Goal: Task Accomplishment & Management: Manage account settings

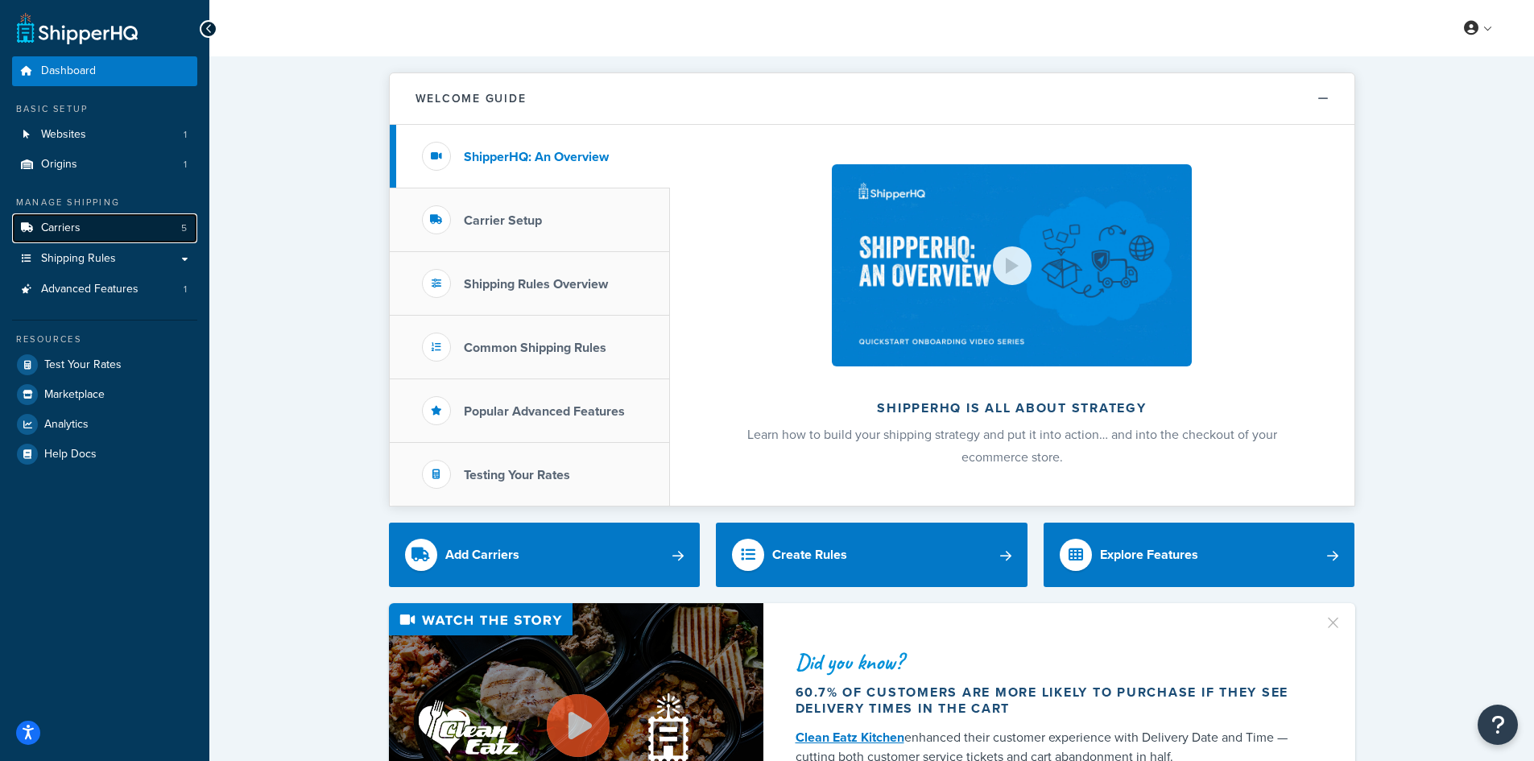
click at [67, 230] on span "Carriers" at bounding box center [60, 228] width 39 height 14
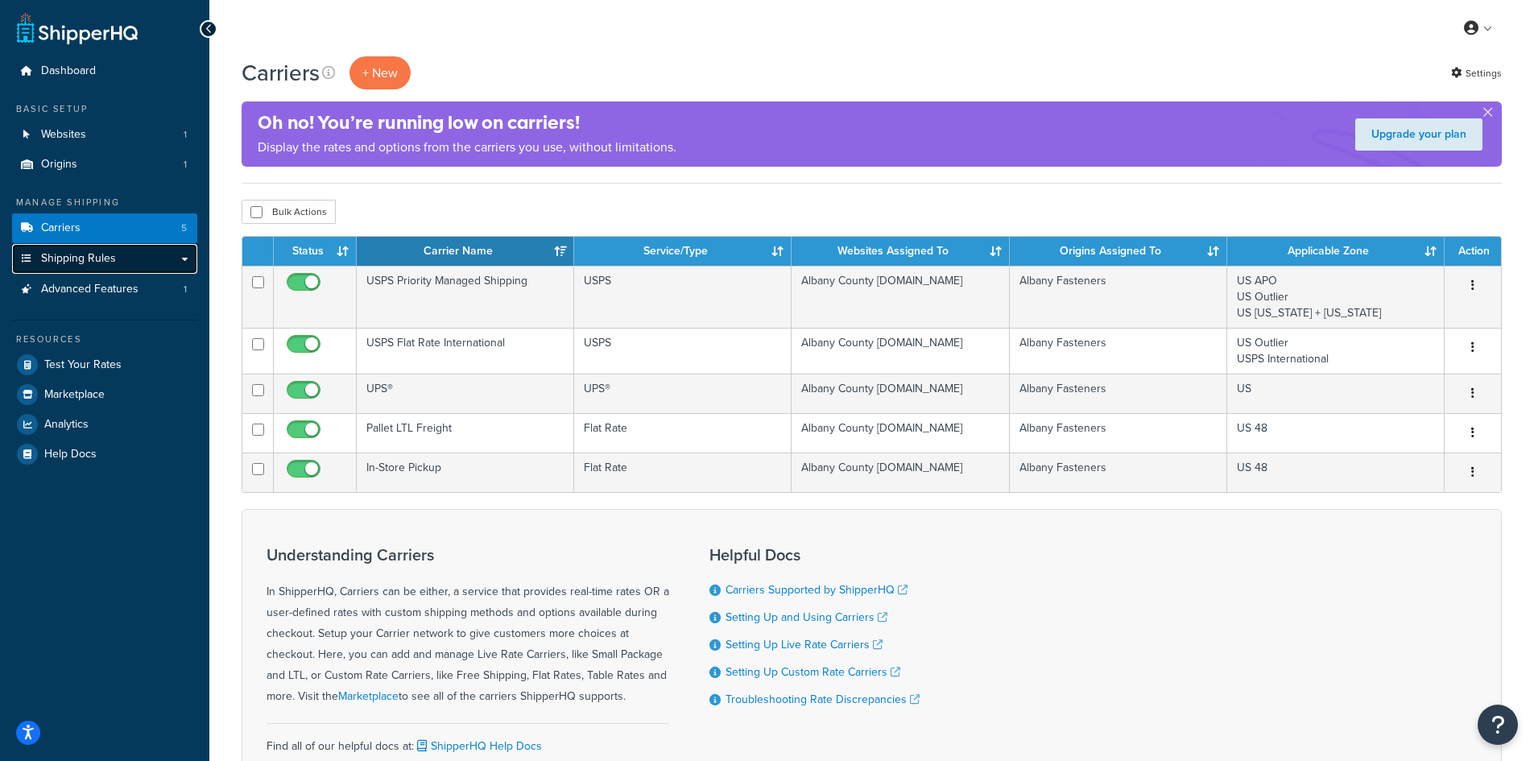
click at [68, 257] on span "Shipping Rules" at bounding box center [78, 259] width 75 height 14
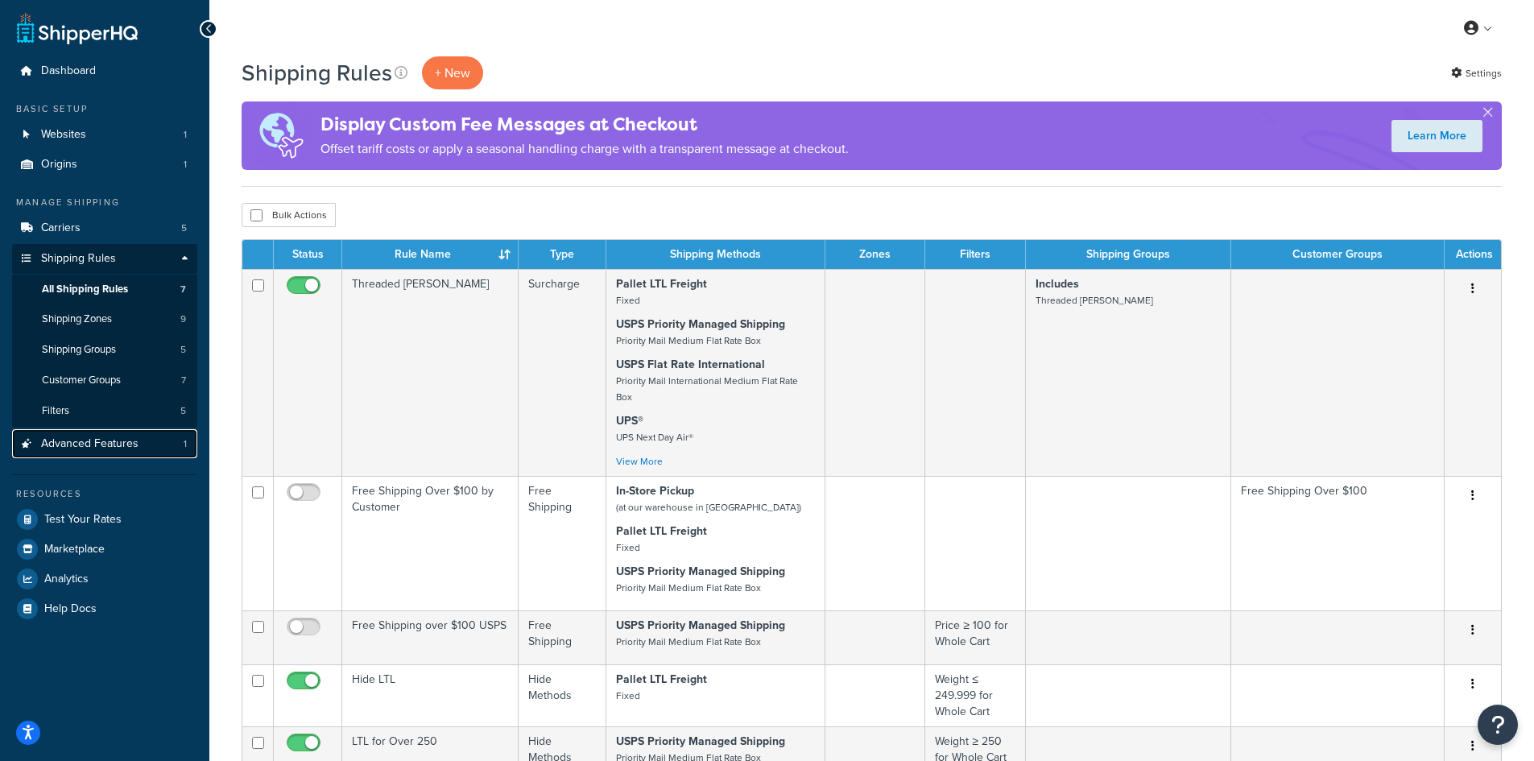
click at [72, 442] on span "Advanced Features" at bounding box center [89, 444] width 97 height 14
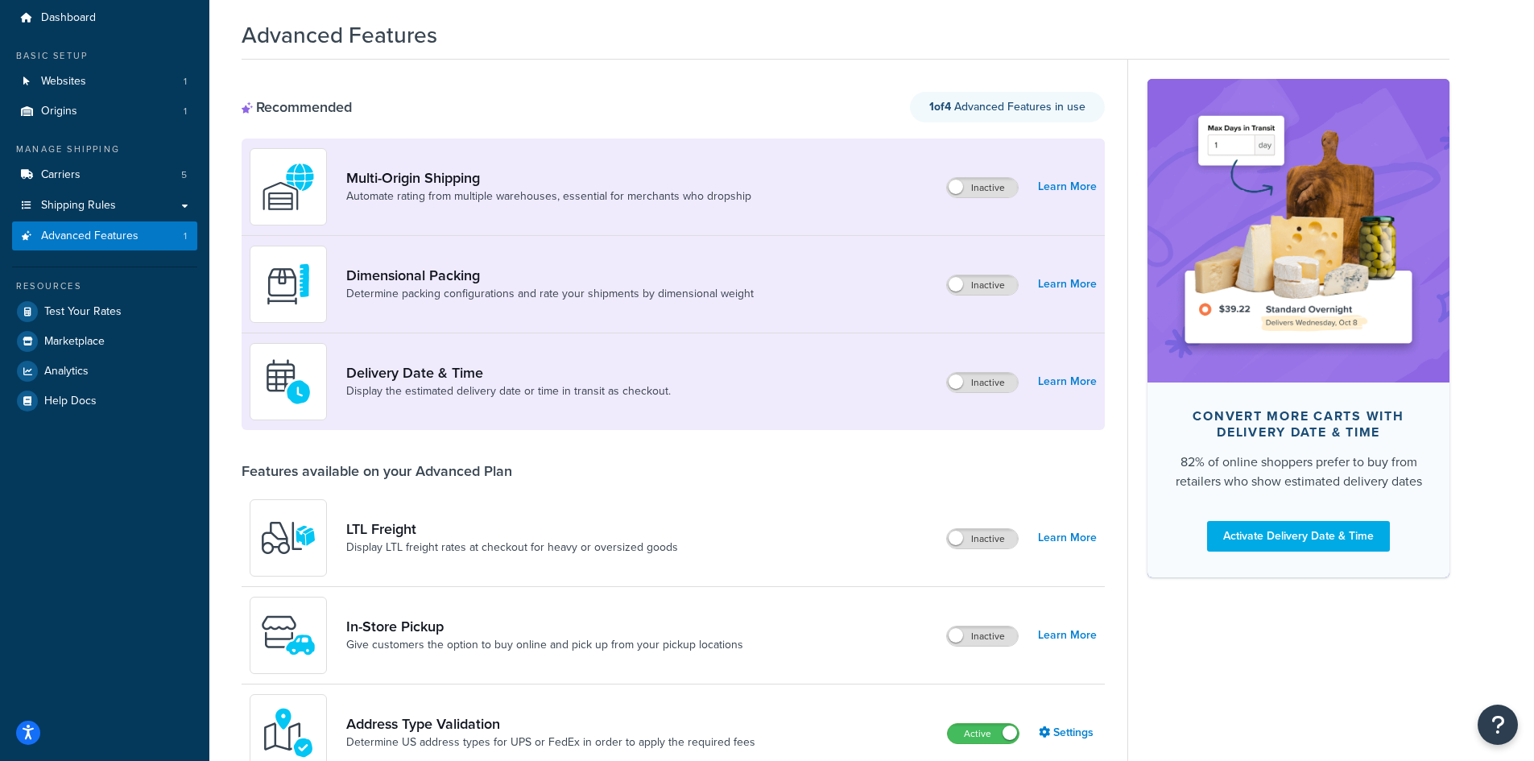
scroll to position [81, 0]
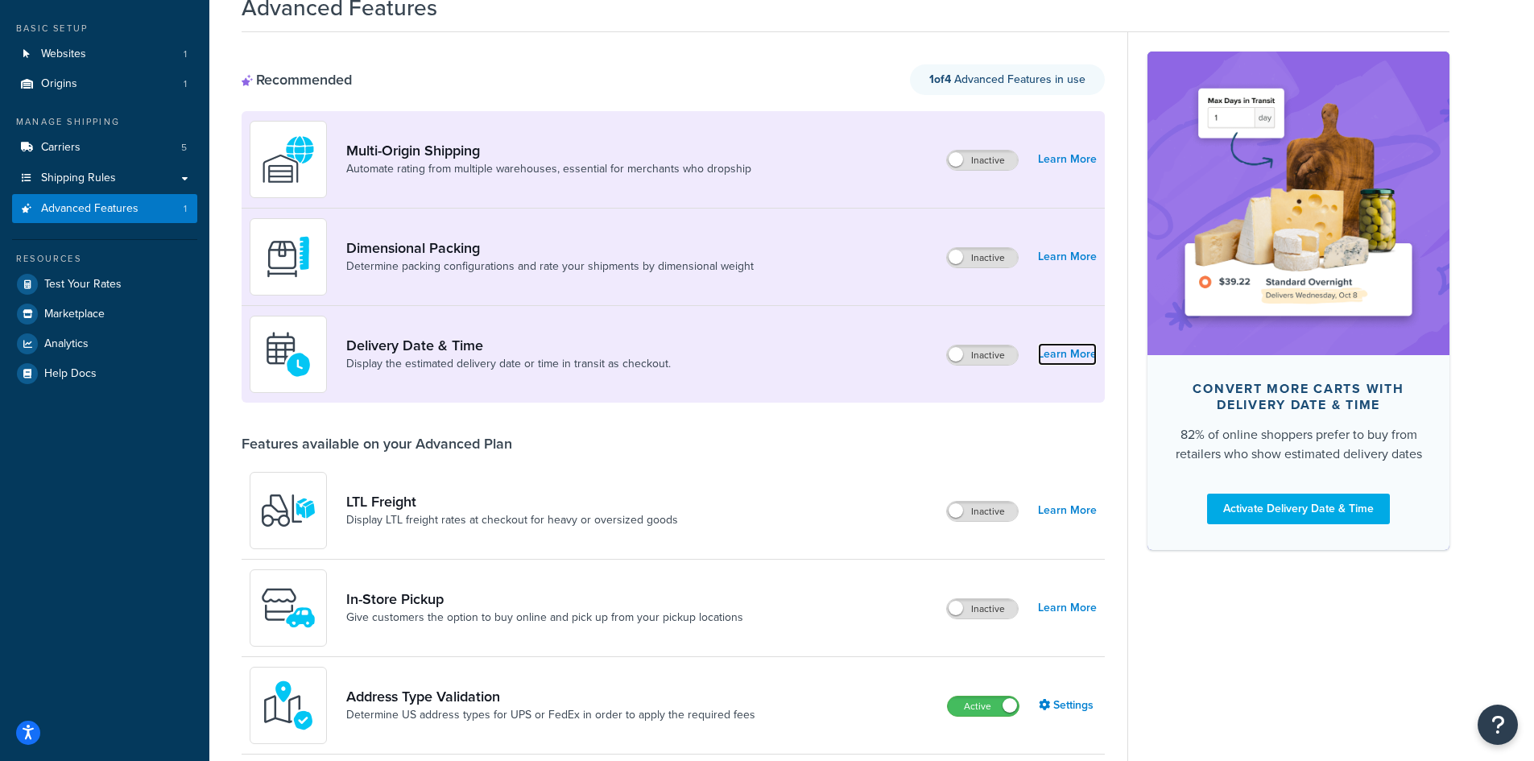
click at [1090, 354] on link "Learn More" at bounding box center [1067, 354] width 59 height 23
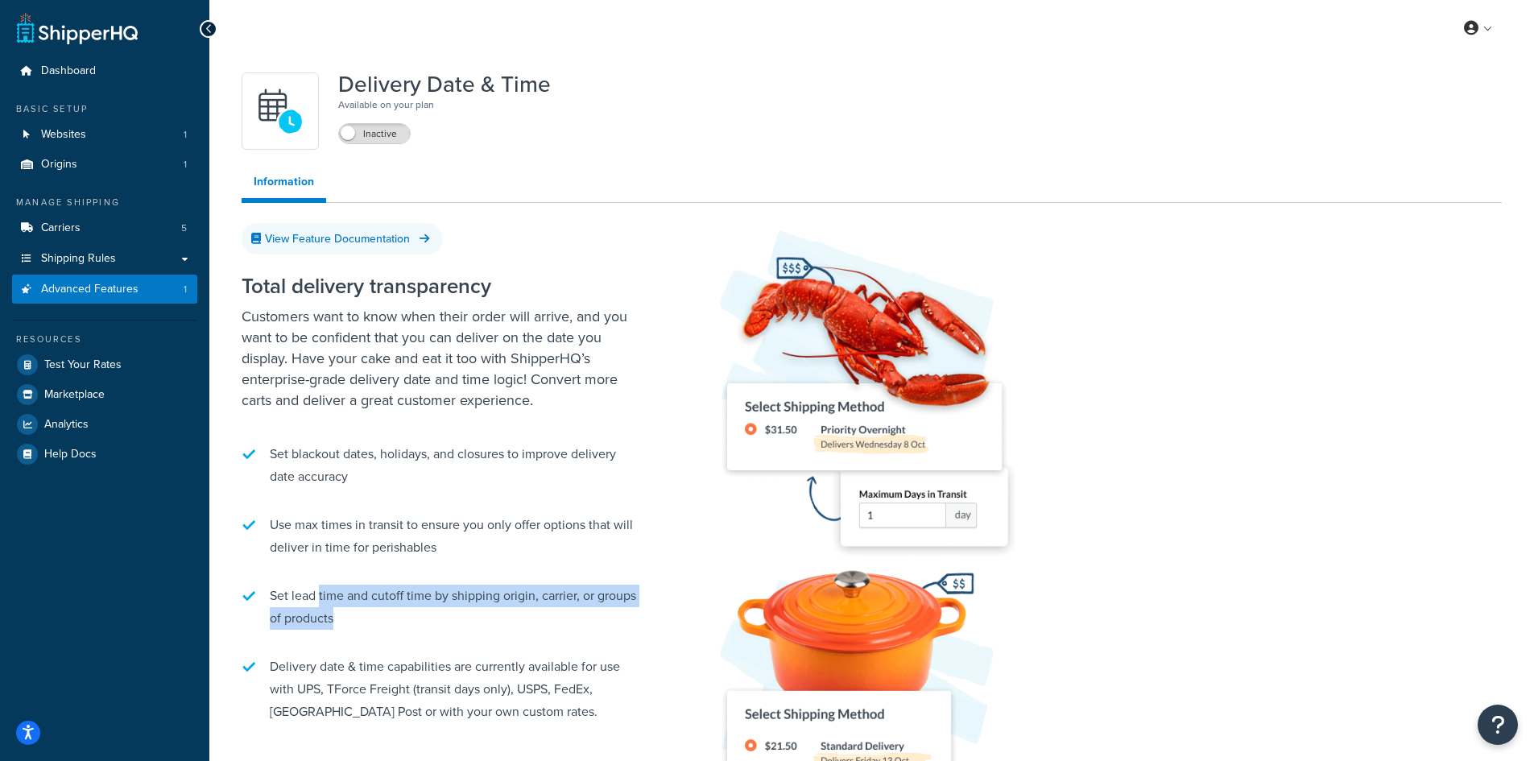
drag, startPoint x: 378, startPoint y: 619, endPoint x: 320, endPoint y: 585, distance: 68.2
click at [320, 585] on li "Set lead time and cutoff time by shipping origin, carrier, or groups of products" at bounding box center [443, 607] width 403 height 61
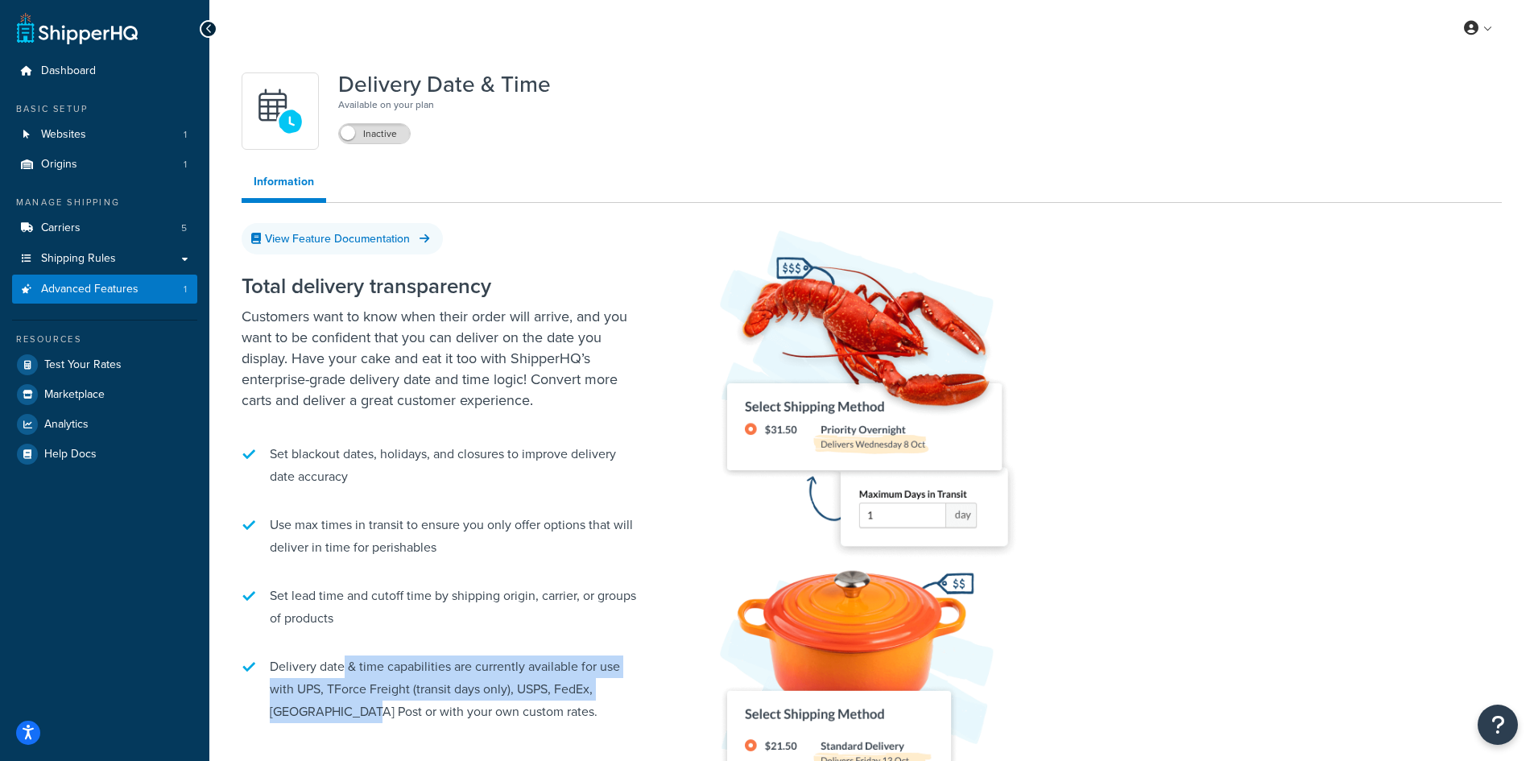
drag, startPoint x: 341, startPoint y: 658, endPoint x: 358, endPoint y: 712, distance: 56.5
click at [358, 712] on li "Delivery date & time capabilities are currently available for use with UPS, TFo…" at bounding box center [443, 689] width 403 height 84
drag, startPoint x: 358, startPoint y: 712, endPoint x: 337, endPoint y: 673, distance: 44.0
click at [337, 673] on li "Delivery date & time capabilities are currently available for use with UPS, TFo…" at bounding box center [443, 689] width 403 height 84
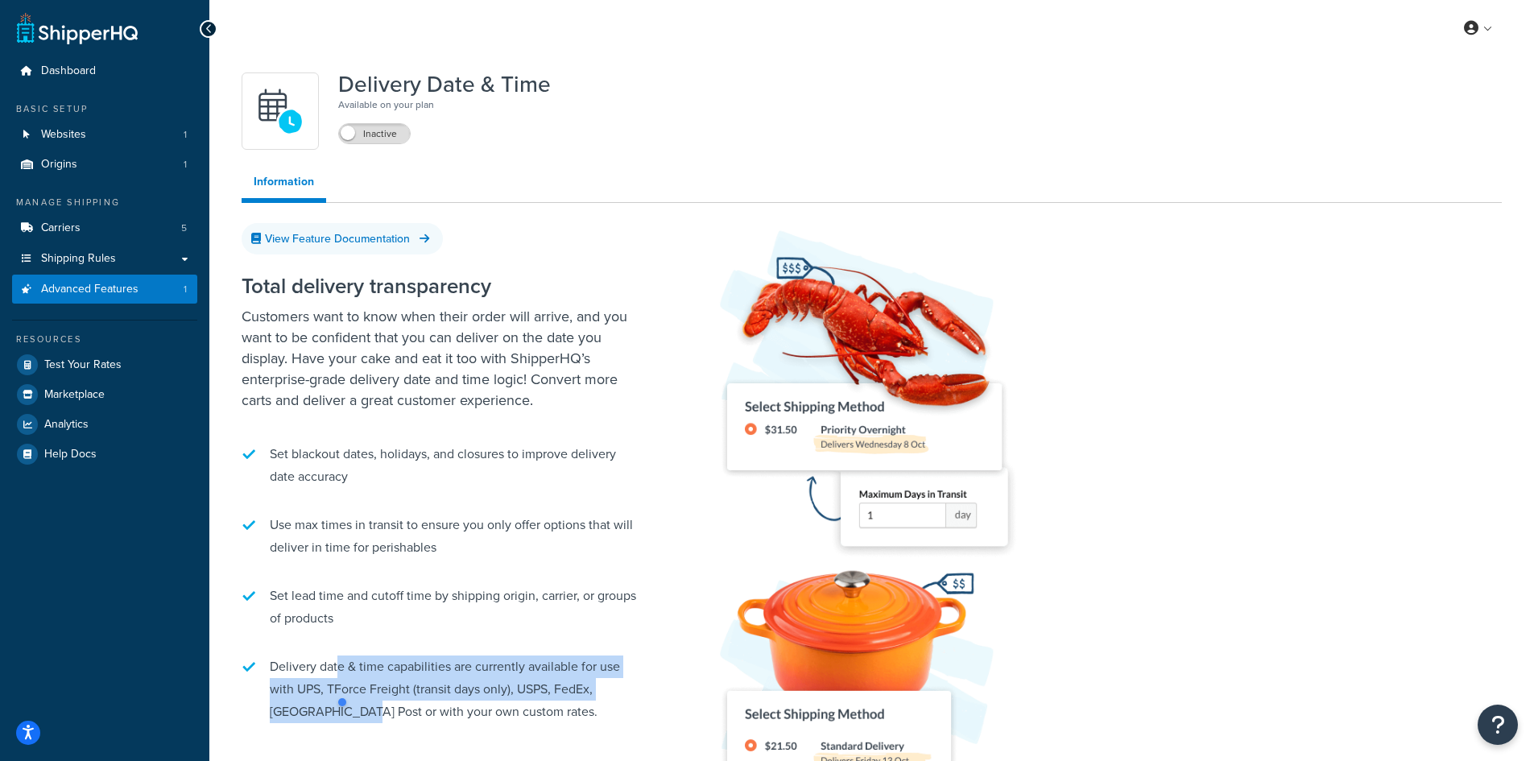
click at [337, 673] on li "Delivery date & time capabilities are currently available for use with UPS, TFo…" at bounding box center [443, 689] width 403 height 84
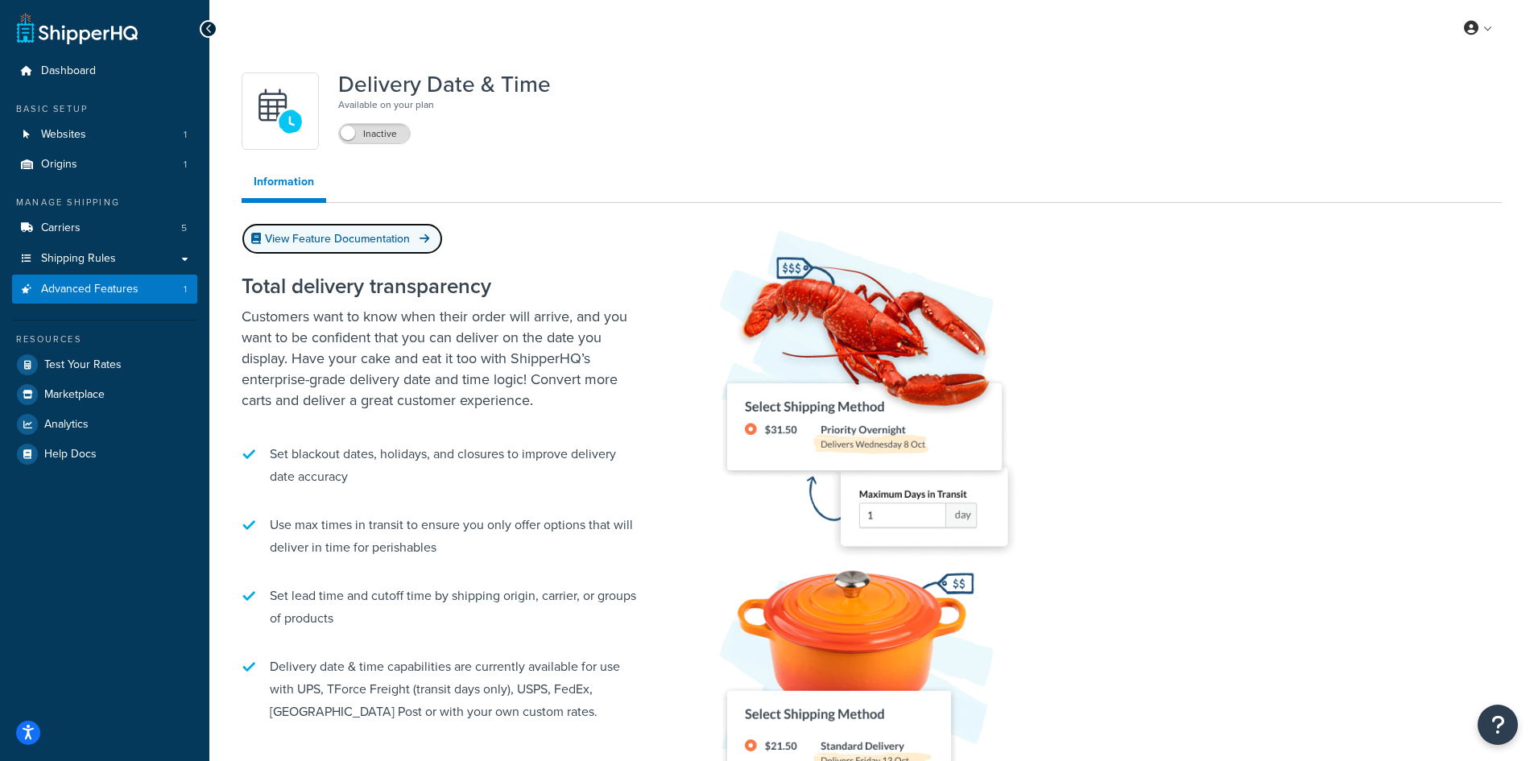
click at [296, 242] on link "View Feature Documentation" at bounding box center [342, 238] width 201 height 31
click at [80, 228] on link "Carriers 5" at bounding box center [104, 228] width 185 height 30
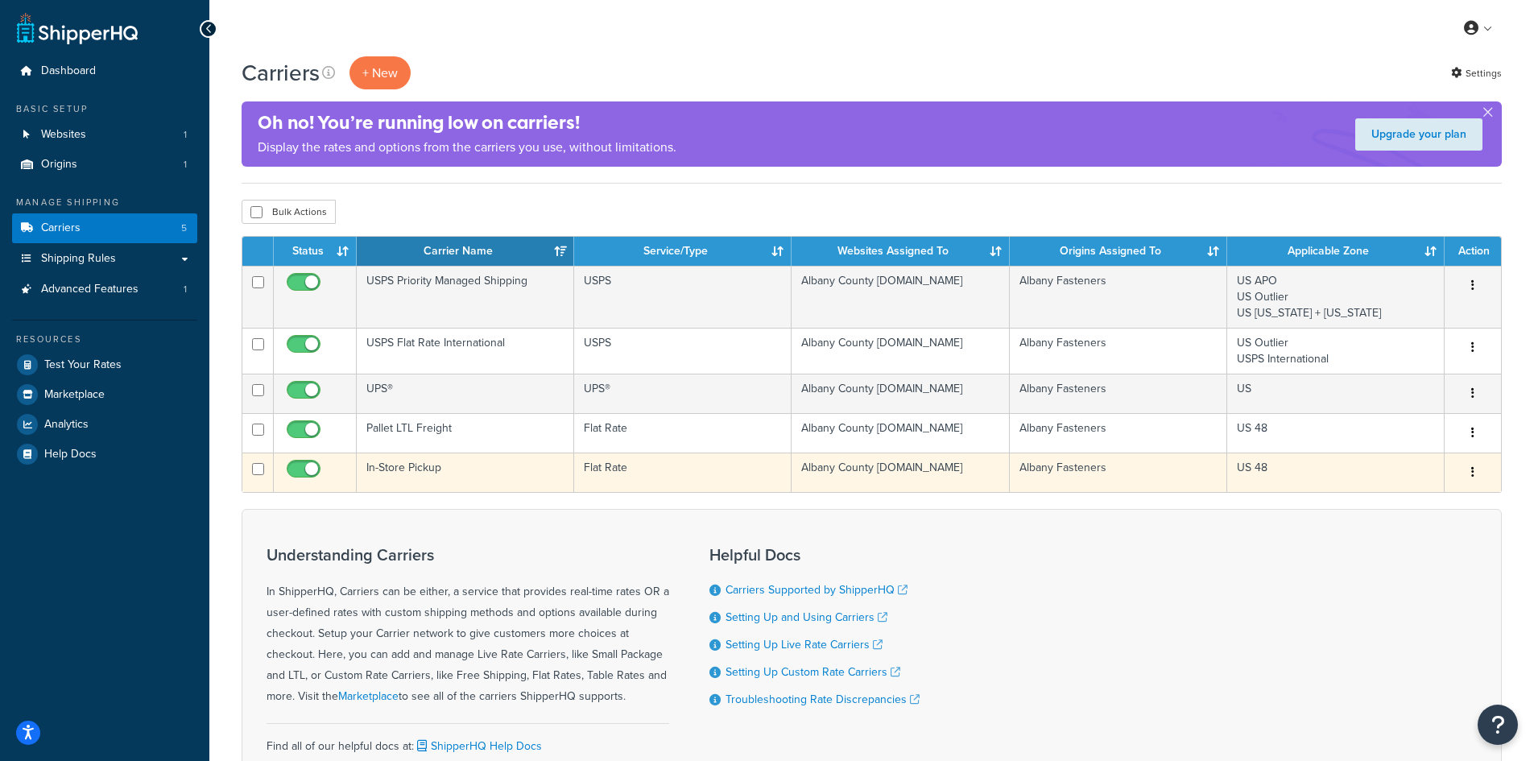
click at [1468, 470] on button "button" at bounding box center [1473, 473] width 23 height 26
click at [1475, 473] on button "button" at bounding box center [1473, 473] width 23 height 26
click at [1458, 503] on link "Edit" at bounding box center [1407, 505] width 127 height 33
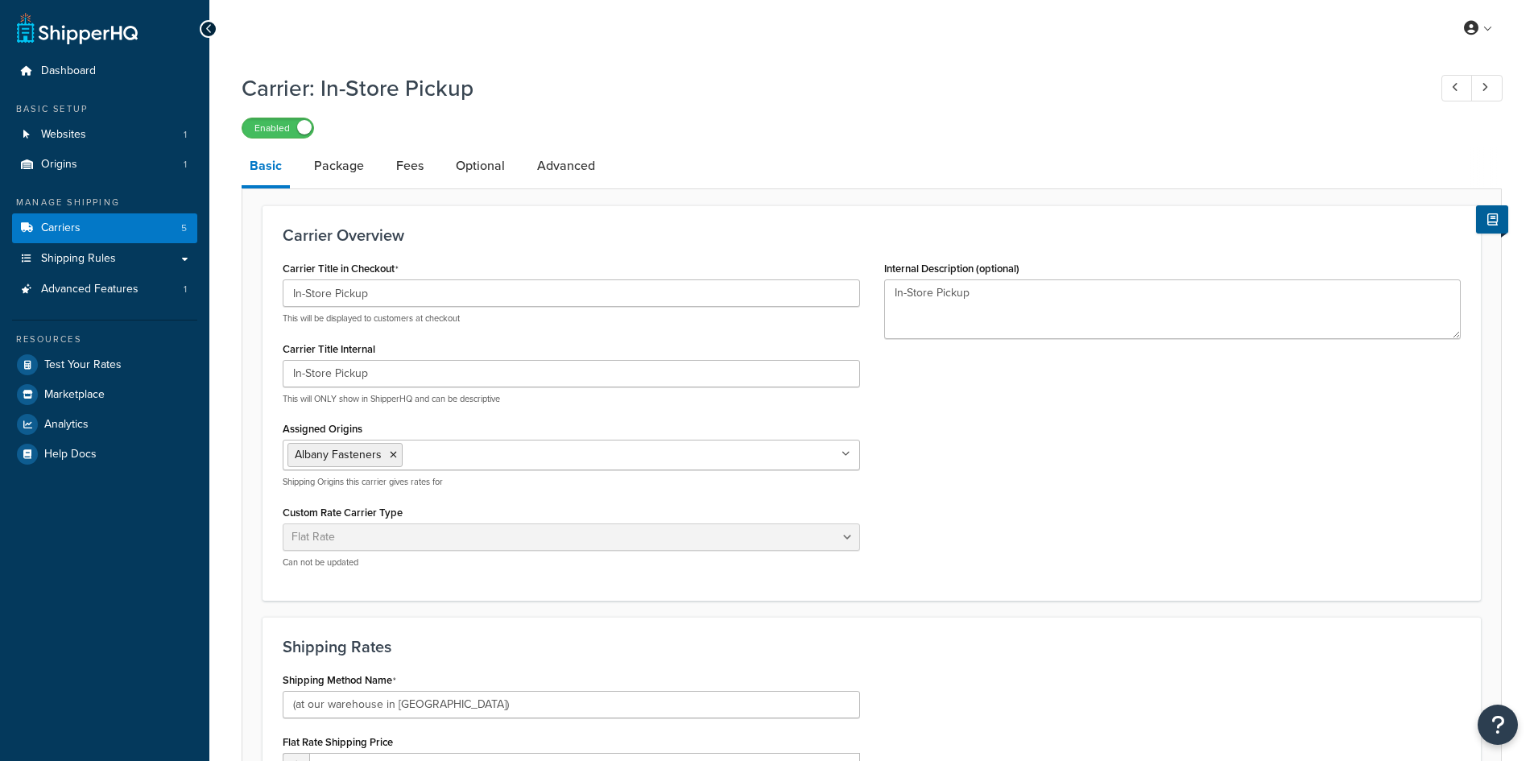
select select "flat"
click at [359, 174] on link "Package" at bounding box center [339, 166] width 66 height 39
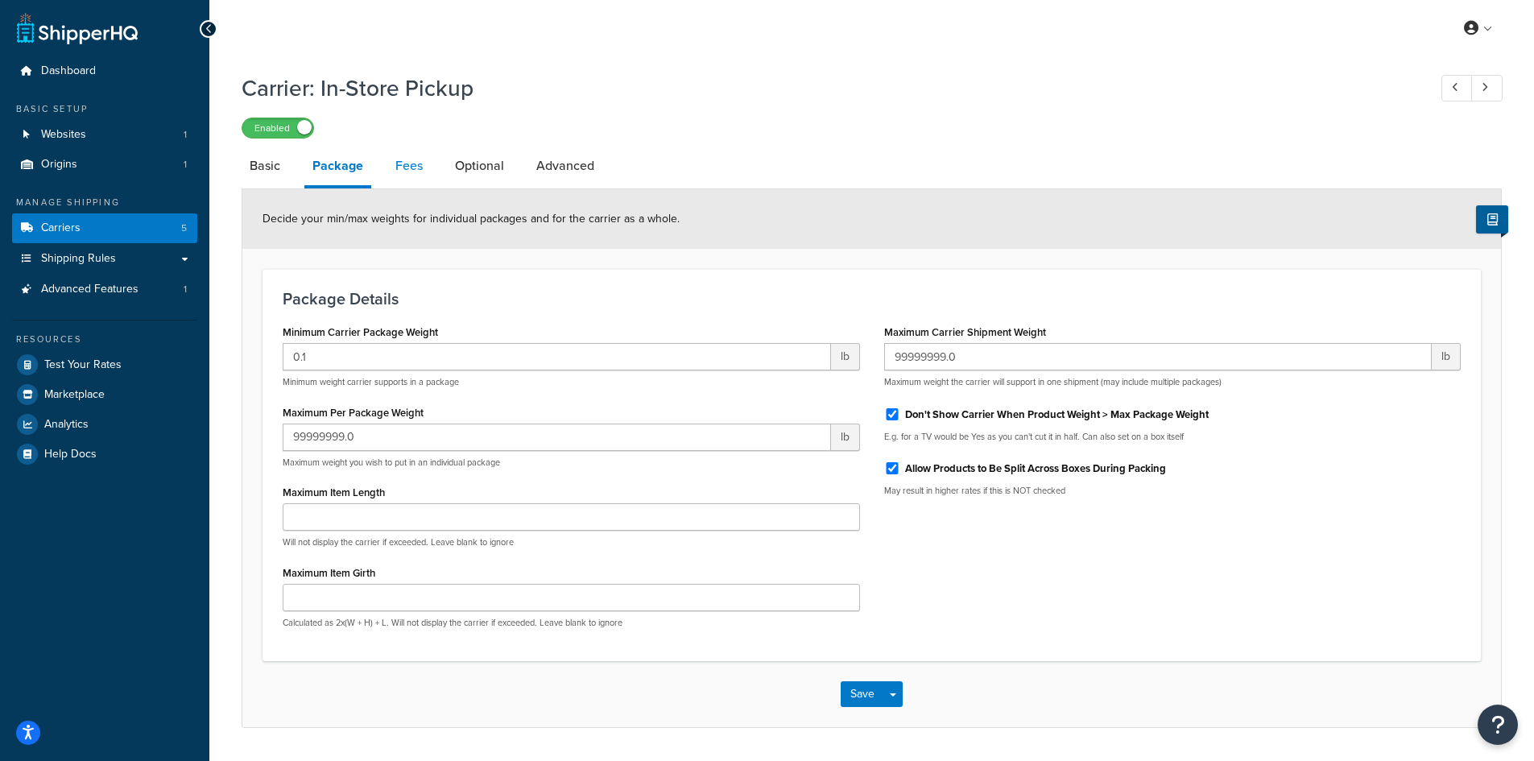
click at [407, 169] on link "Fees" at bounding box center [408, 166] width 43 height 39
select select "AFTER"
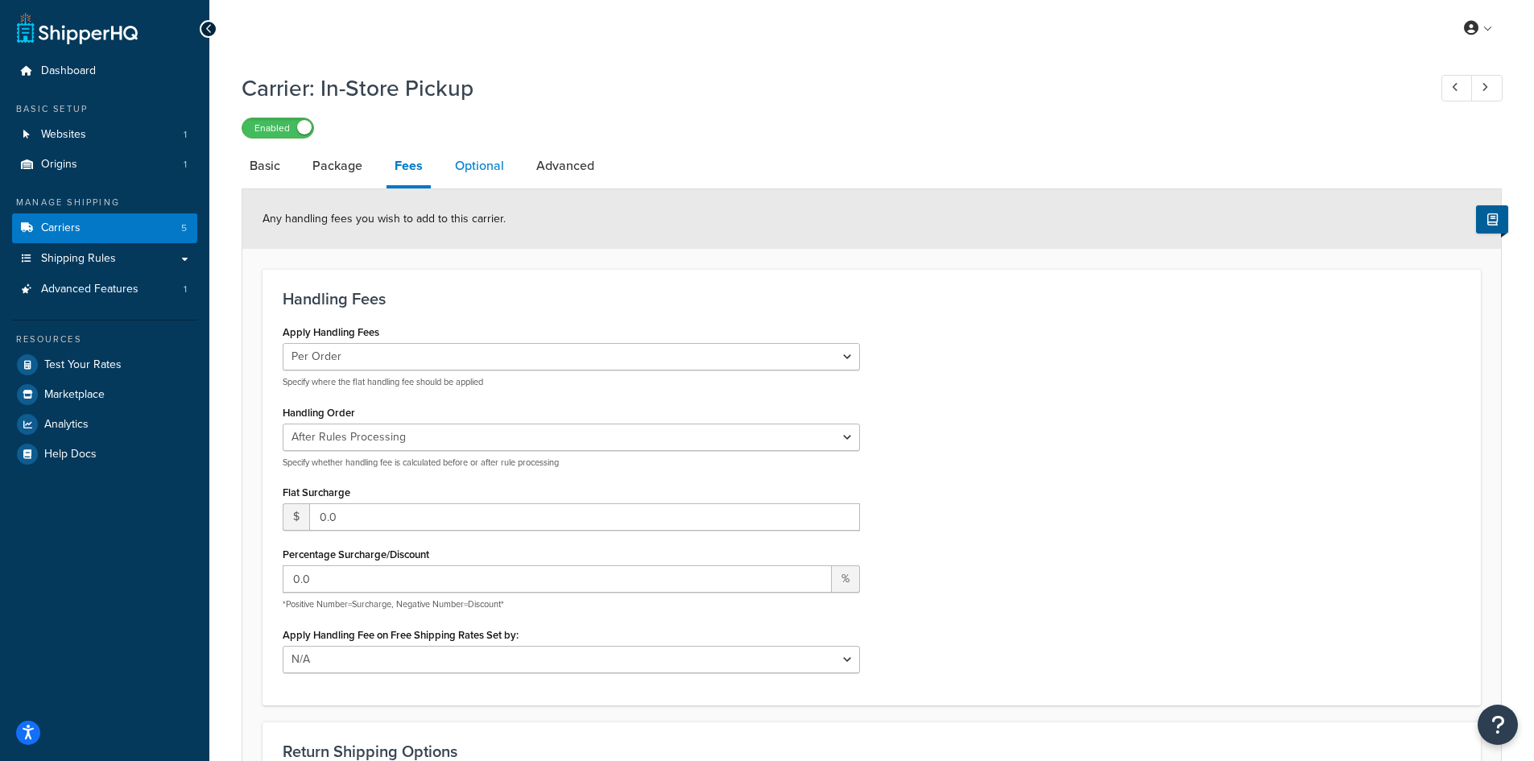
click at [463, 172] on link "Optional" at bounding box center [479, 166] width 65 height 39
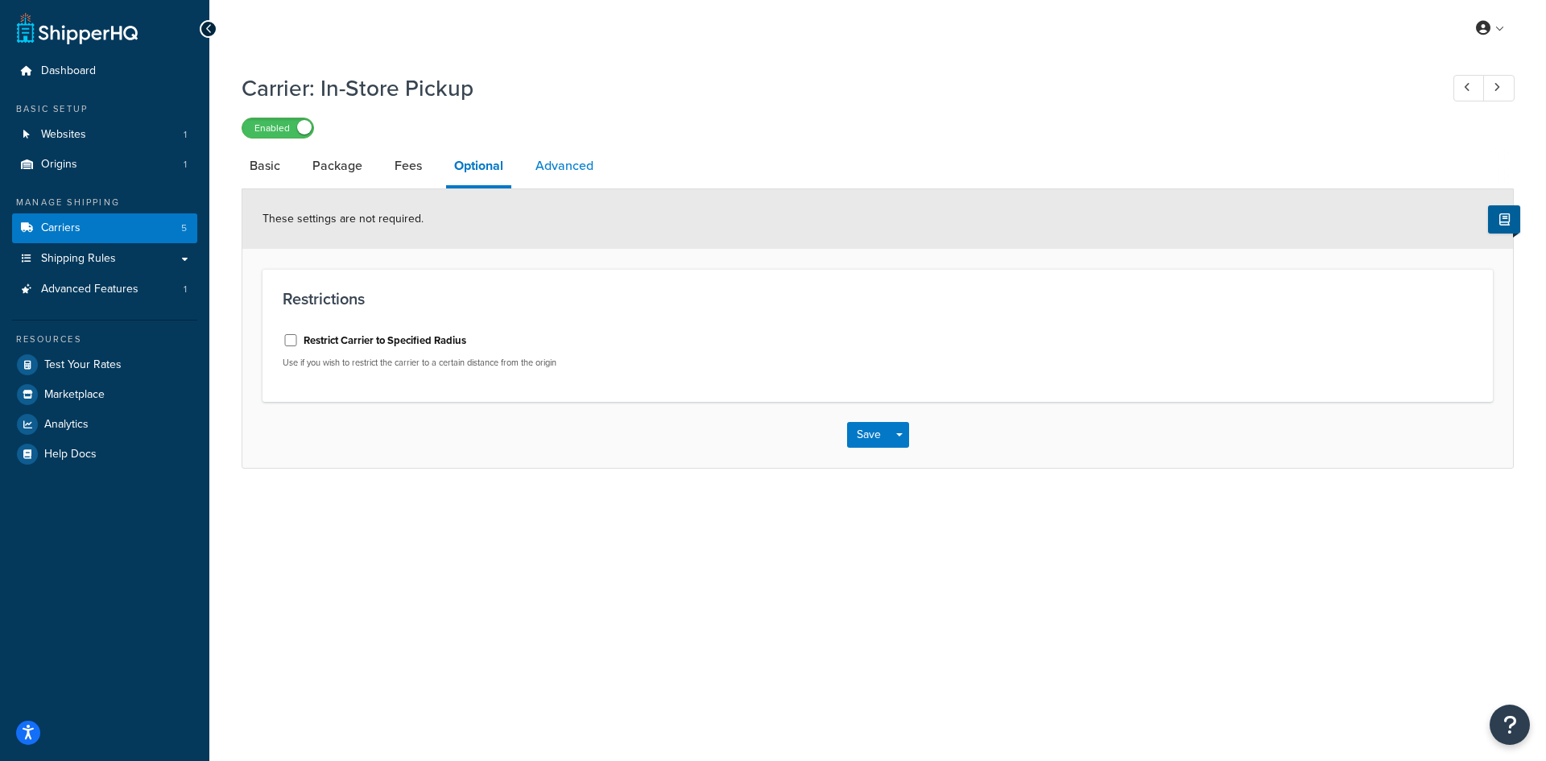
click at [548, 169] on link "Advanced" at bounding box center [564, 166] width 74 height 39
select select "false"
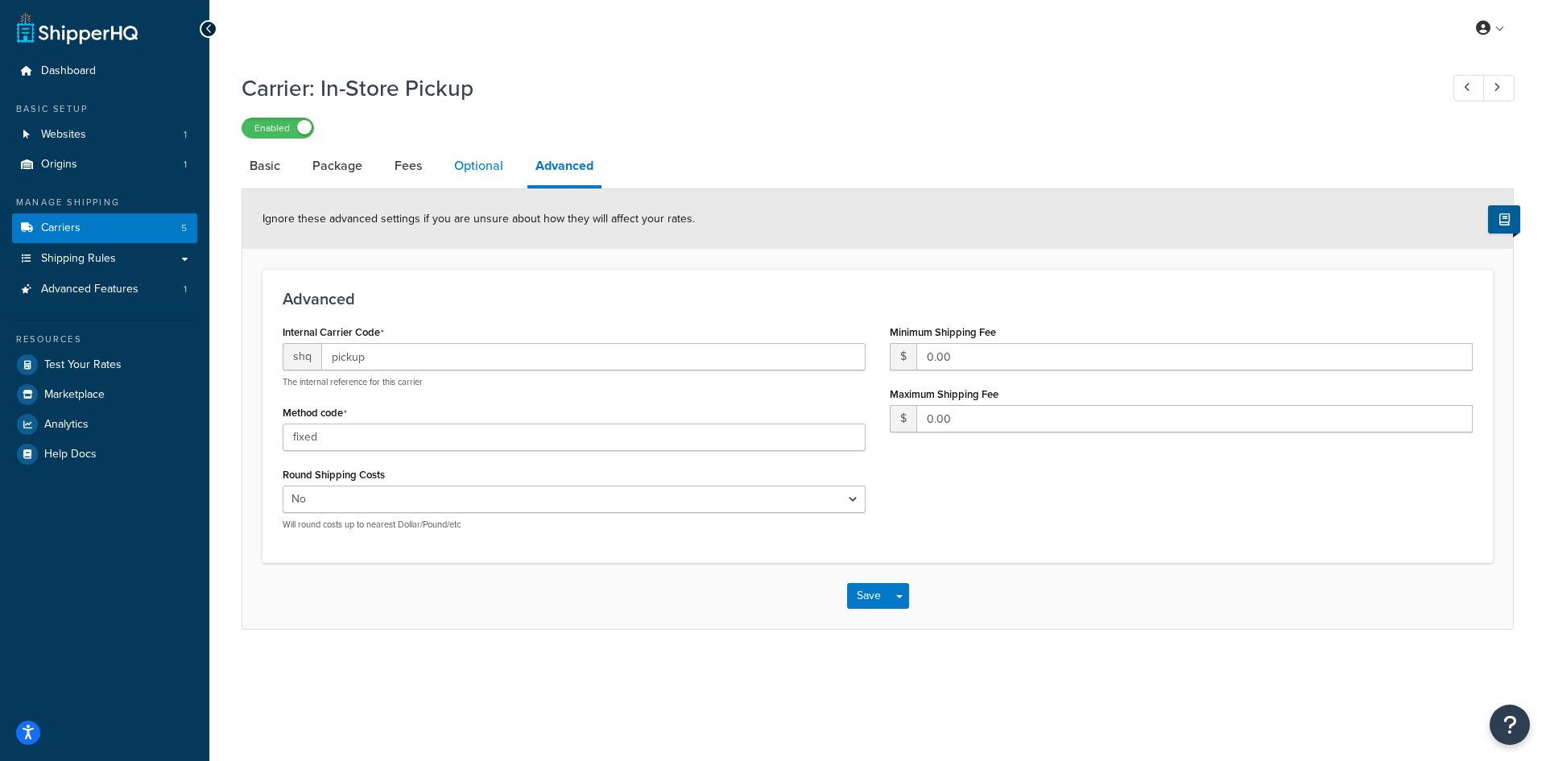
click at [477, 176] on link "Optional" at bounding box center [478, 166] width 65 height 39
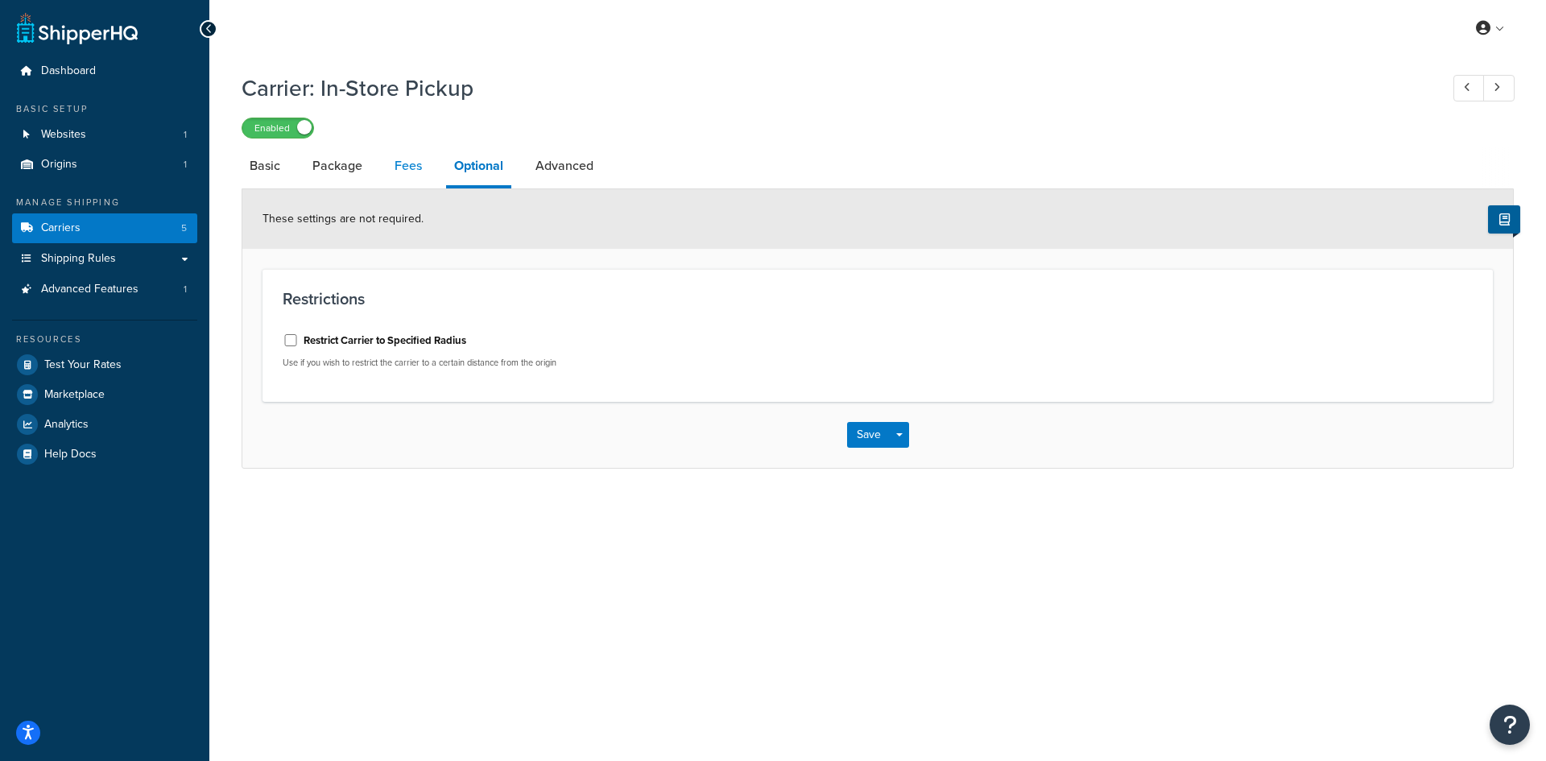
click at [394, 174] on link "Fees" at bounding box center [408, 166] width 43 height 39
select select "AFTER"
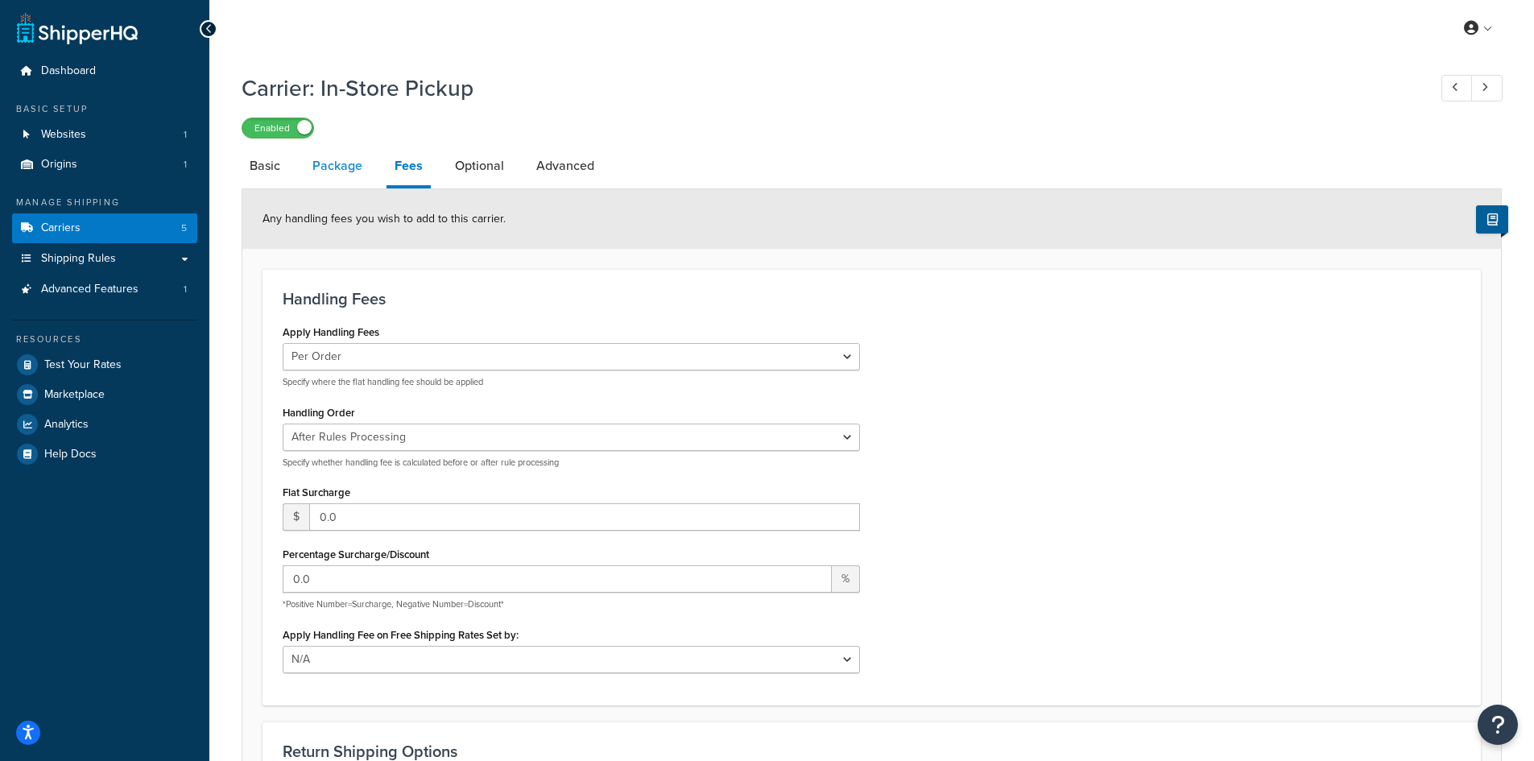
click at [347, 175] on link "Package" at bounding box center [337, 166] width 66 height 39
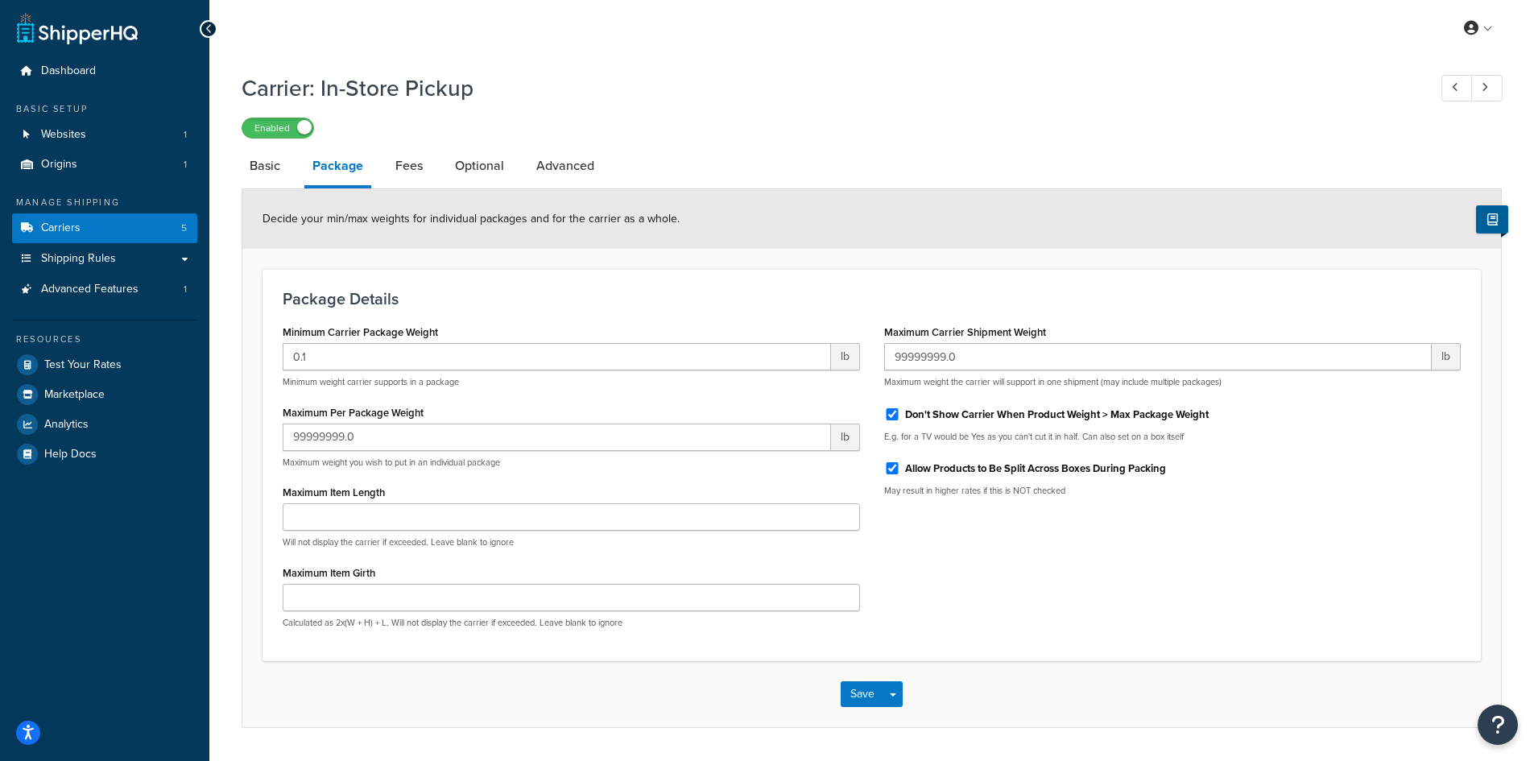
click at [288, 175] on li "Basic" at bounding box center [273, 166] width 63 height 39
click at [143, 250] on link "Shipping Rules" at bounding box center [104, 259] width 185 height 30
click at [178, 255] on link "Shipping Rules" at bounding box center [104, 259] width 185 height 30
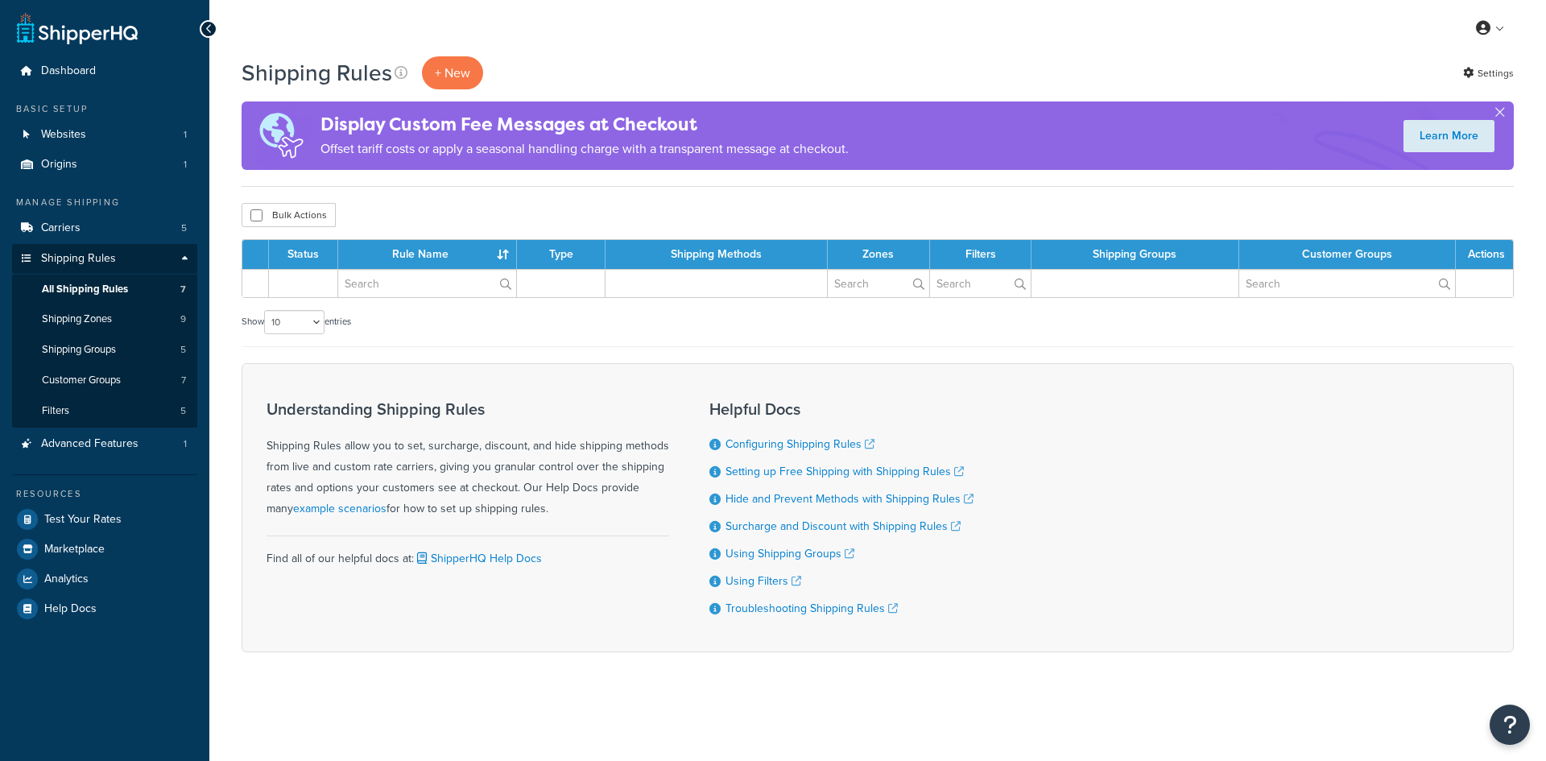
click at [181, 261] on link "Shipping Rules" at bounding box center [104, 259] width 185 height 30
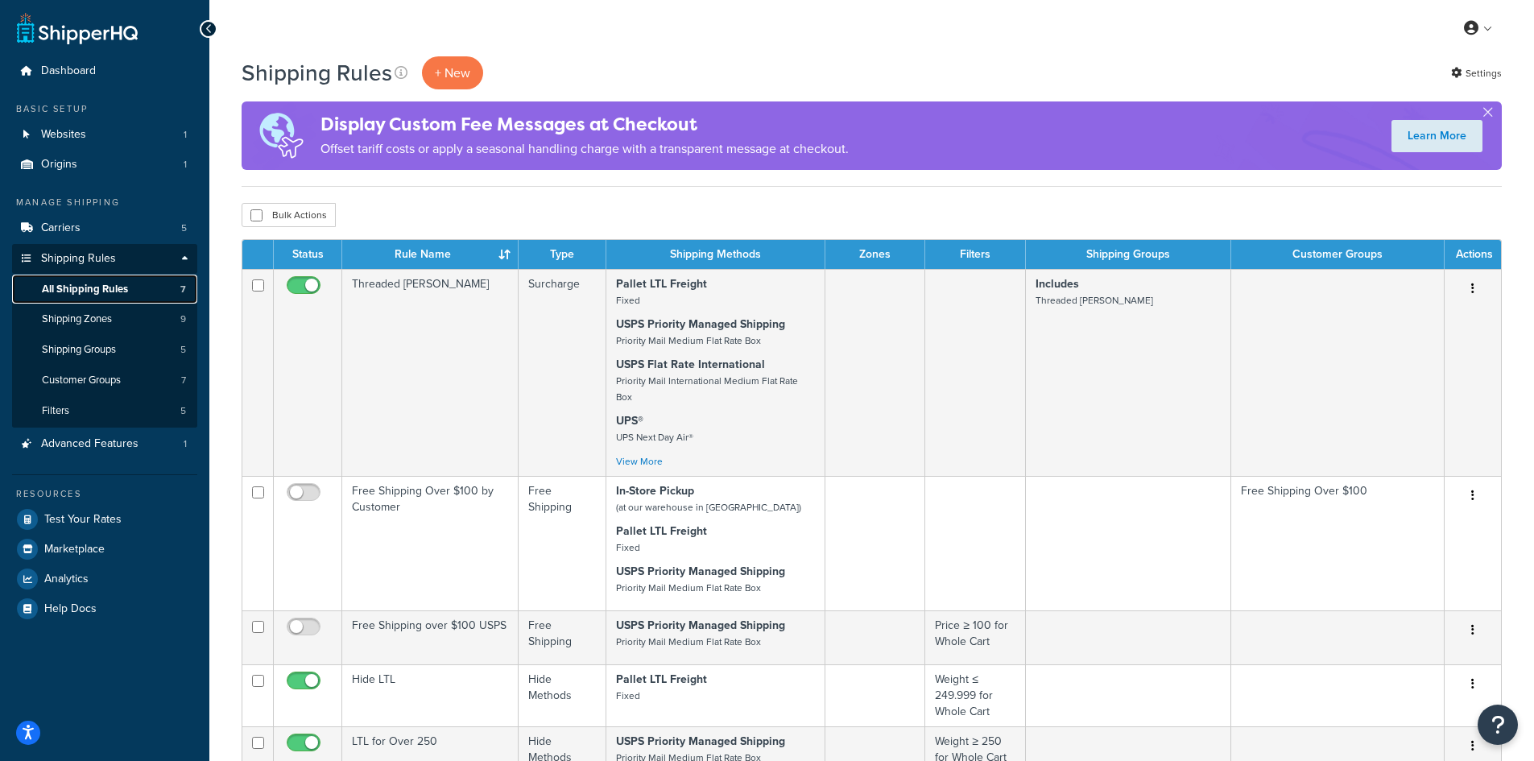
click at [124, 288] on span "All Shipping Rules" at bounding box center [85, 290] width 86 height 14
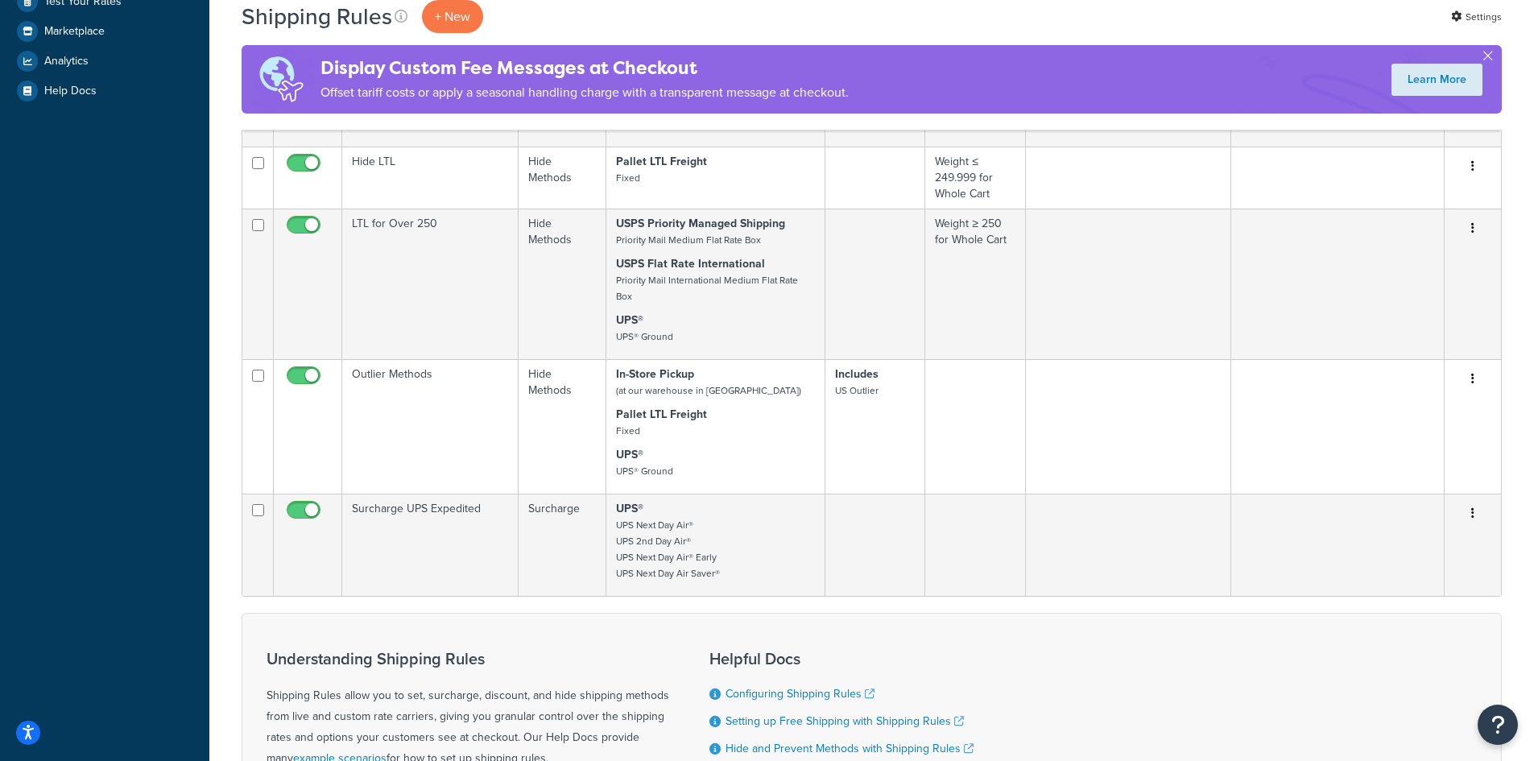
scroll to position [166, 0]
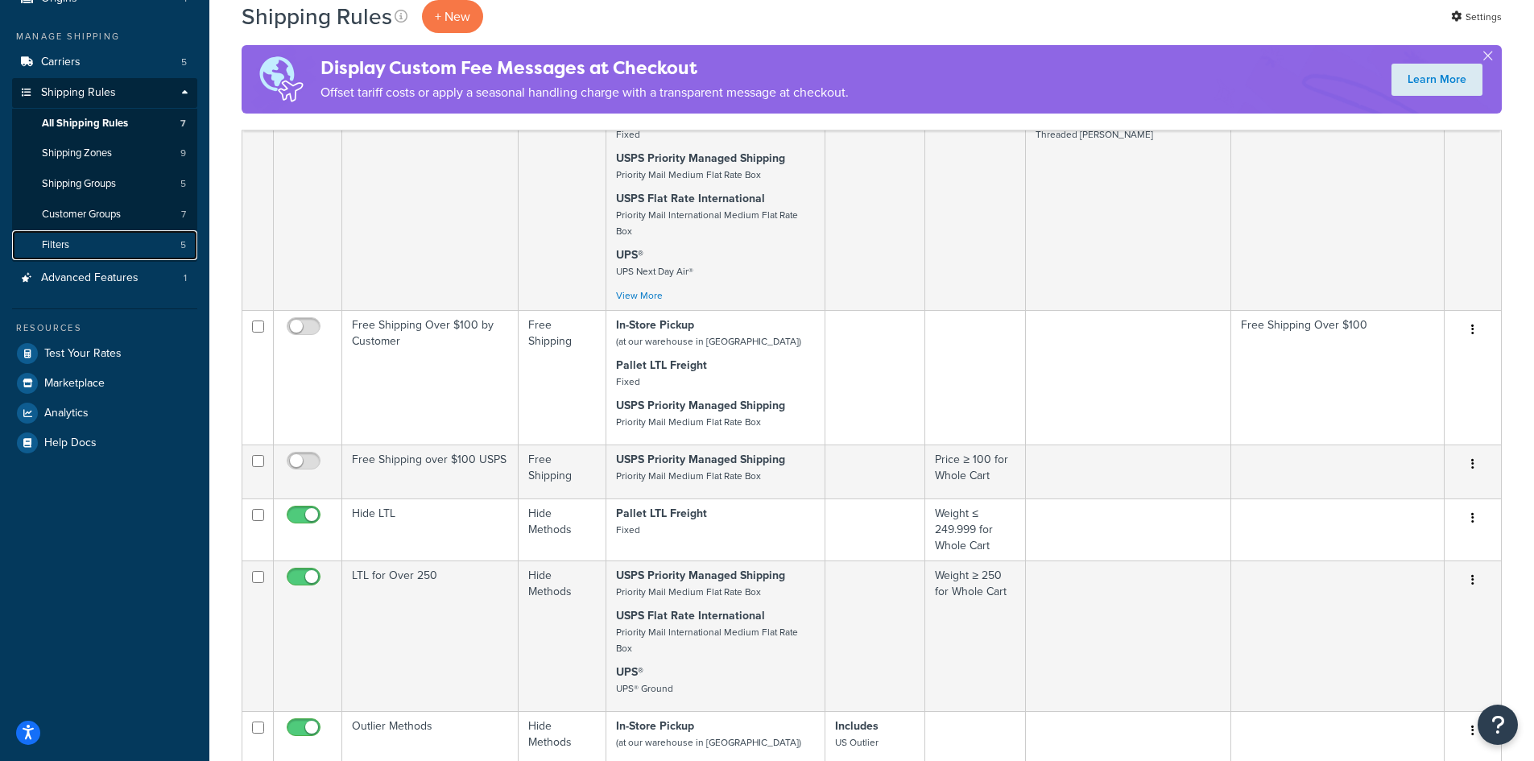
click at [117, 250] on link "Filters 5" at bounding box center [104, 245] width 185 height 30
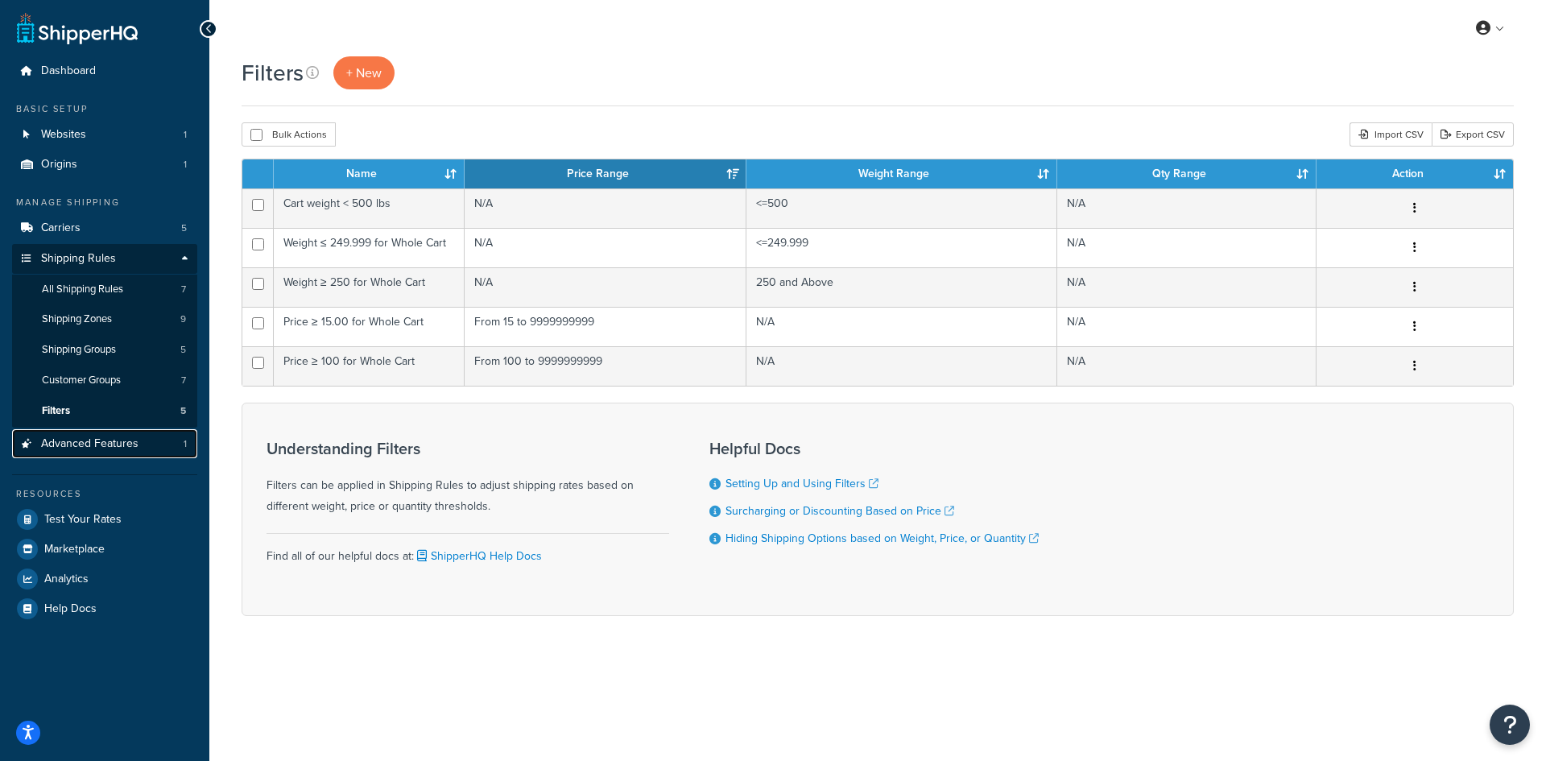
click at [122, 437] on span "Advanced Features" at bounding box center [89, 444] width 97 height 14
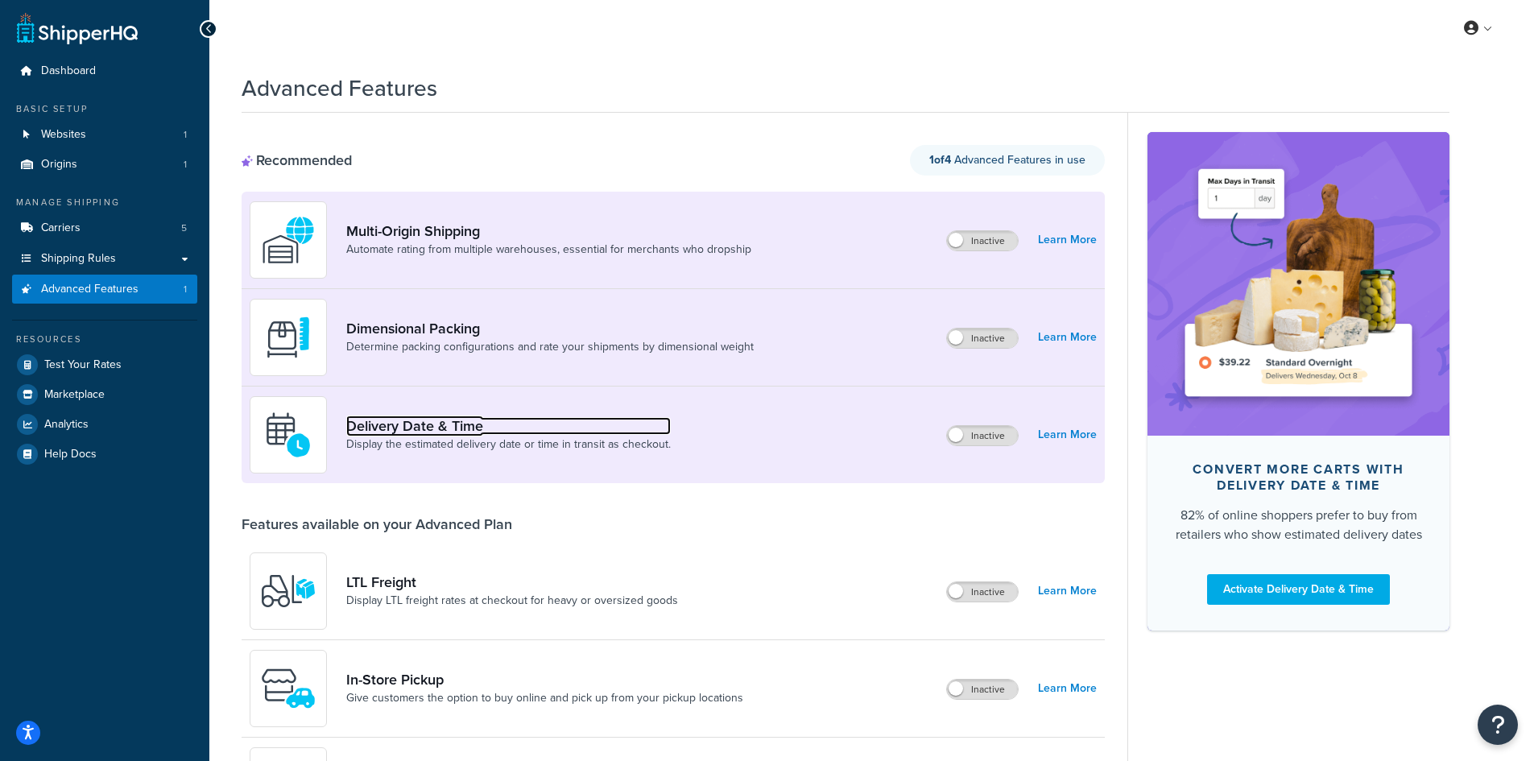
click at [432, 430] on link "Delivery Date & Time" at bounding box center [508, 426] width 325 height 18
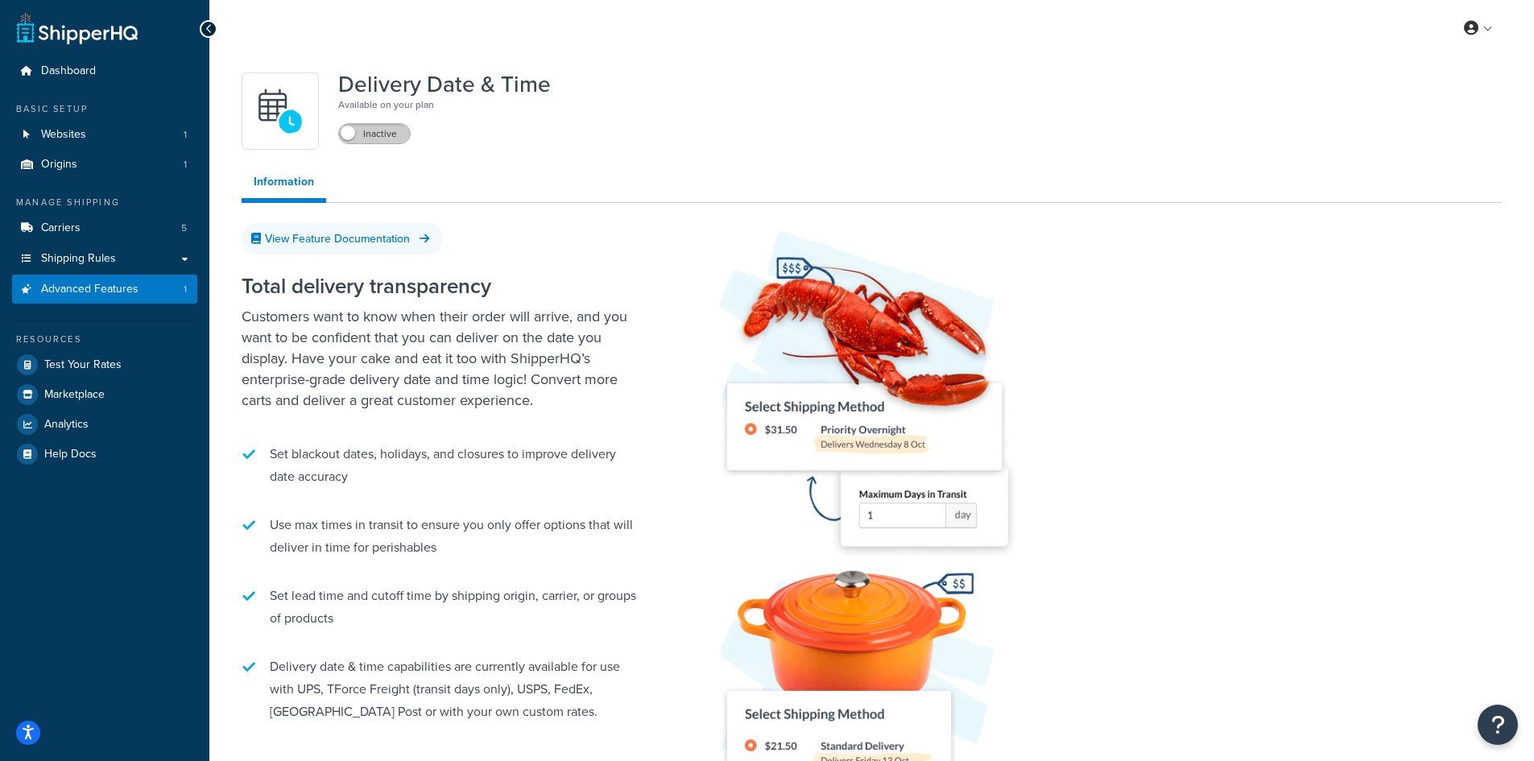
click at [369, 138] on label "Inactive" at bounding box center [374, 133] width 71 height 19
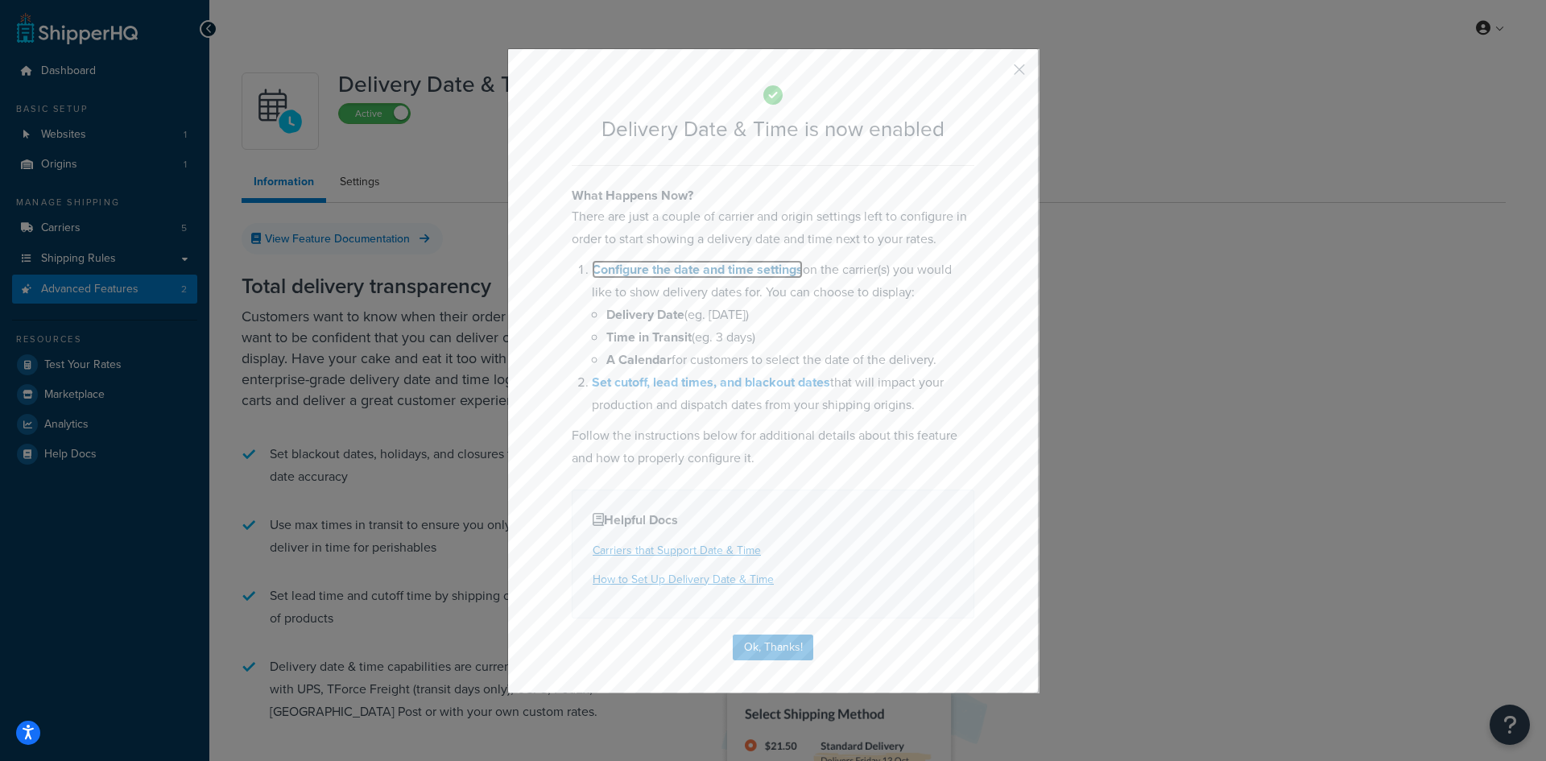
click at [697, 267] on link "Configure the date and time settings" at bounding box center [697, 269] width 211 height 19
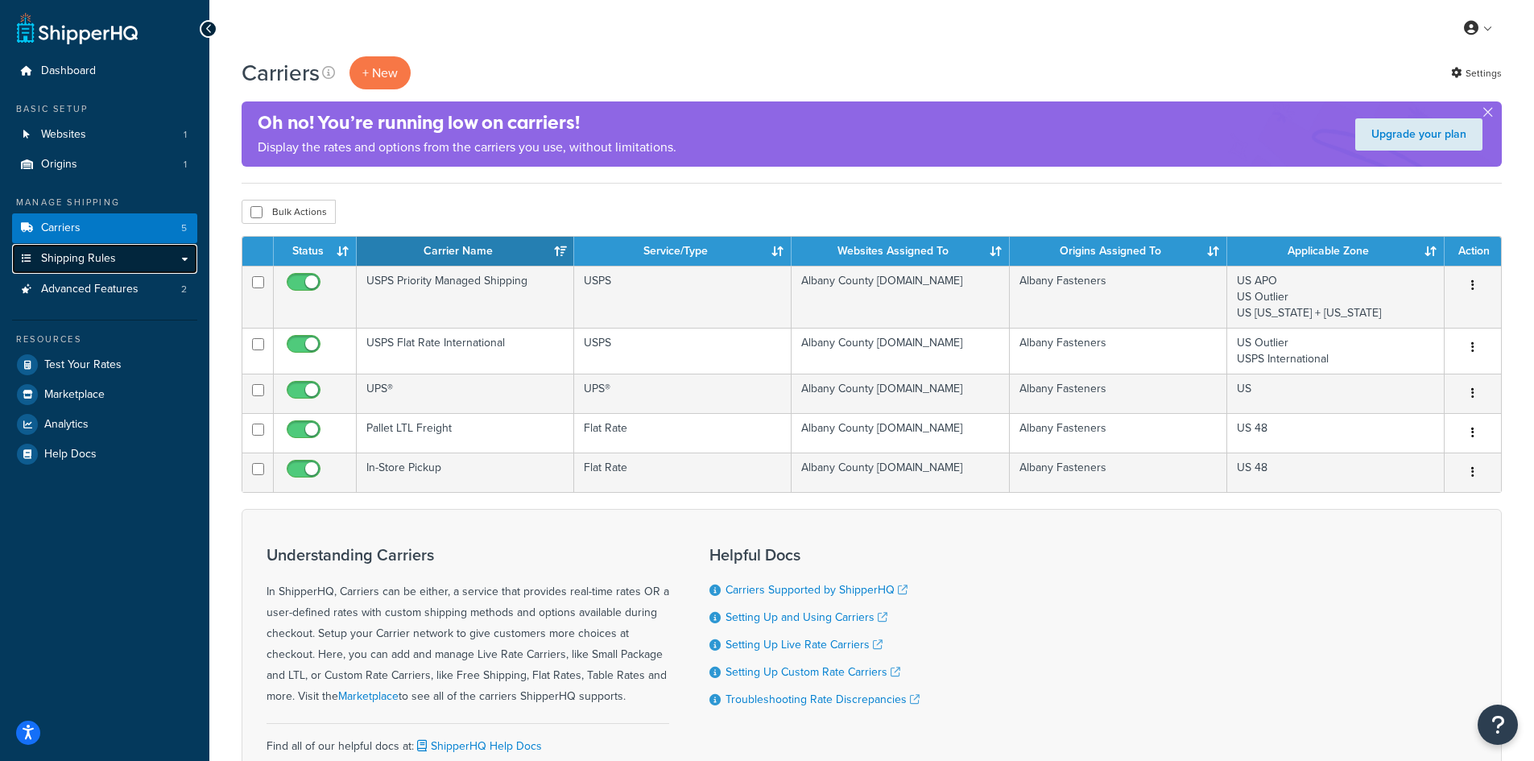
click at [122, 262] on link "Shipping Rules" at bounding box center [104, 259] width 185 height 30
click at [120, 288] on span "Advanced Features" at bounding box center [89, 290] width 97 height 14
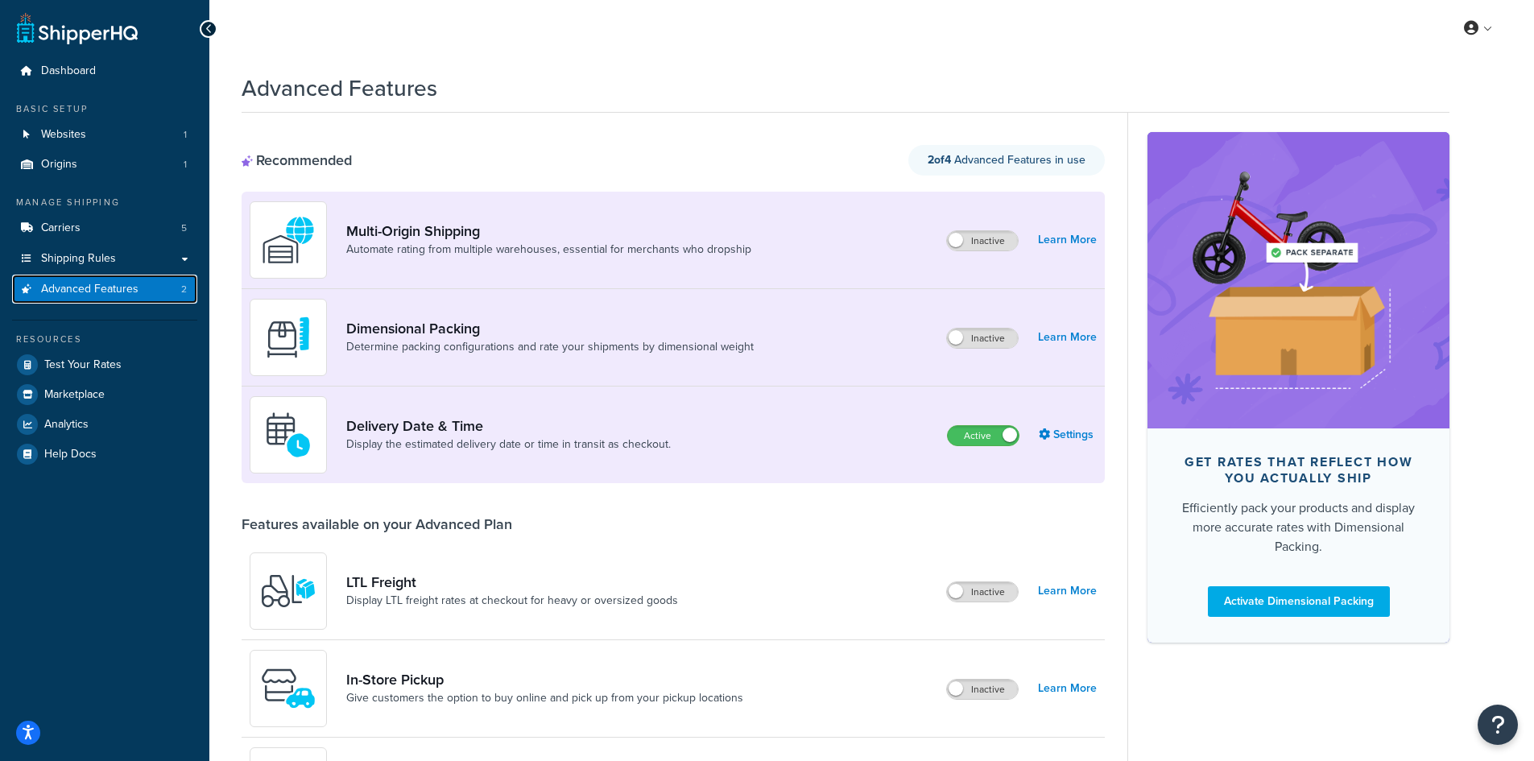
click at [109, 292] on span "Advanced Features" at bounding box center [89, 290] width 97 height 14
click at [366, 428] on link "Delivery Date & Time" at bounding box center [508, 426] width 325 height 18
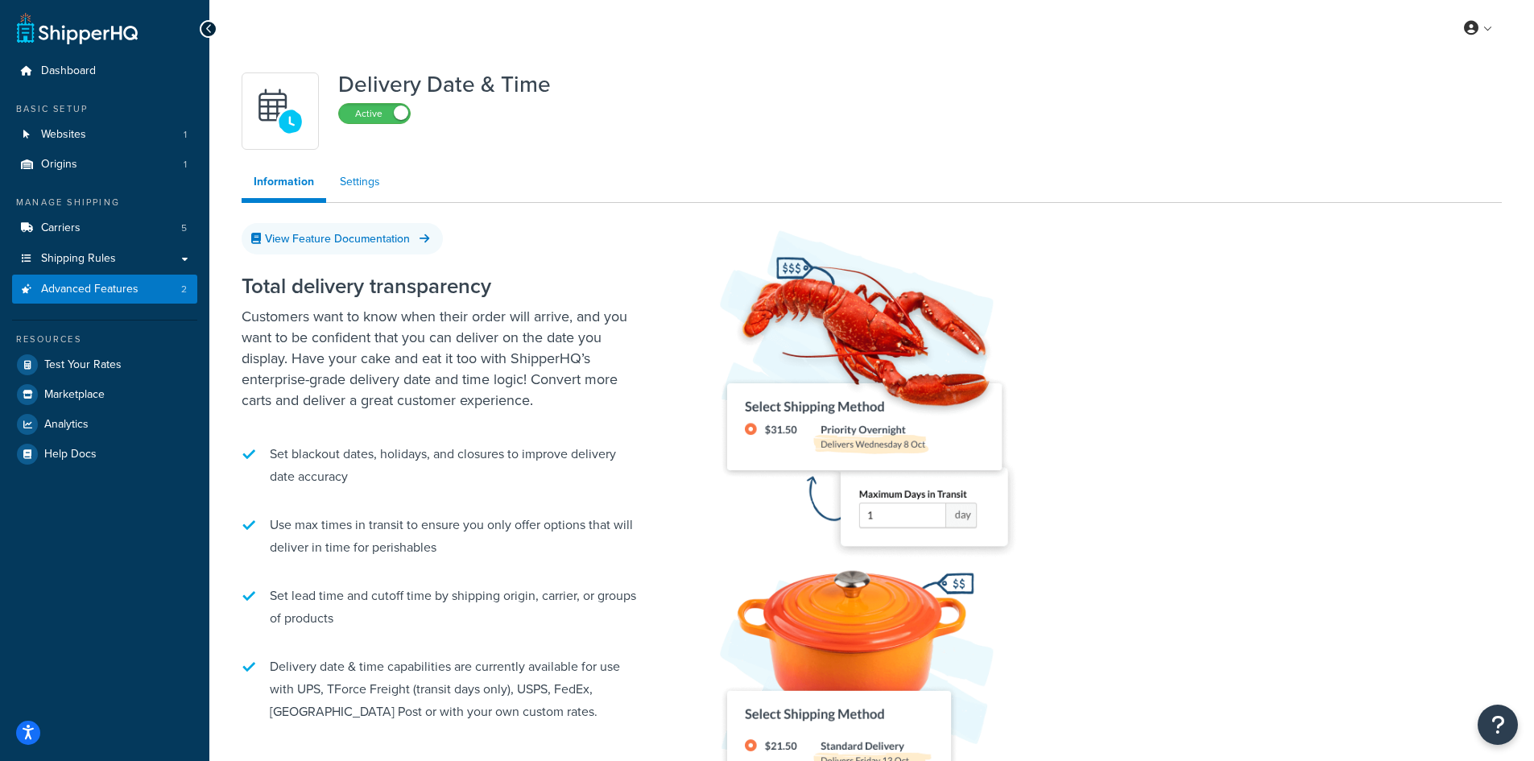
click at [364, 197] on link "Settings" at bounding box center [360, 182] width 64 height 32
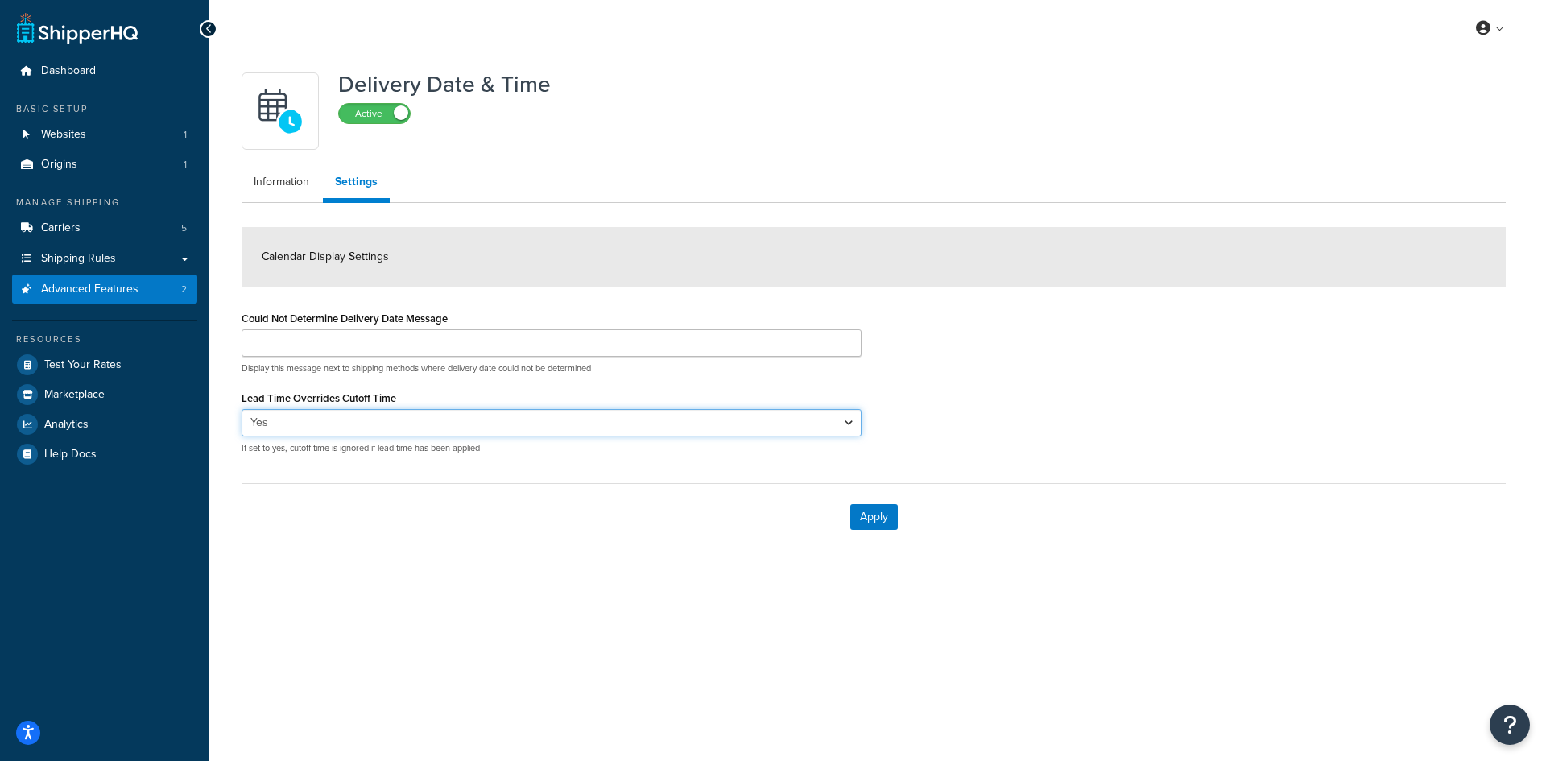
click at [367, 427] on select "Yes No" at bounding box center [552, 422] width 620 height 27
click at [242, 409] on select "Yes No" at bounding box center [552, 422] width 620 height 27
click at [367, 424] on select "Yes No" at bounding box center [552, 422] width 620 height 27
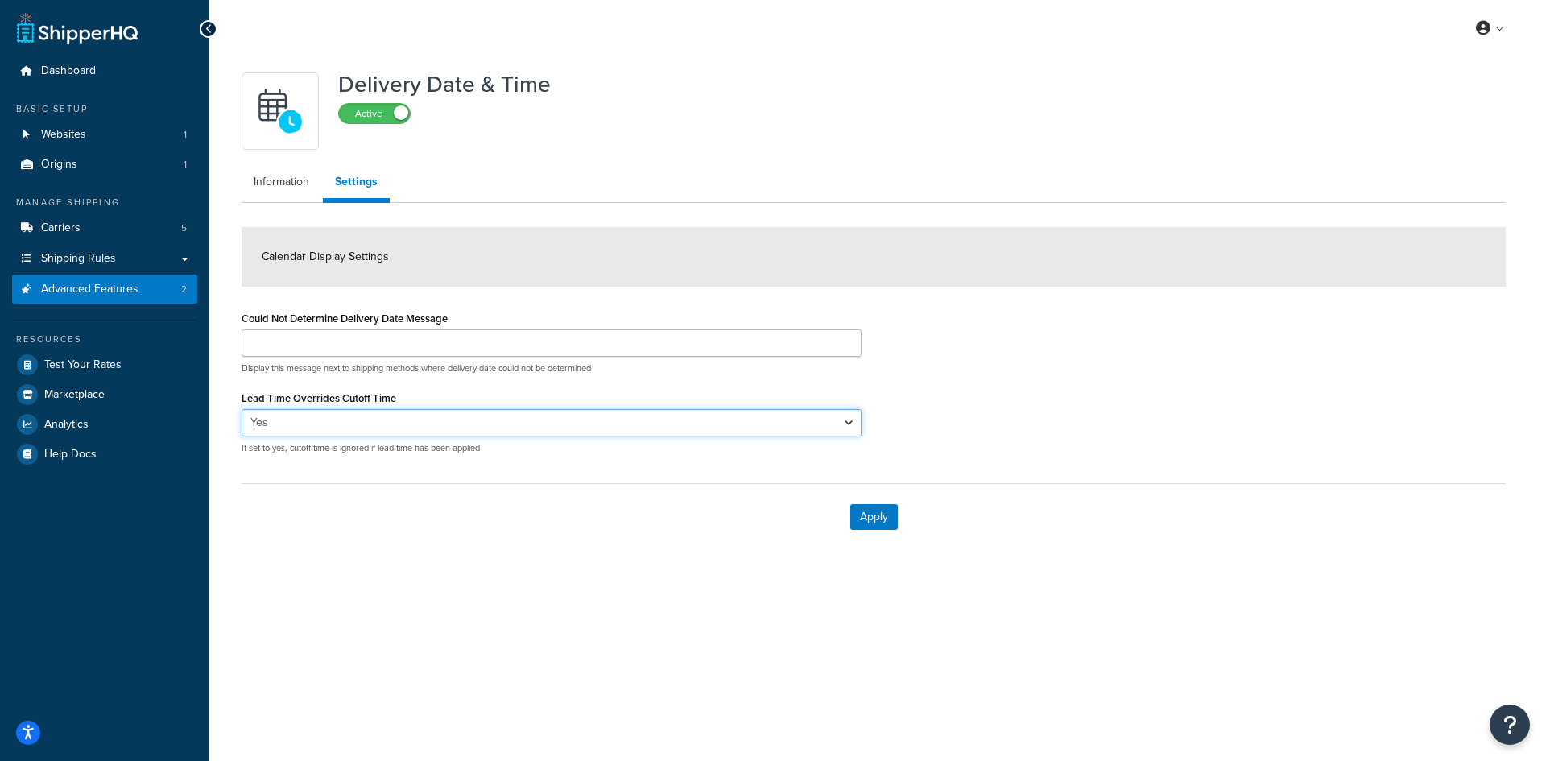
select select "false"
click at [242, 409] on select "Yes No" at bounding box center [552, 422] width 620 height 27
click at [861, 526] on button "Apply" at bounding box center [874, 517] width 48 height 26
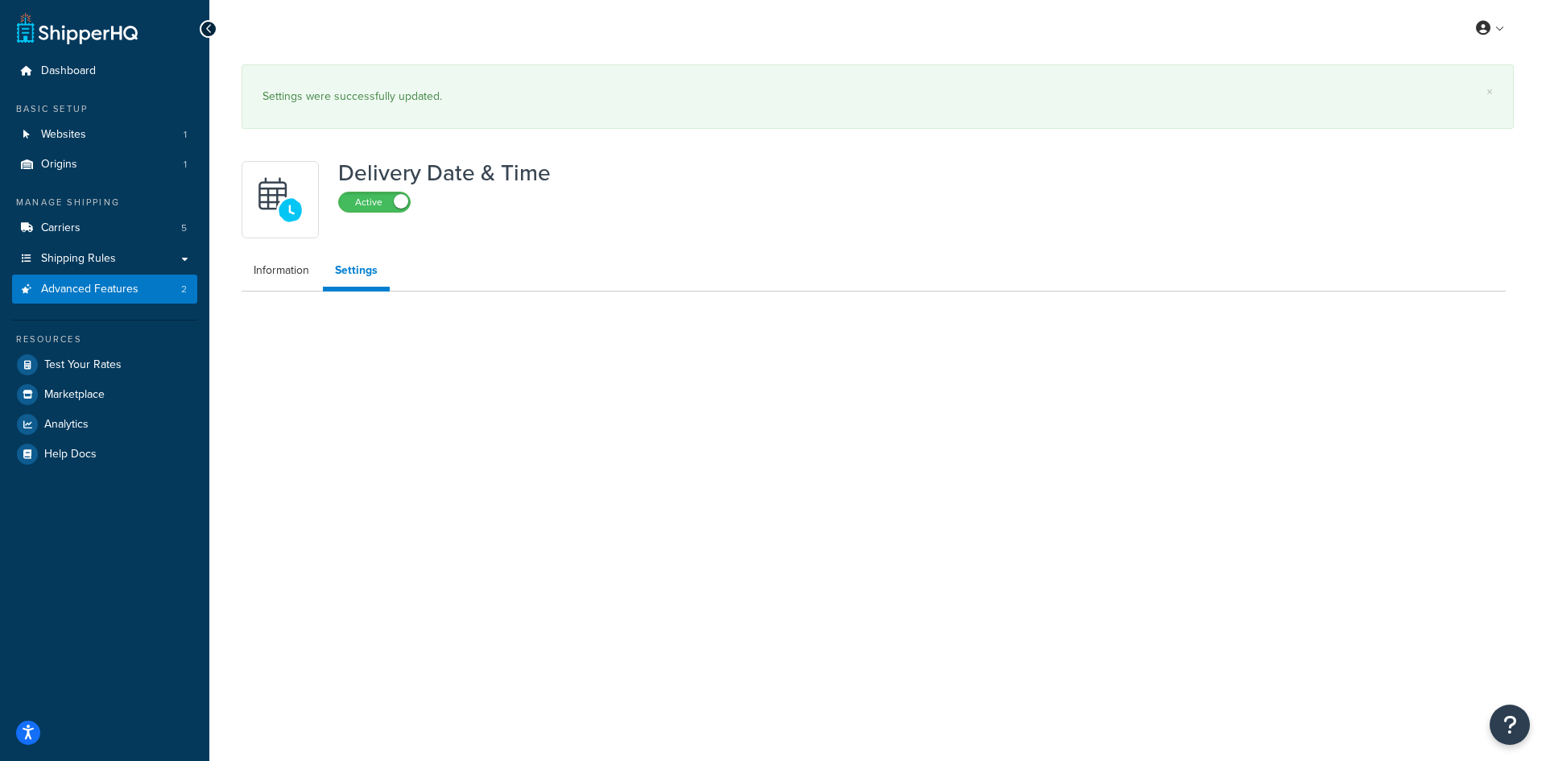
select select "false"
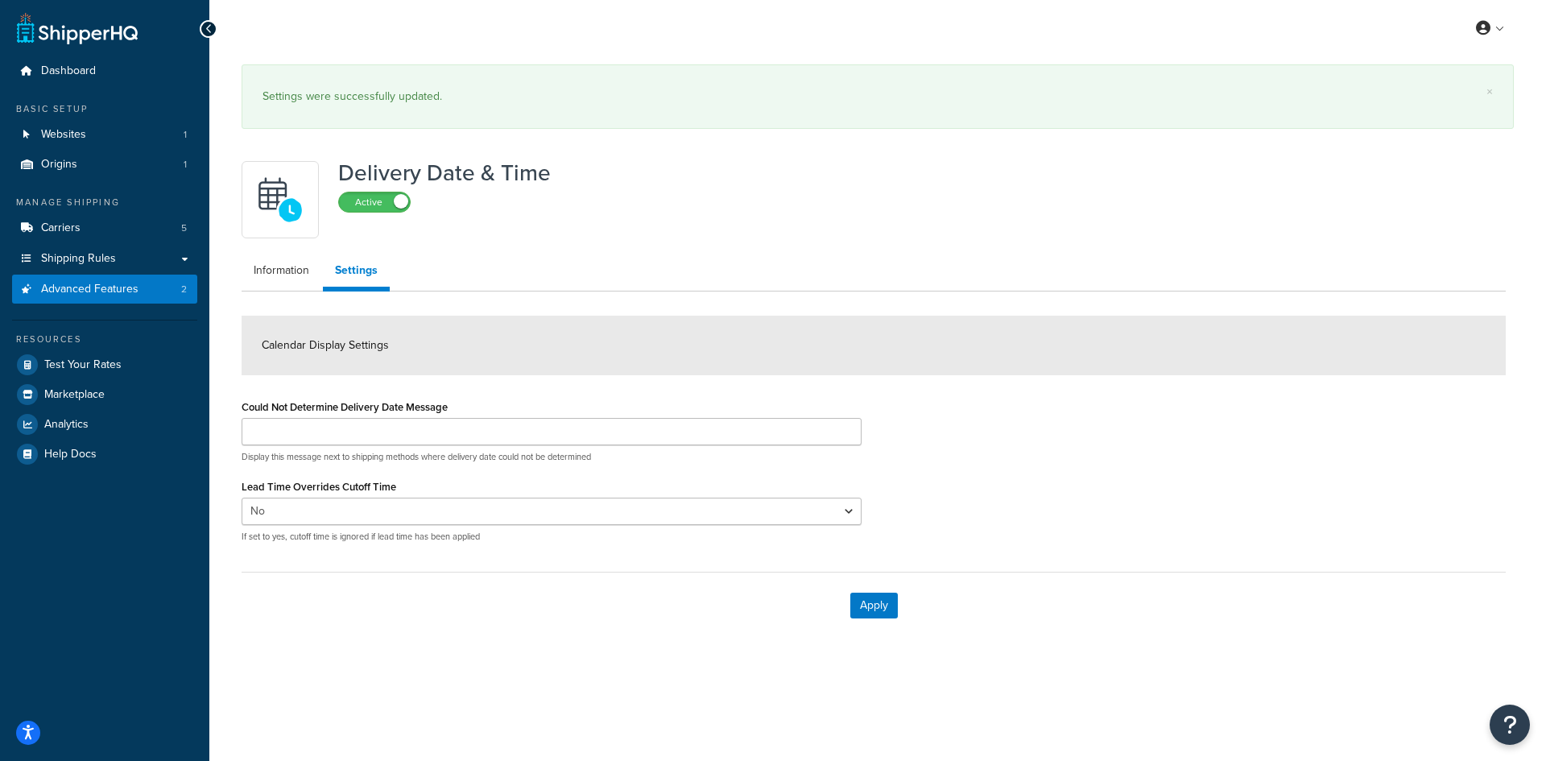
click at [334, 350] on span "Calendar Display Settings" at bounding box center [325, 345] width 127 height 17
drag, startPoint x: 292, startPoint y: 345, endPoint x: 425, endPoint y: 360, distance: 133.8
click at [425, 360] on div "Calendar Display Settings" at bounding box center [874, 346] width 1264 height 60
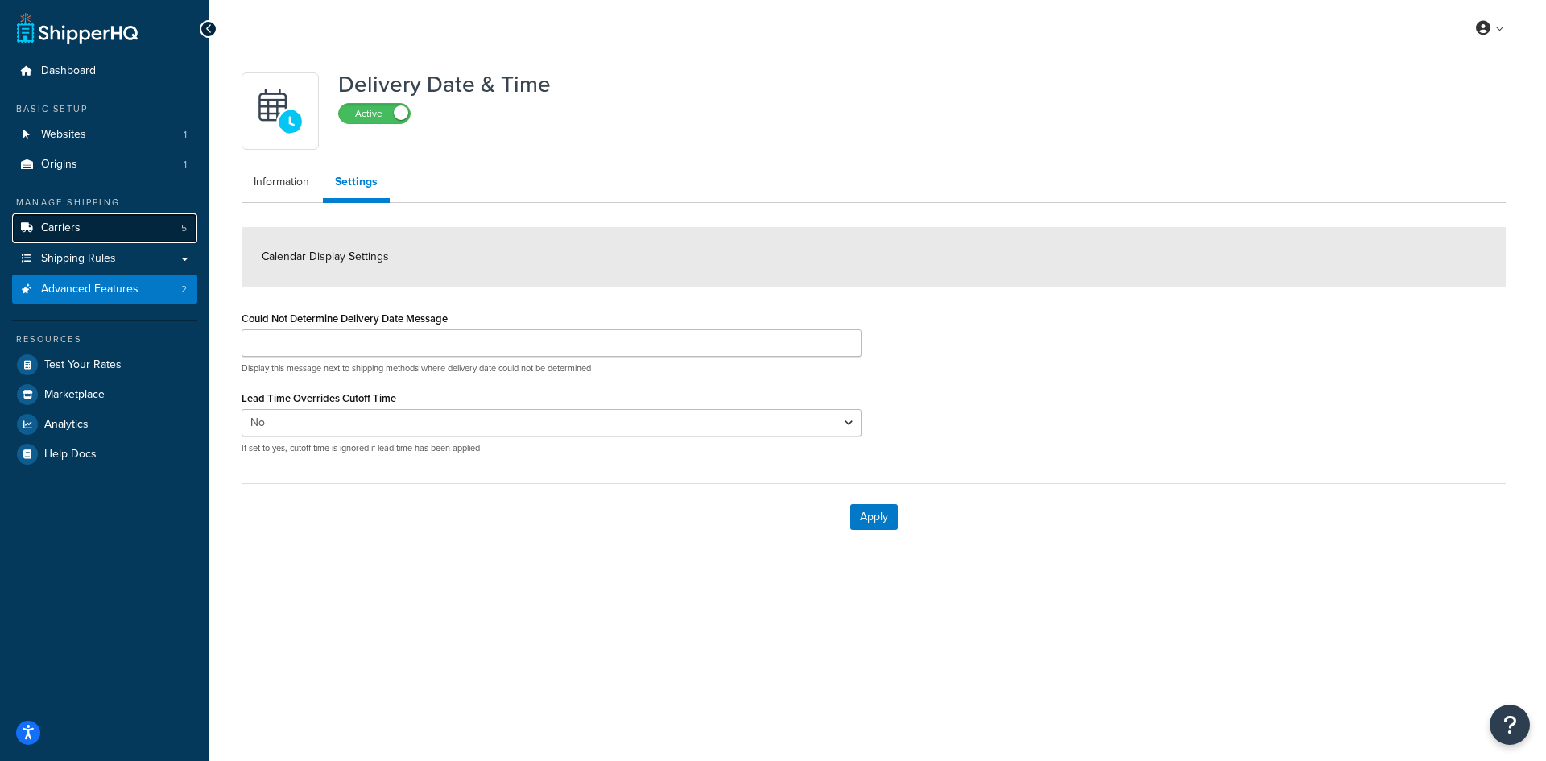
click at [103, 234] on link "Carriers 5" at bounding box center [104, 228] width 185 height 30
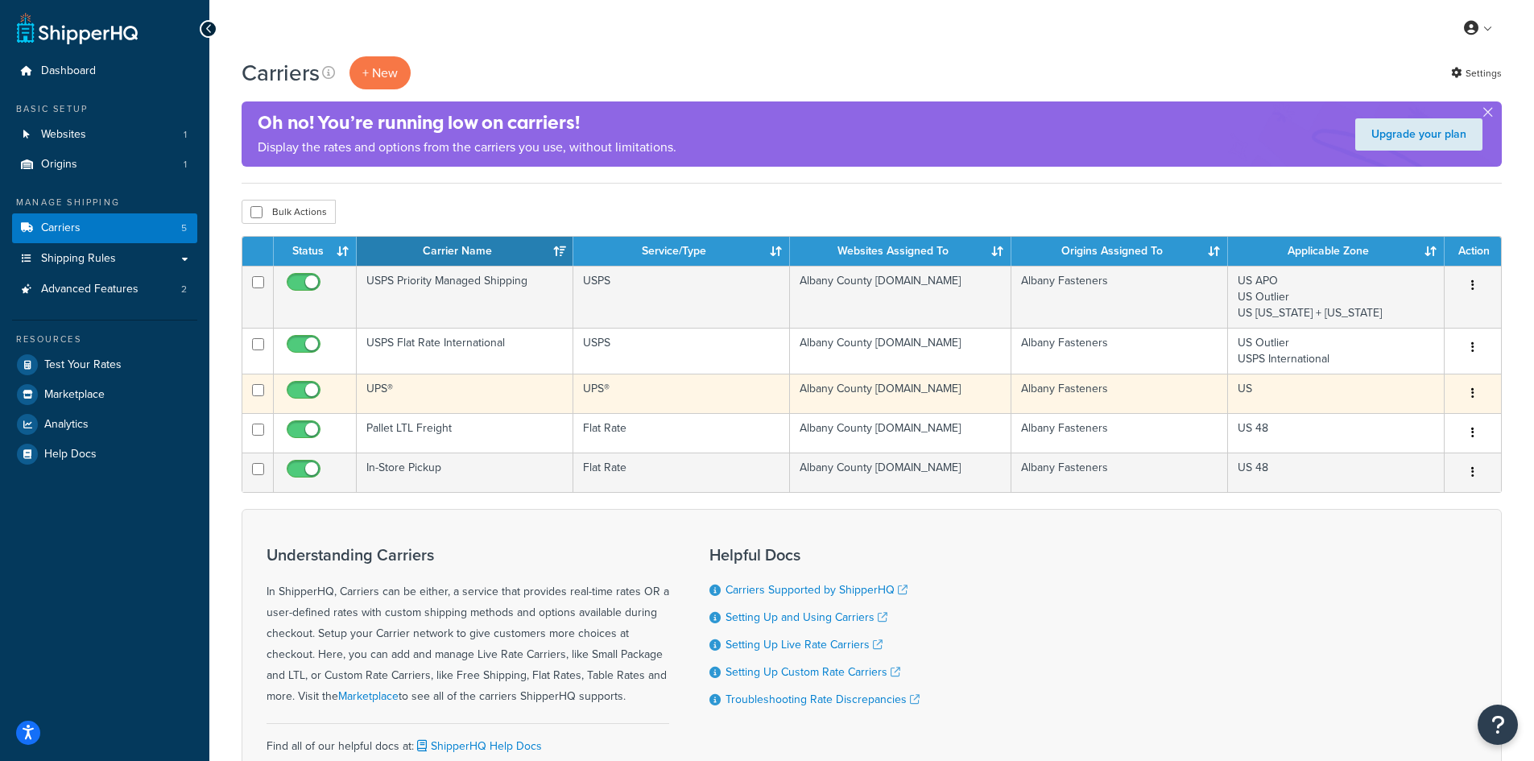
click at [1475, 395] on button "button" at bounding box center [1473, 394] width 23 height 26
click at [1453, 426] on link "Edit" at bounding box center [1407, 426] width 127 height 33
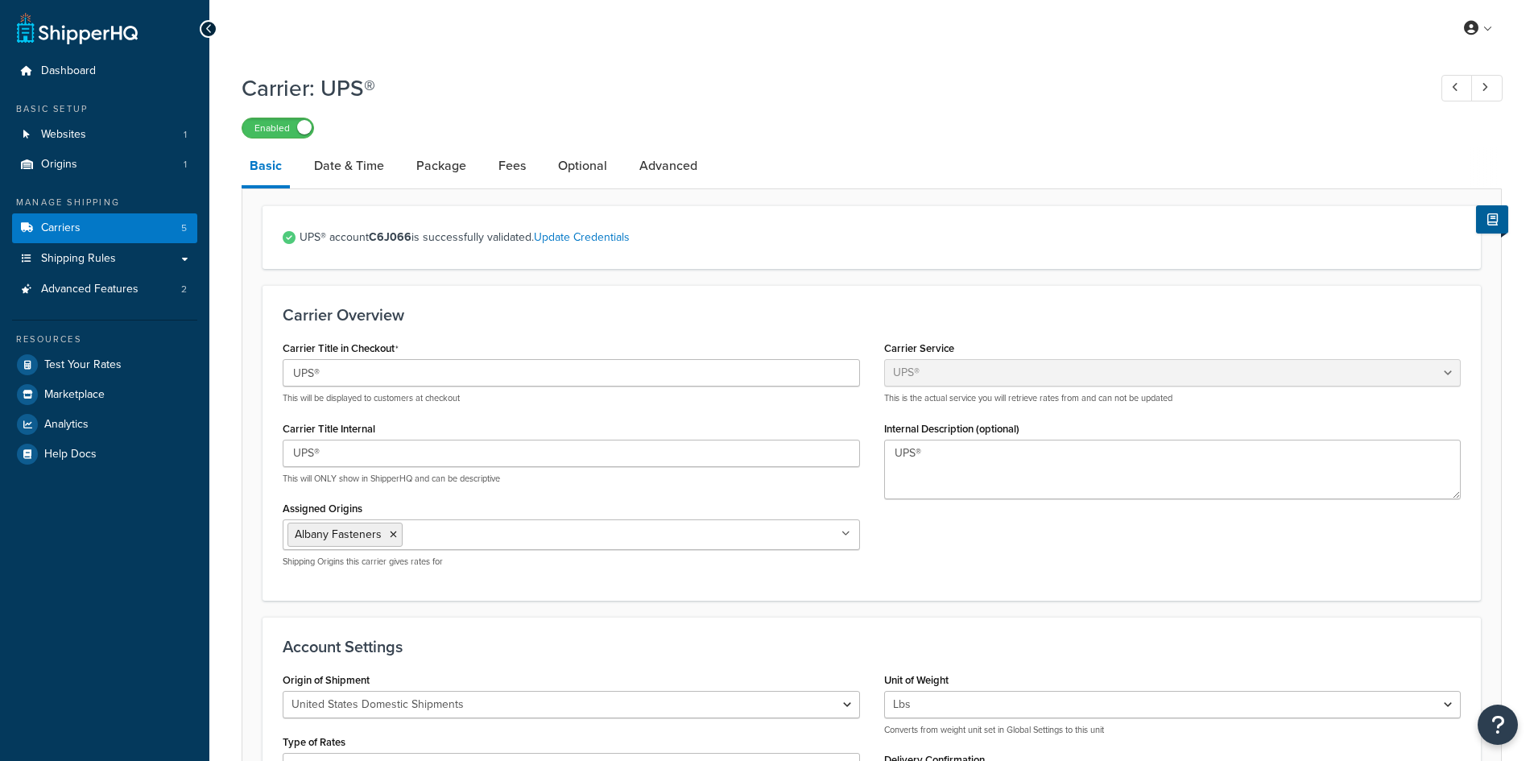
select select "ups"
click at [366, 172] on link "Date & Time" at bounding box center [349, 166] width 86 height 39
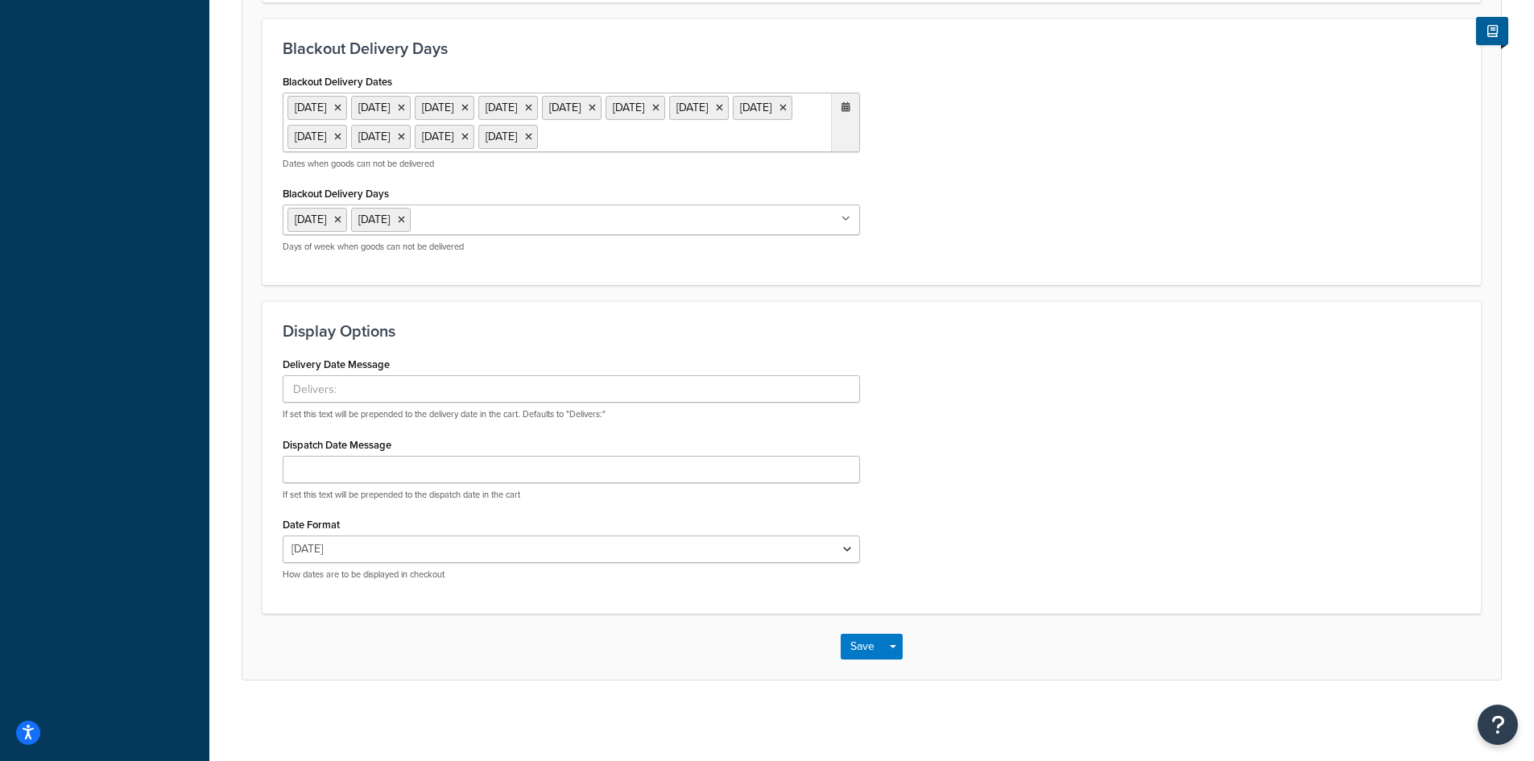
scroll to position [742, 0]
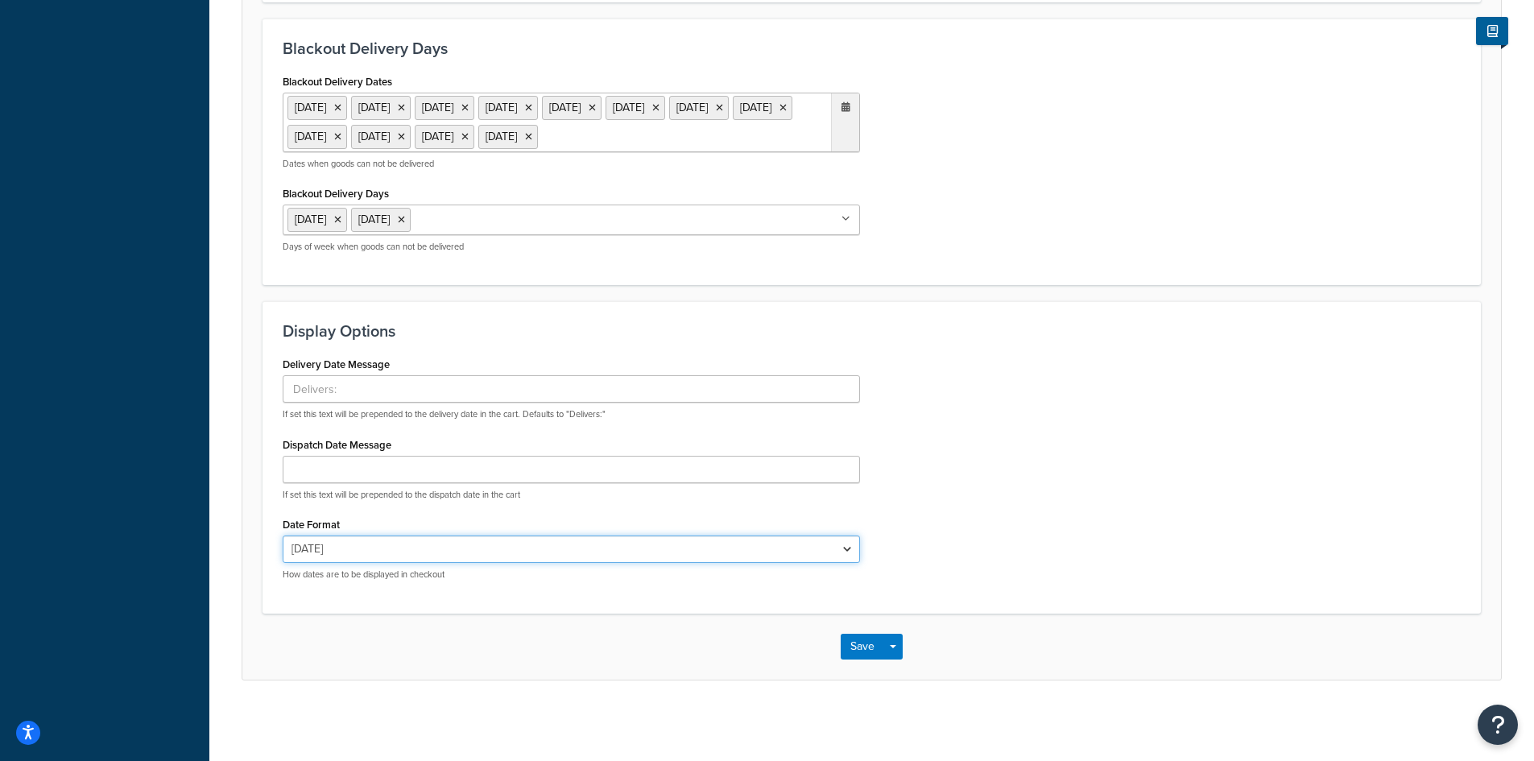
click at [853, 548] on select "[DATE] [DATE] [DATE] [DATE] [DATE] Oct 9 [DATE] 10/[DATE]" at bounding box center [571, 549] width 577 height 27
select select "yMEd"
click at [283, 536] on select "[DATE] [DATE] [DATE] [DATE] [DATE] Oct 9 [DATE] 10/[DATE]" at bounding box center [571, 549] width 577 height 27
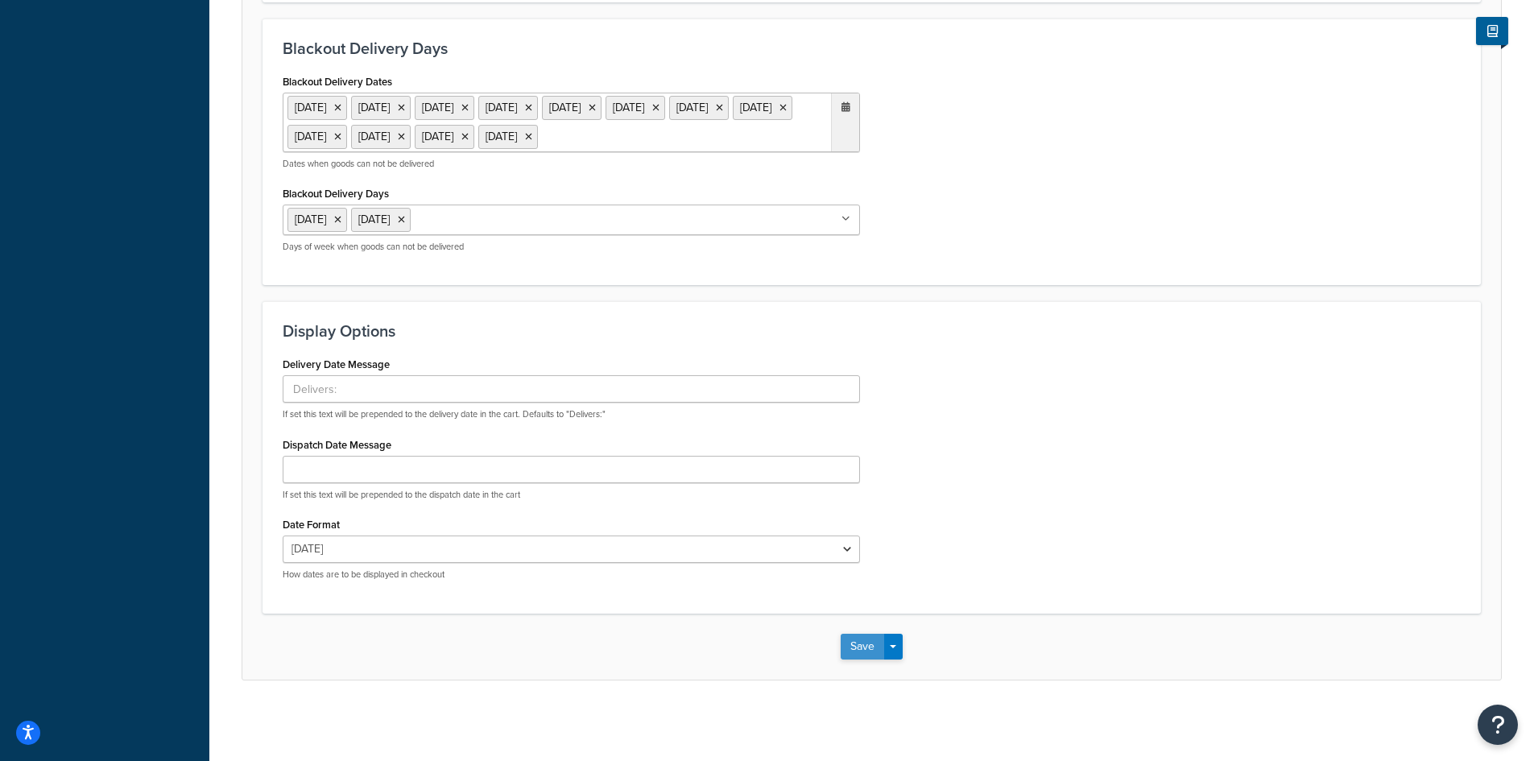
click at [862, 642] on button "Save" at bounding box center [862, 647] width 43 height 26
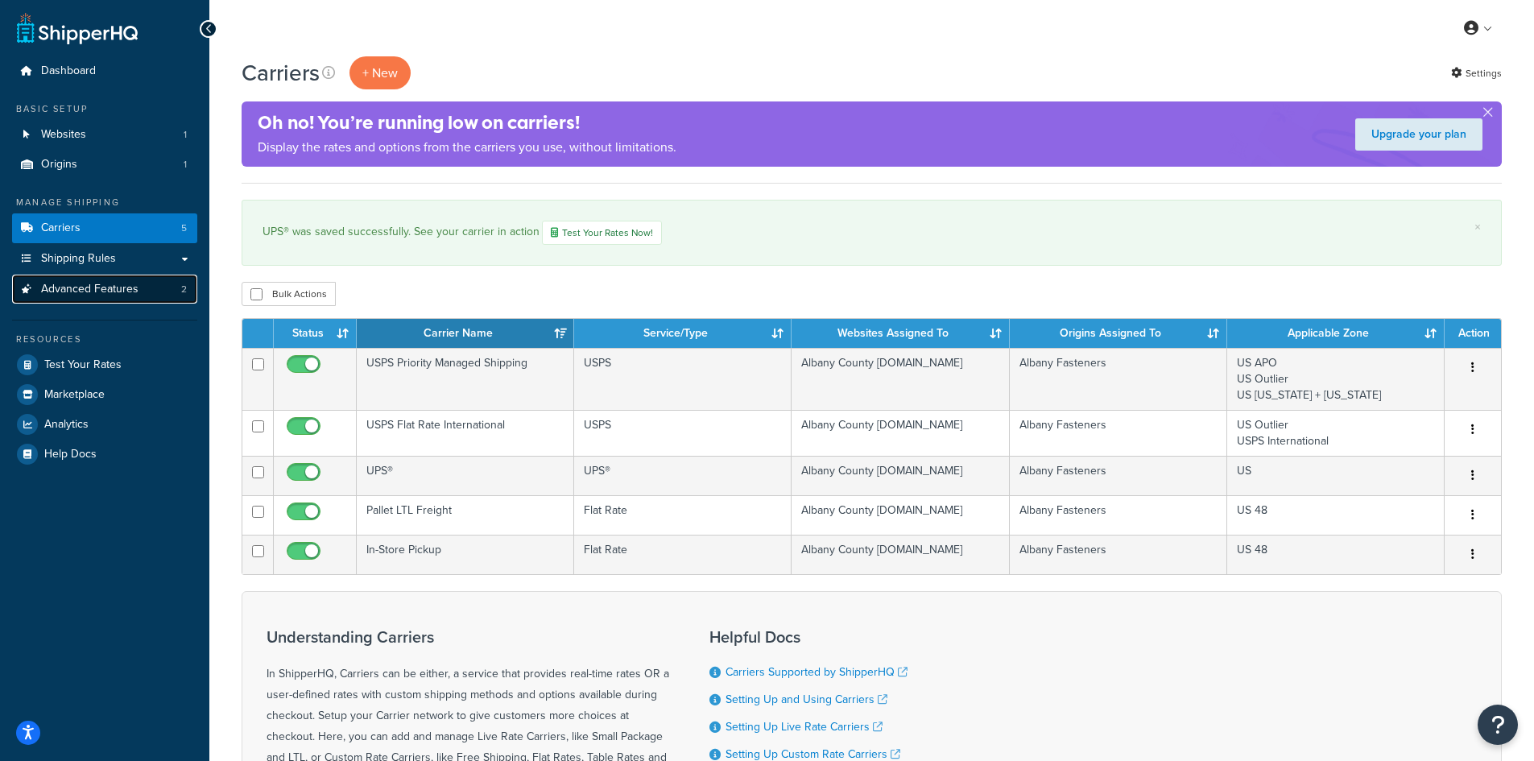
click at [114, 287] on span "Advanced Features" at bounding box center [89, 290] width 97 height 14
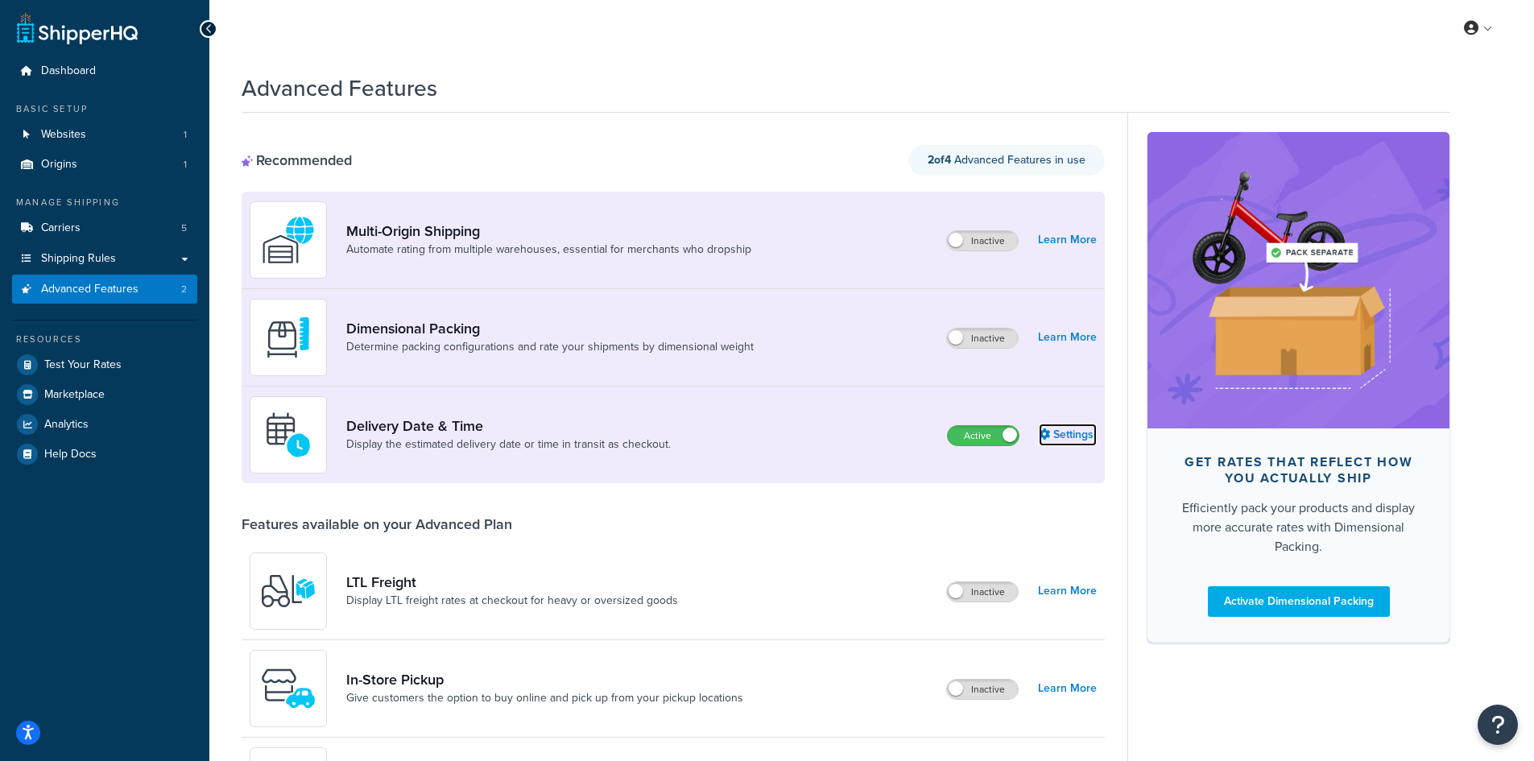
click at [1082, 439] on link "Settings" at bounding box center [1068, 435] width 58 height 23
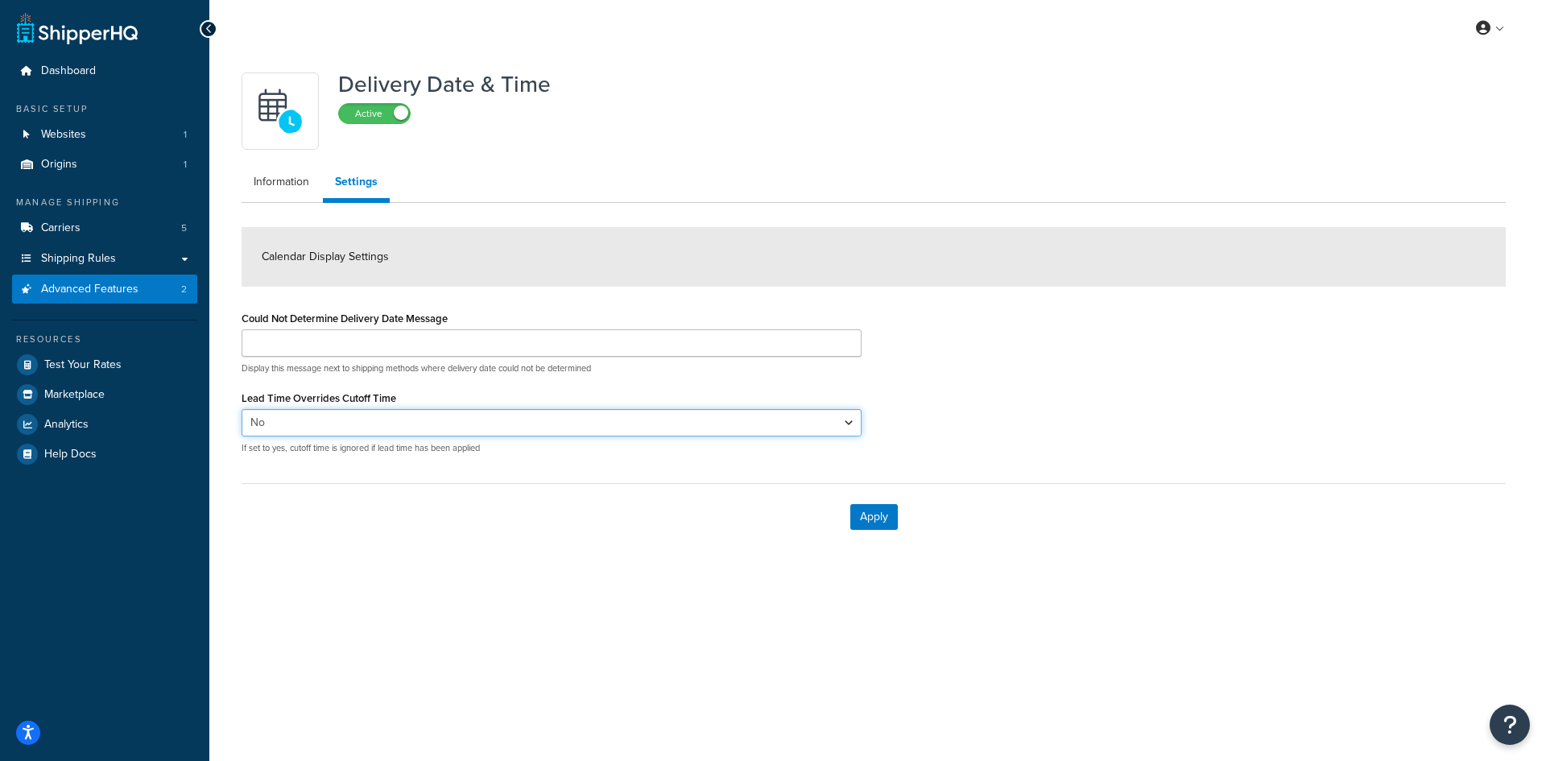
click at [403, 418] on select "Yes No" at bounding box center [552, 422] width 620 height 27
click at [242, 409] on select "Yes No" at bounding box center [552, 422] width 620 height 27
click at [545, 424] on select "Yes No" at bounding box center [552, 422] width 620 height 27
select select "false"
click at [242, 409] on select "Yes No" at bounding box center [552, 422] width 620 height 27
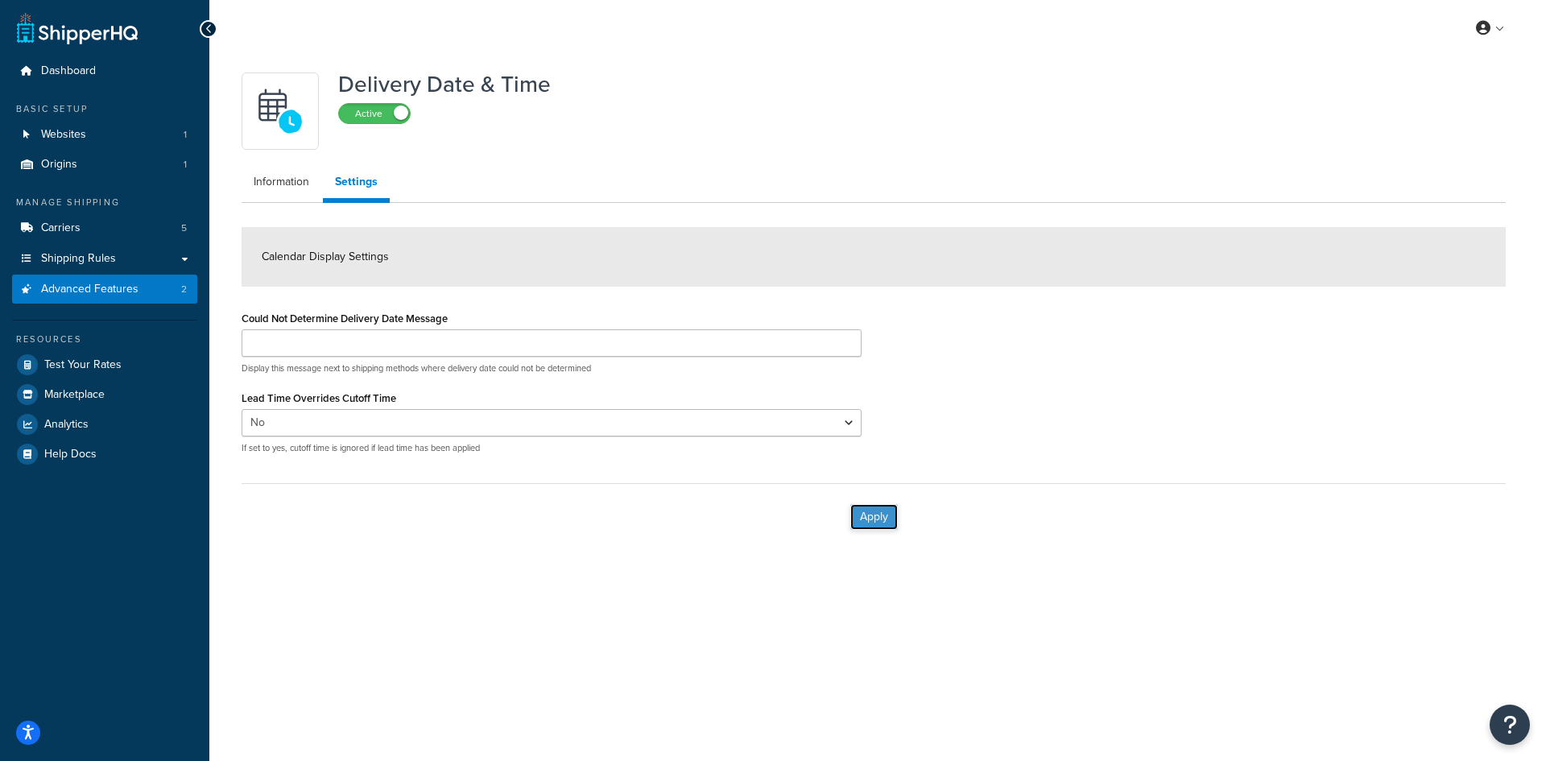
click at [859, 517] on button "Apply" at bounding box center [874, 517] width 48 height 26
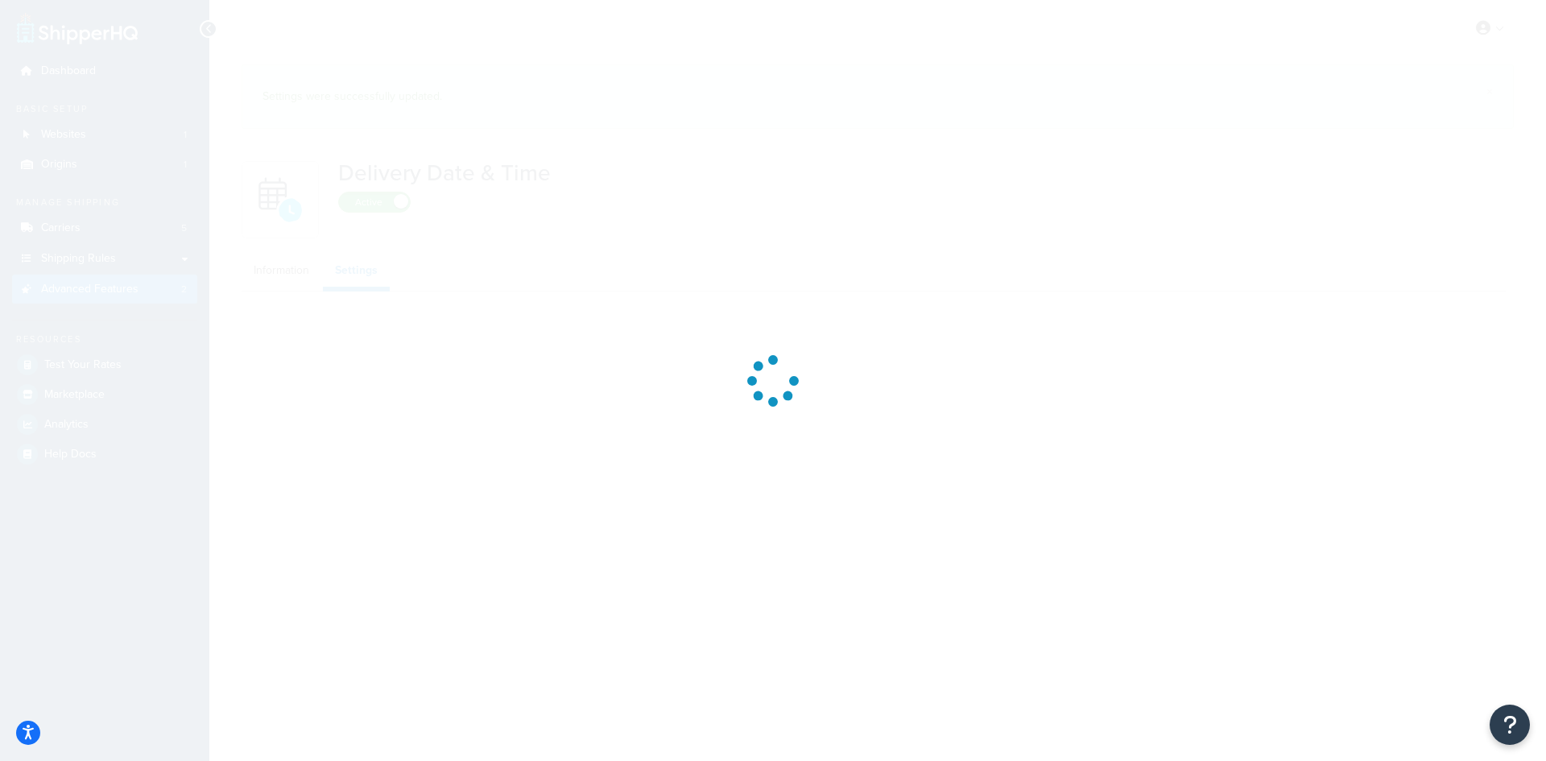
select select "false"
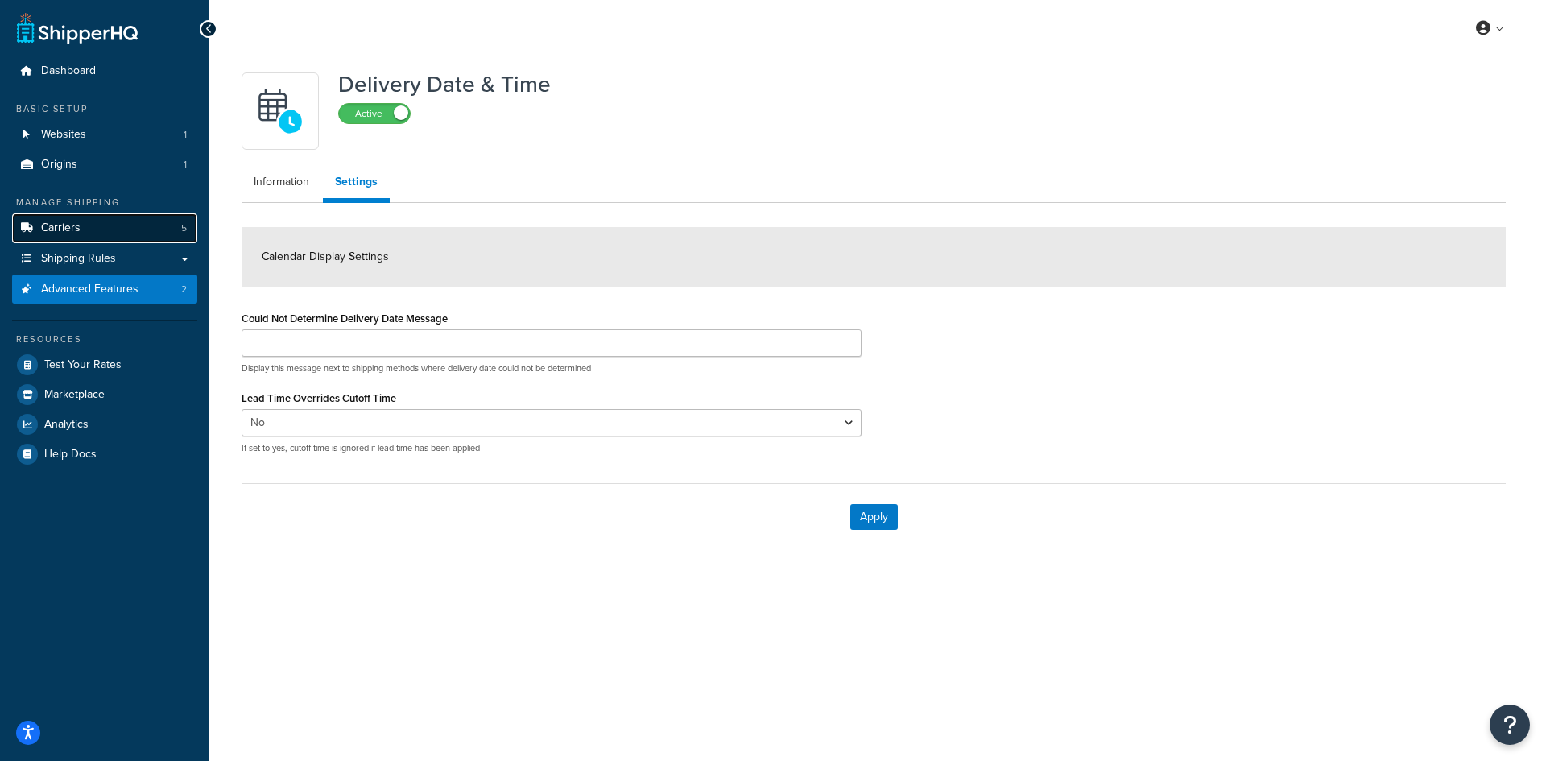
click at [102, 230] on link "Carriers 5" at bounding box center [104, 228] width 185 height 30
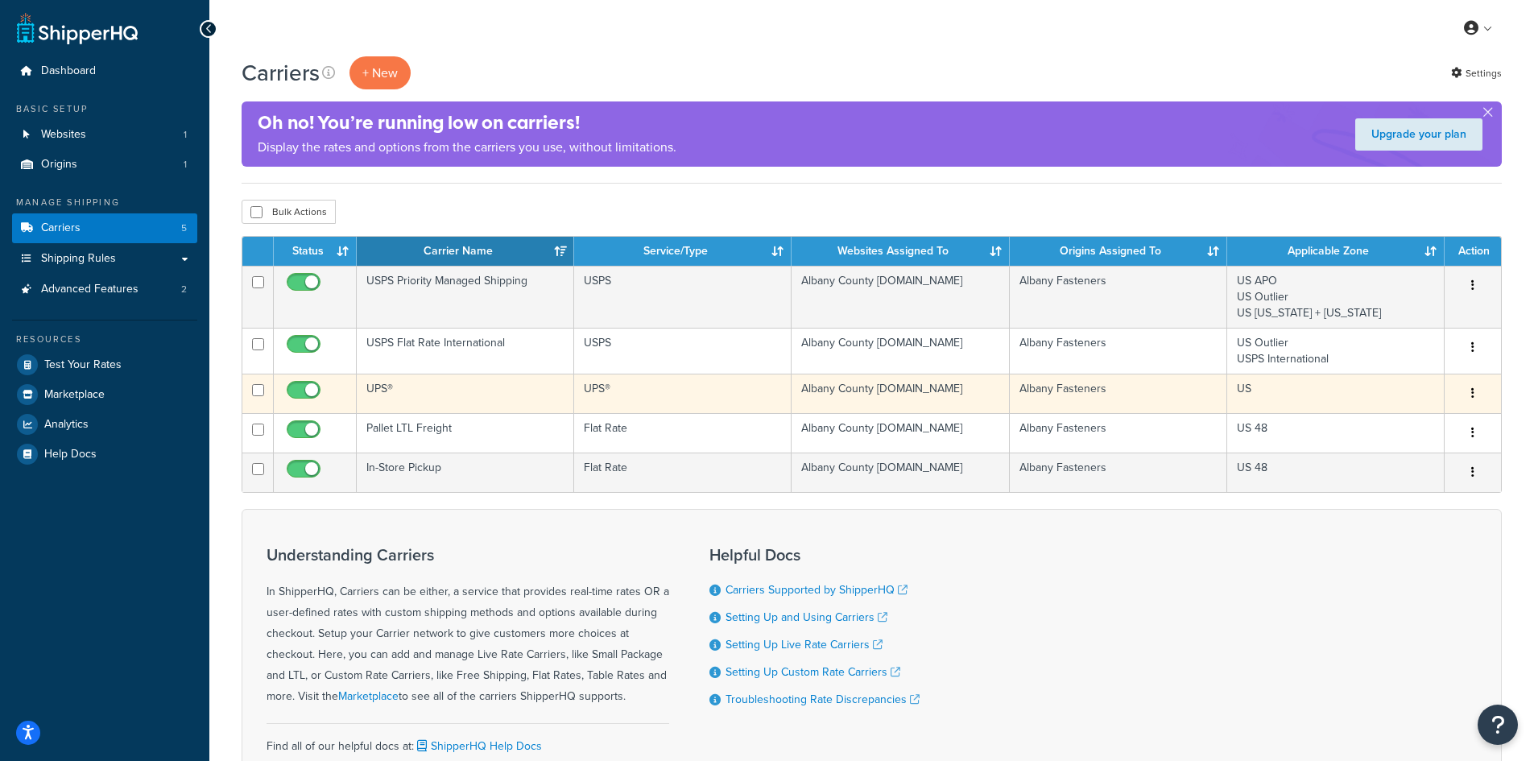
click at [374, 388] on td "UPS®" at bounding box center [465, 393] width 217 height 39
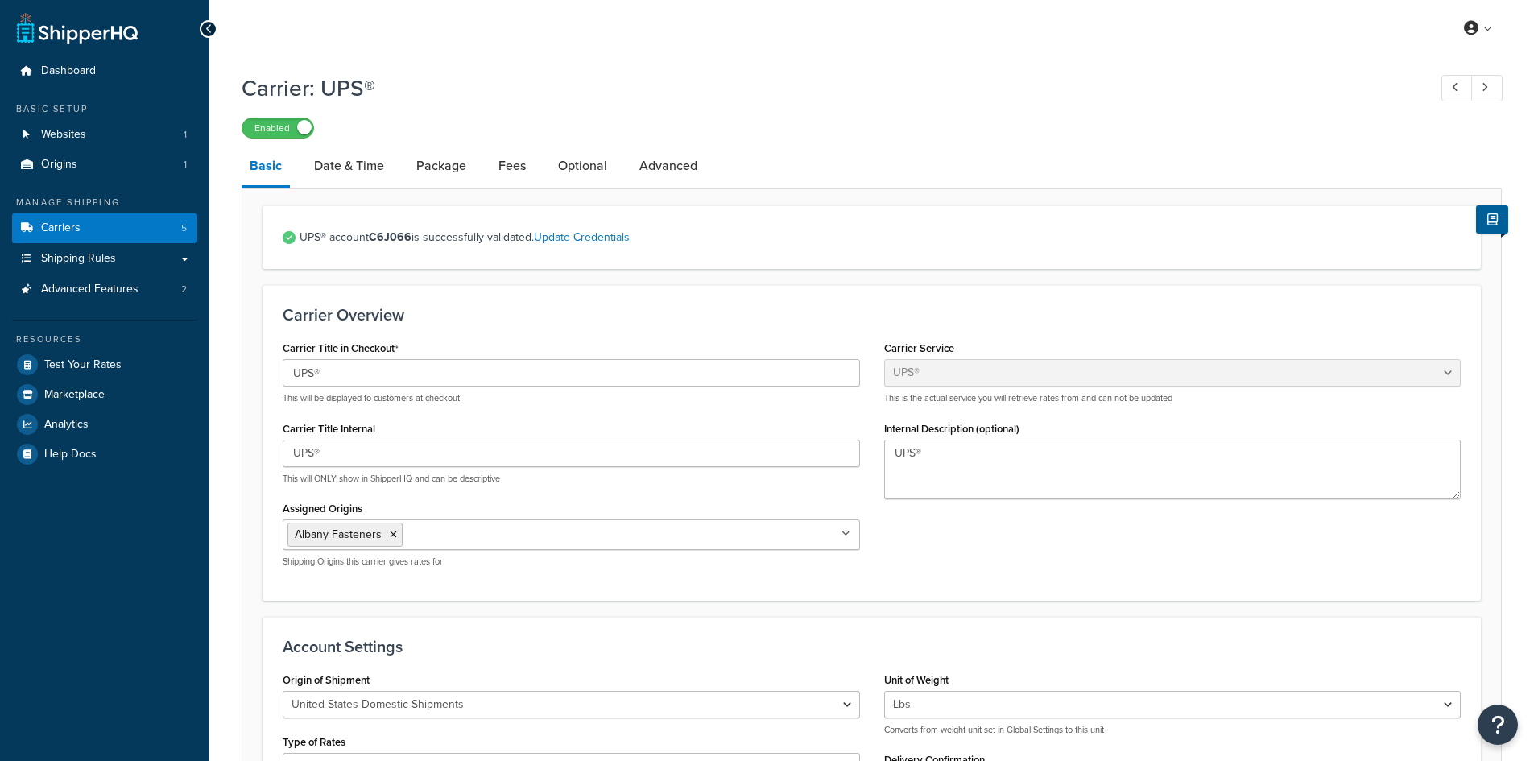
select select "ups"
click at [351, 162] on link "Date & Time" at bounding box center [349, 166] width 86 height 39
select select "yMEd"
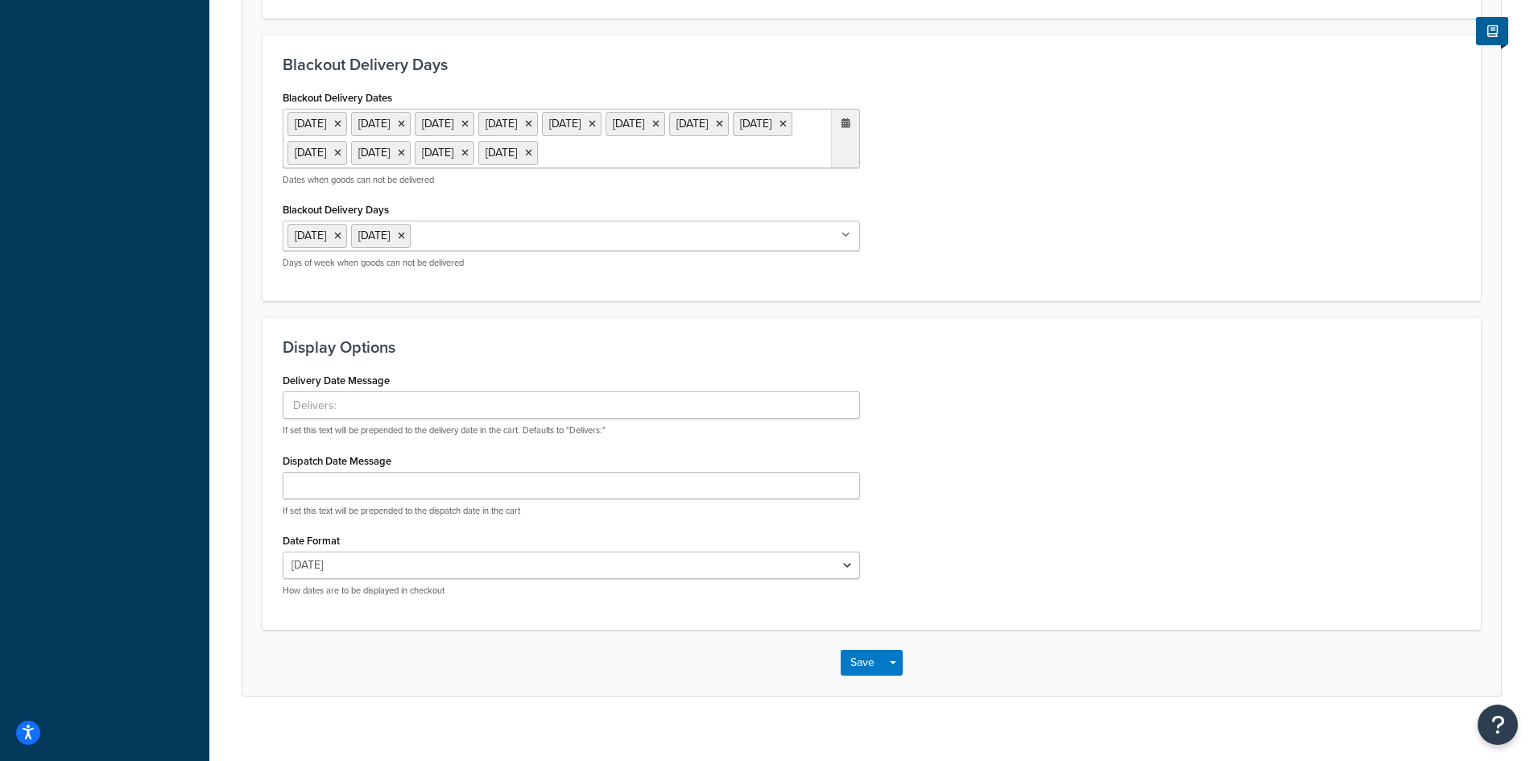
scroll to position [742, 0]
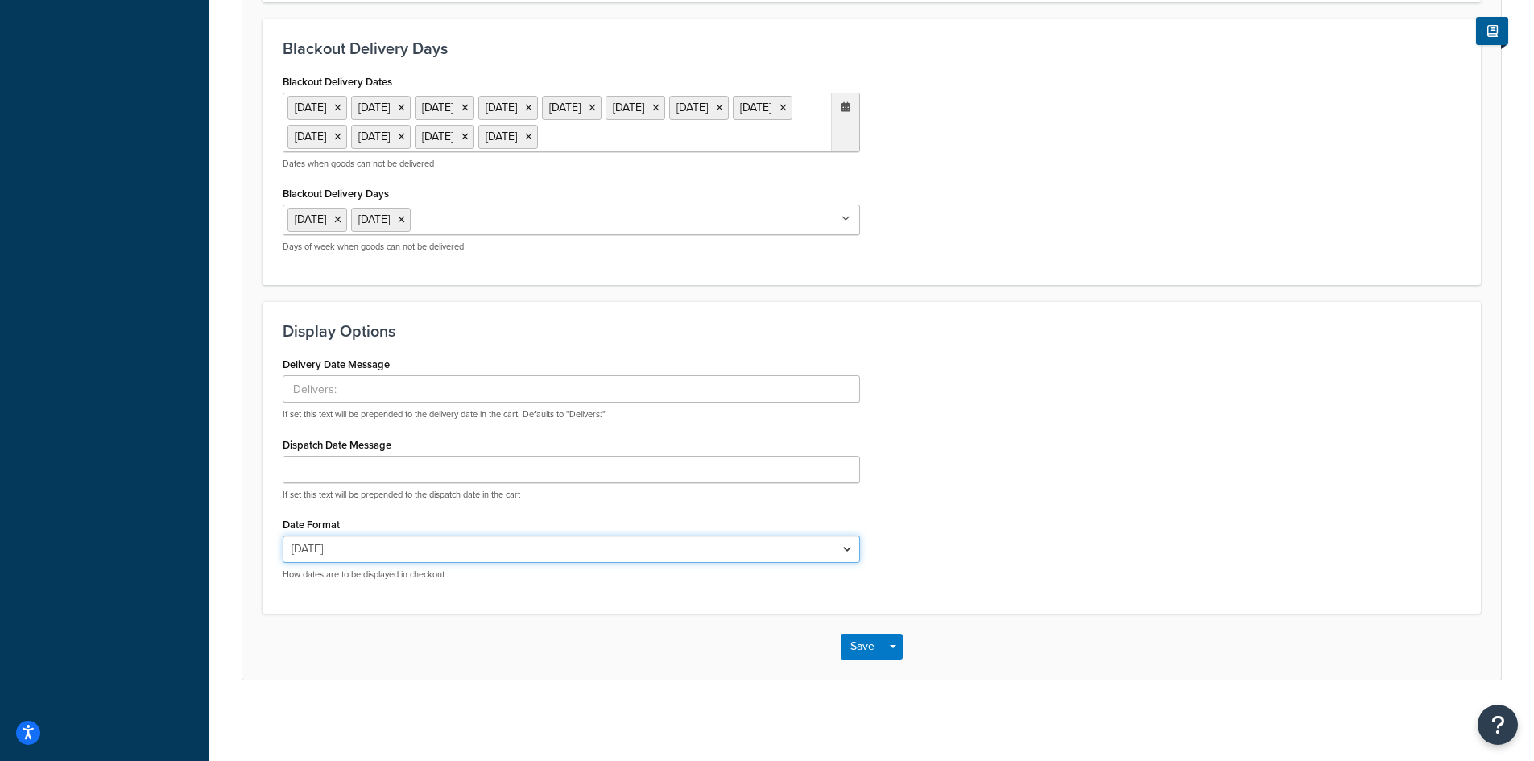
click at [344, 557] on select "[DATE] [DATE] [DATE] [DATE] [DATE] Oct 9 [DATE] 10/[DATE]" at bounding box center [571, 549] width 577 height 27
click at [370, 552] on select "[DATE] [DATE] [DATE] [DATE] [DATE] Oct 9 [DATE] 10/[DATE]" at bounding box center [571, 549] width 577 height 27
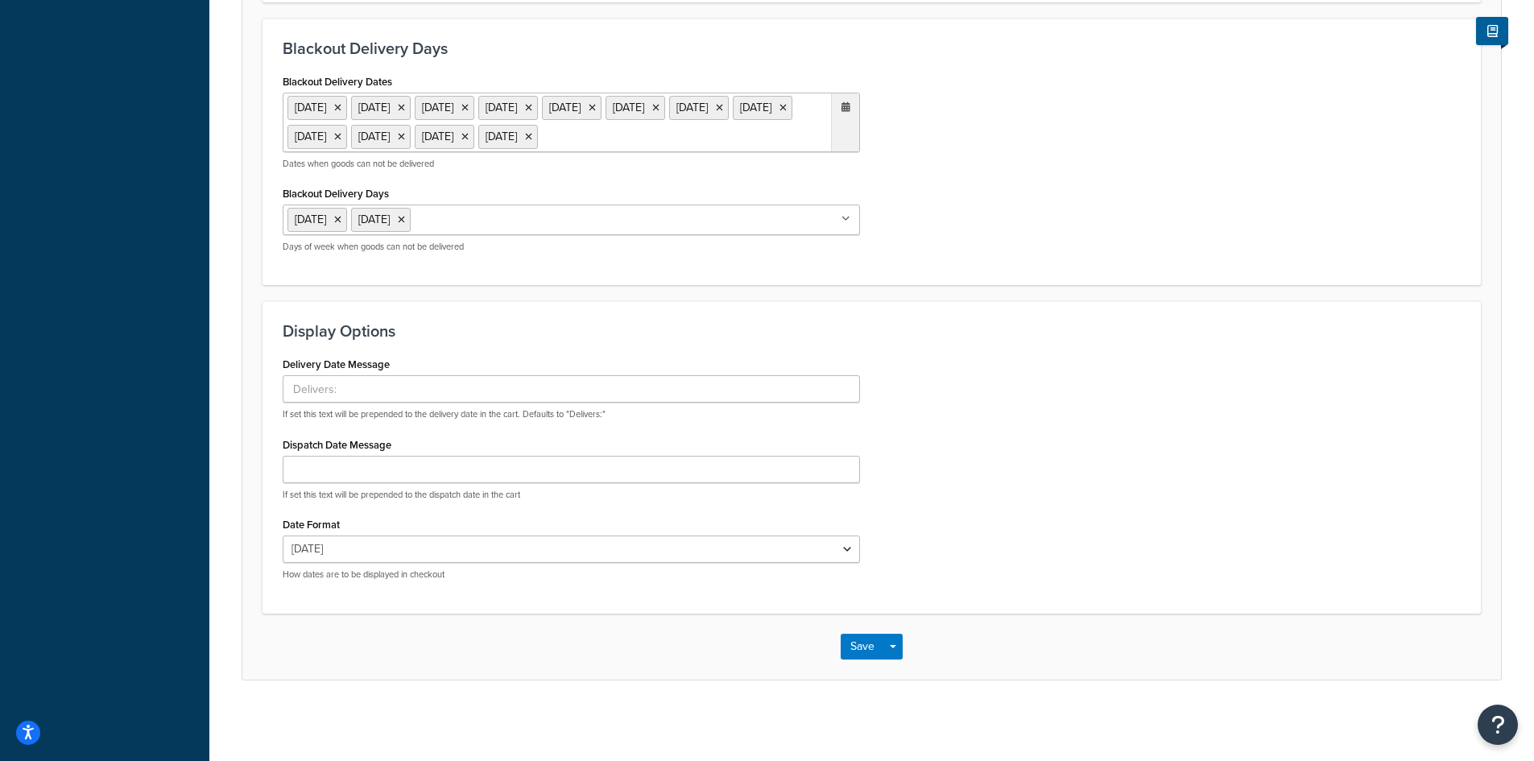
click at [904, 536] on div "Delivery Date Message If set this text will be prepended to the delivery date i…" at bounding box center [872, 473] width 1202 height 240
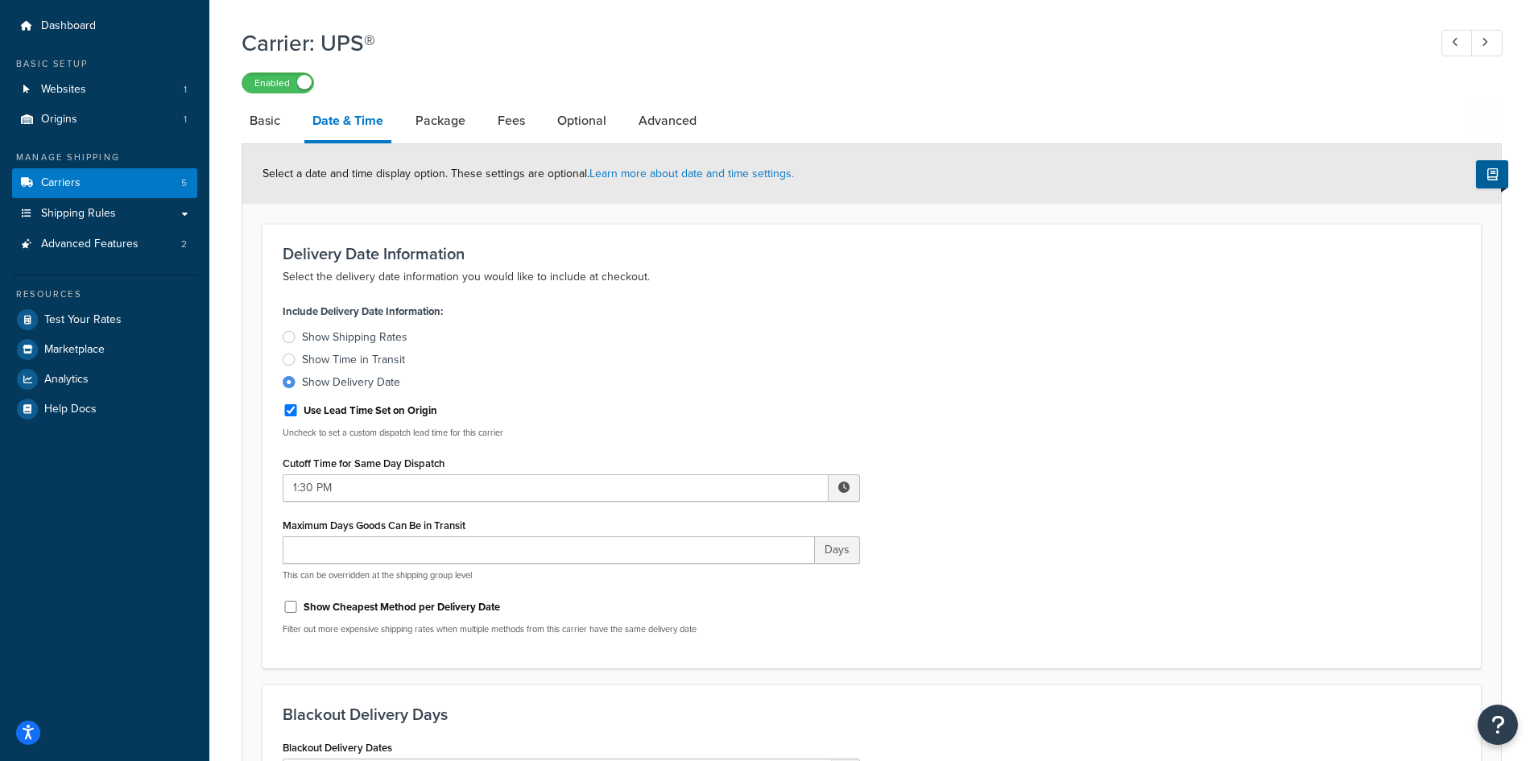
scroll to position [0, 0]
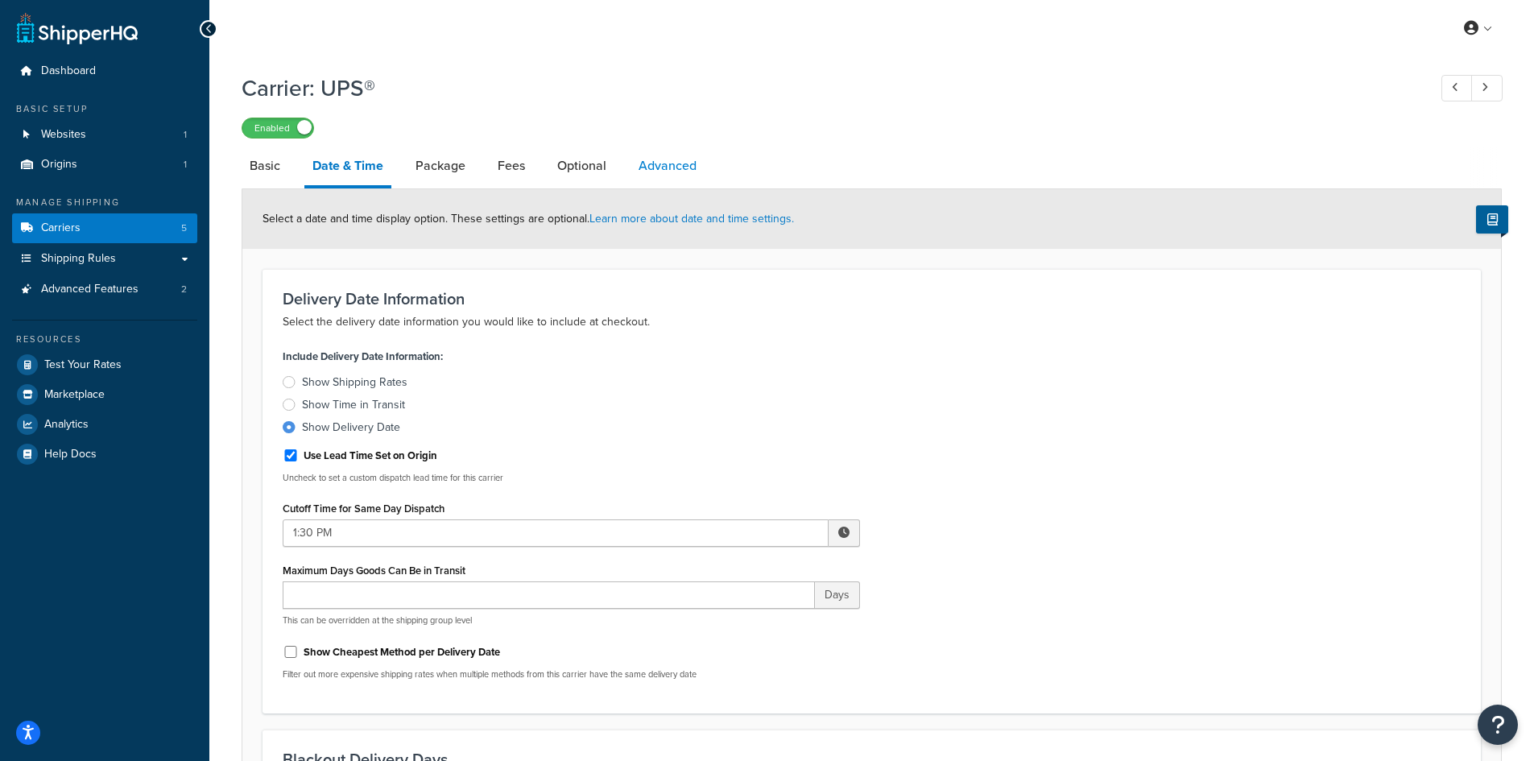
click at [663, 165] on link "Advanced" at bounding box center [668, 166] width 74 height 39
select select "false"
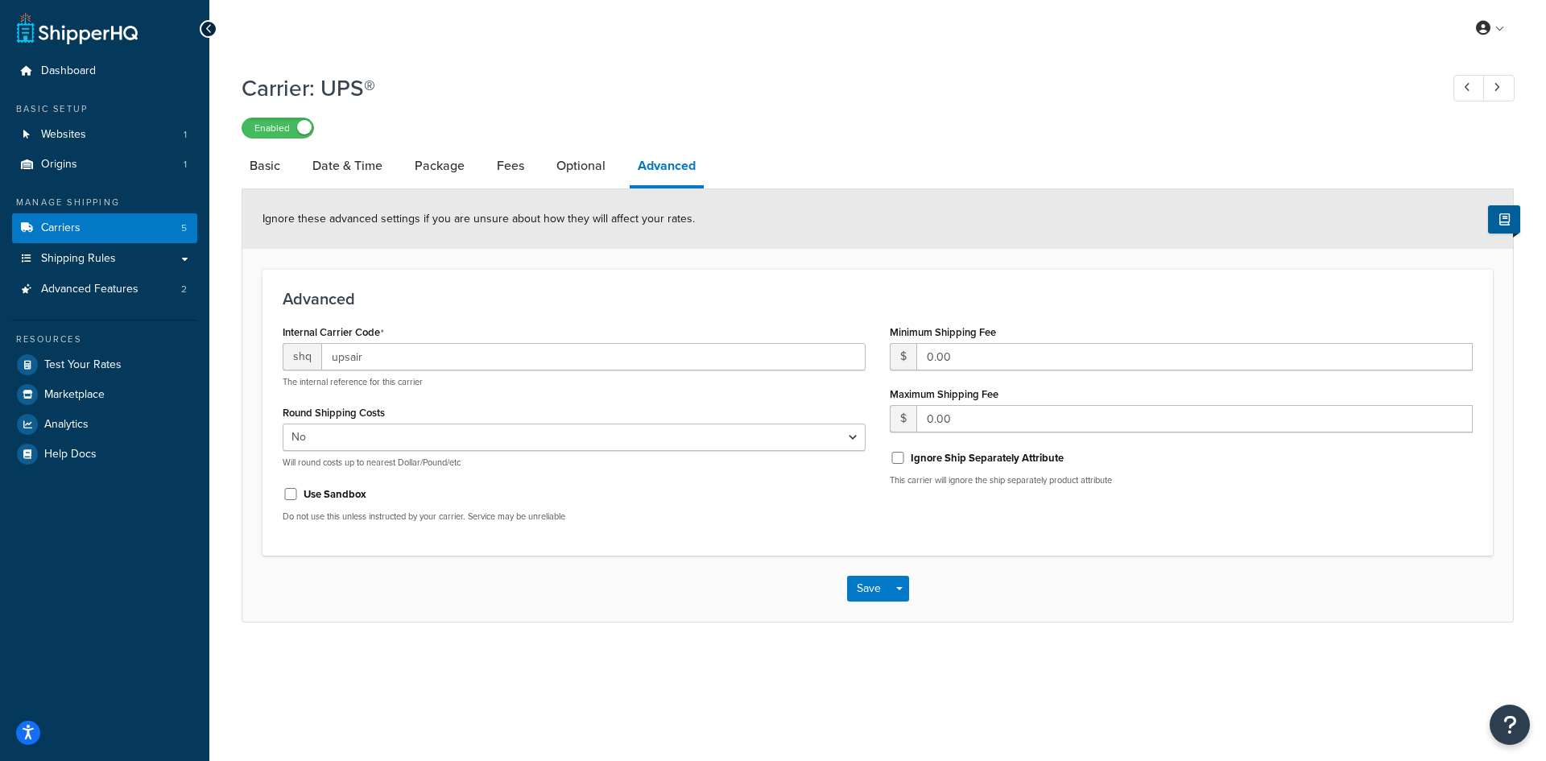
click at [618, 170] on li "Optional" at bounding box center [588, 166] width 81 height 39
click at [591, 173] on link "Optional" at bounding box center [580, 166] width 65 height 39
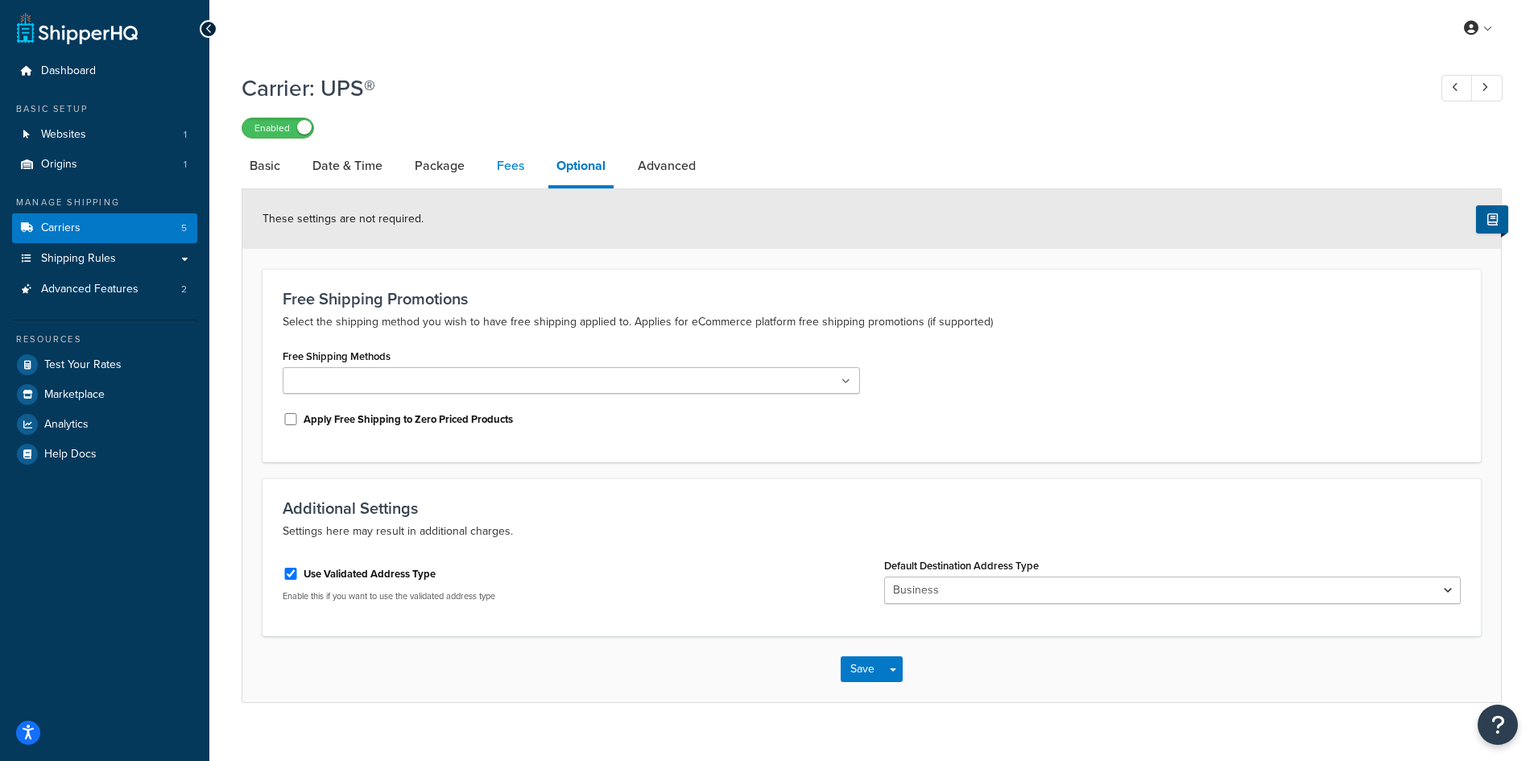
click at [505, 168] on link "Fees" at bounding box center [510, 166] width 43 height 39
select select "AFTER"
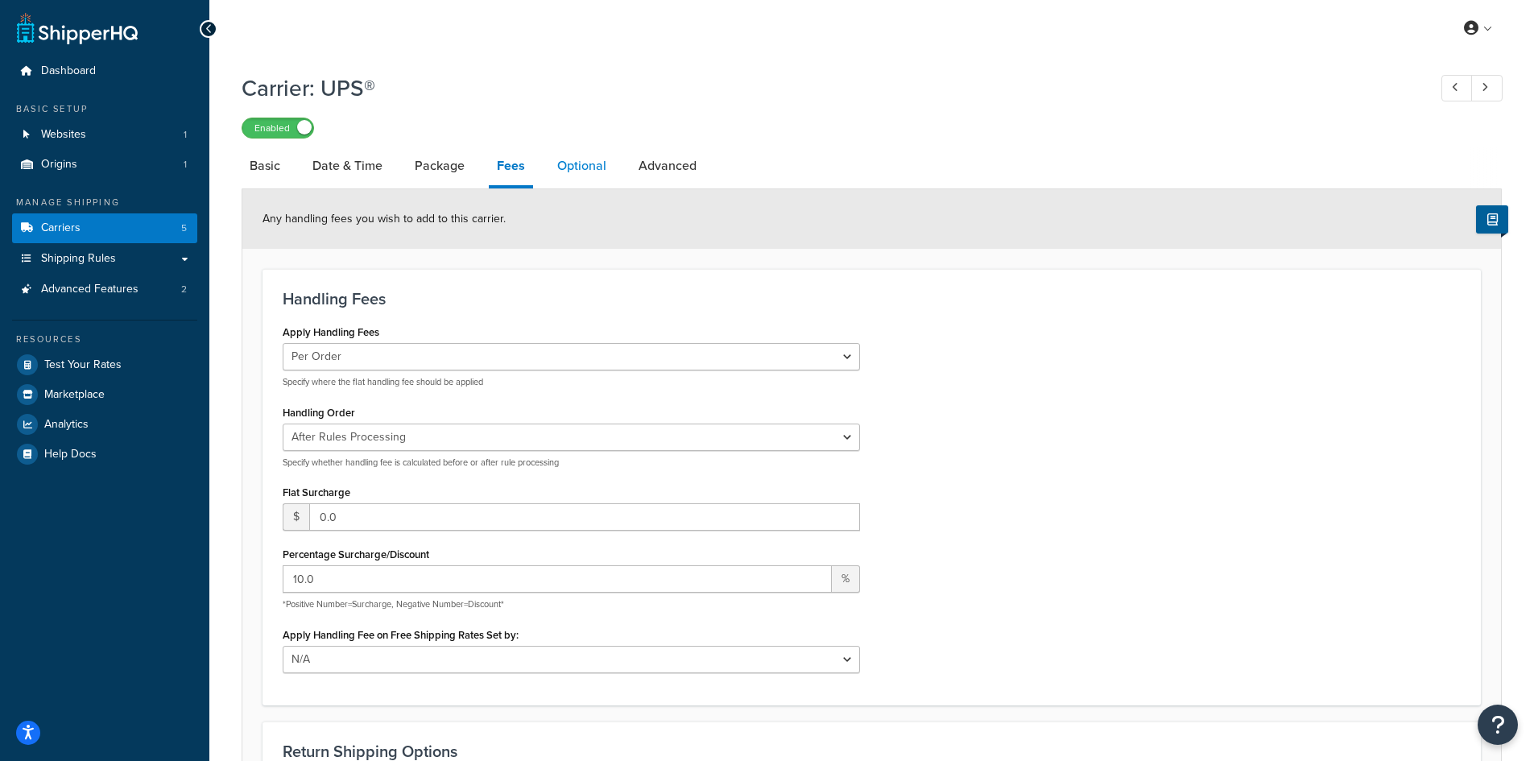
click at [560, 175] on link "Optional" at bounding box center [581, 166] width 65 height 39
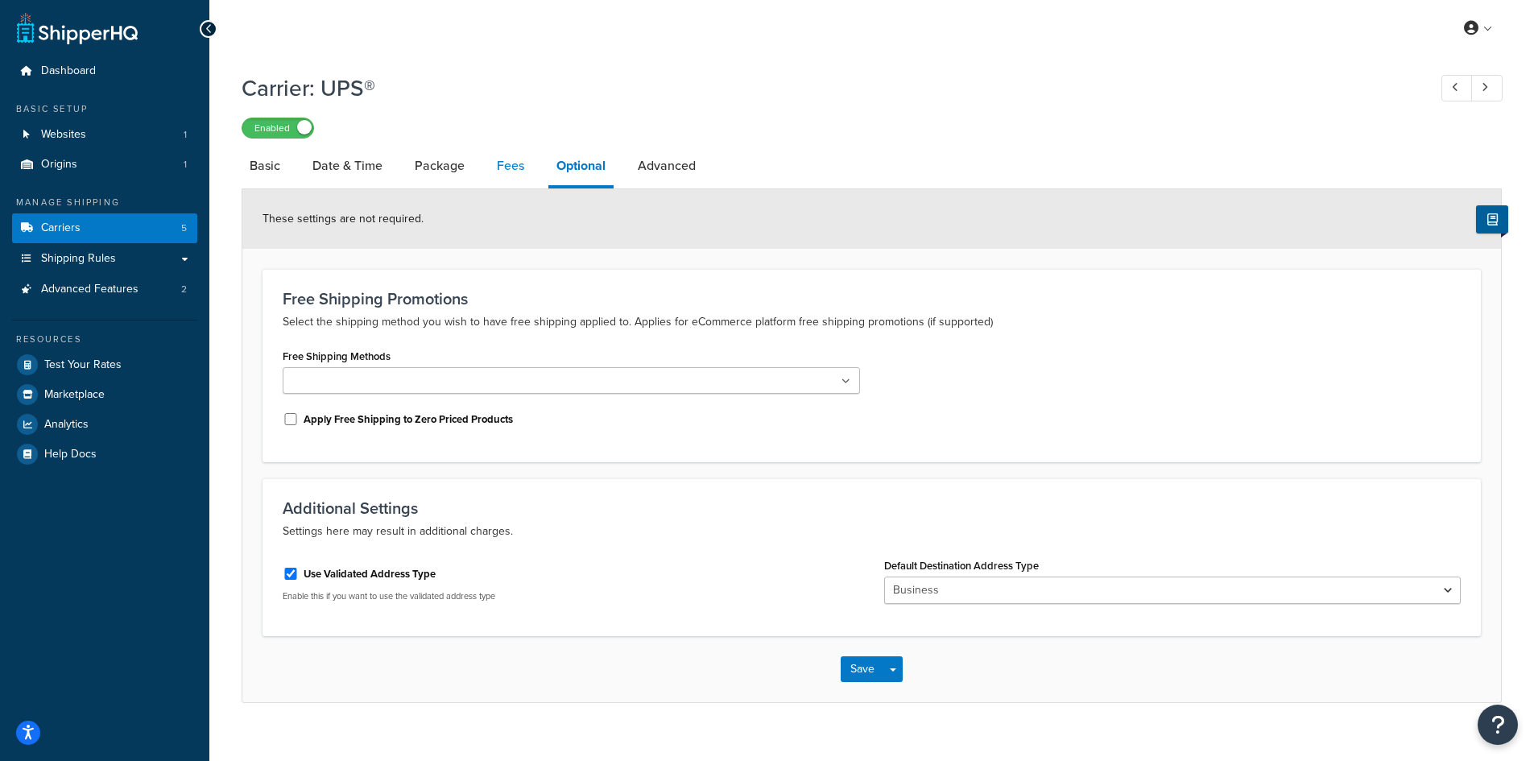
click at [506, 176] on link "Fees" at bounding box center [510, 166] width 43 height 39
select select "AFTER"
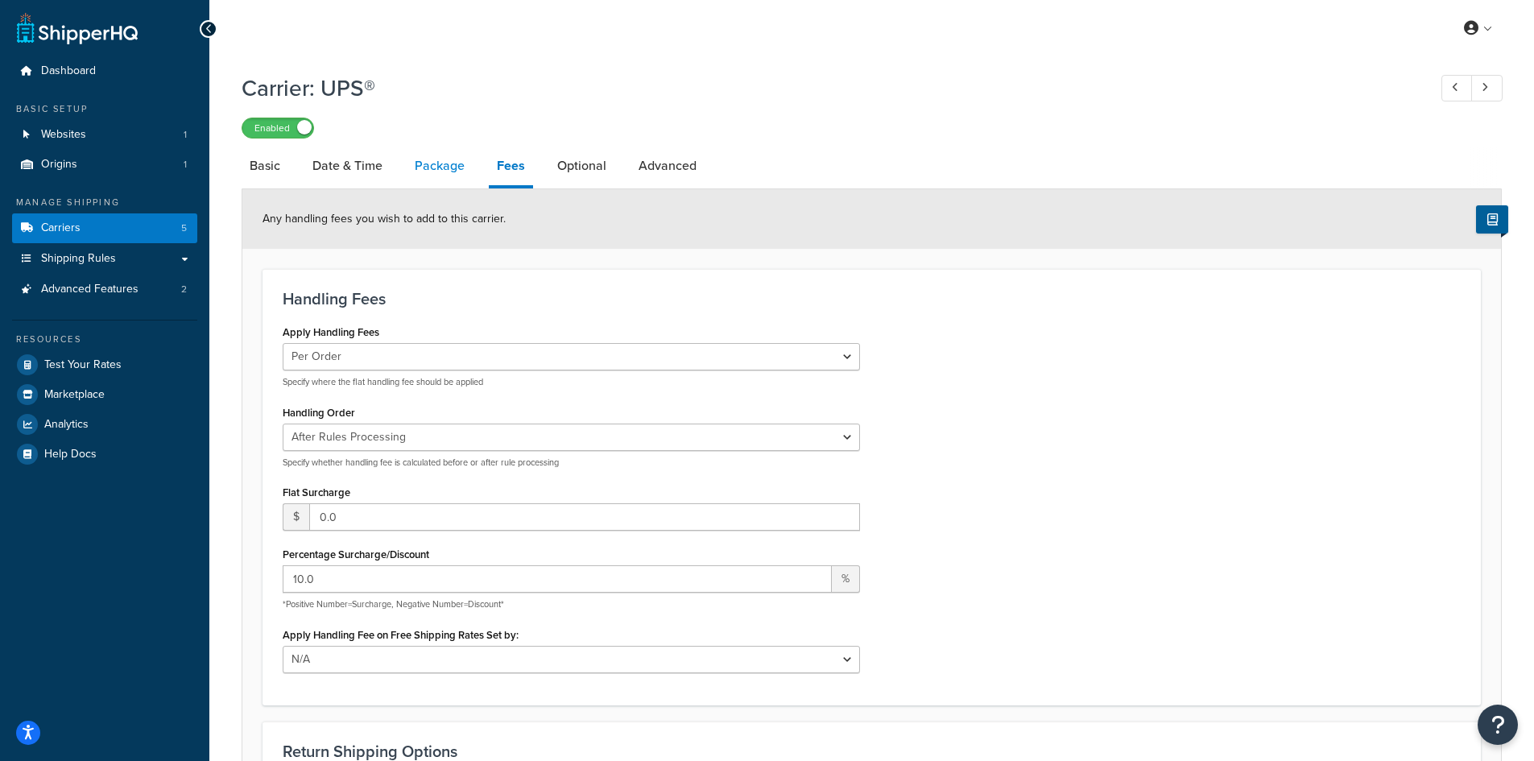
click at [456, 168] on link "Package" at bounding box center [440, 166] width 66 height 39
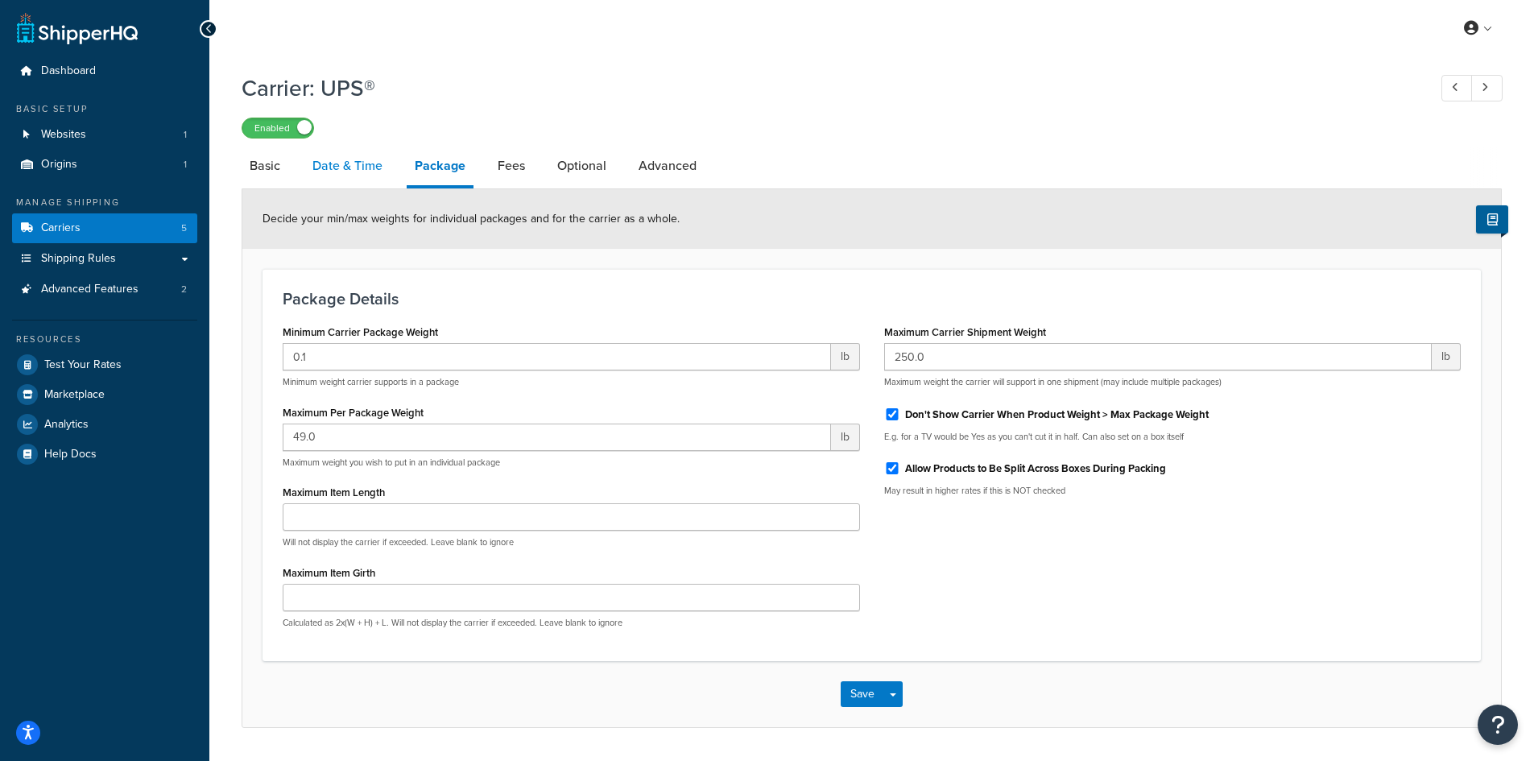
click at [366, 173] on link "Date & Time" at bounding box center [347, 166] width 86 height 39
select select "yMEd"
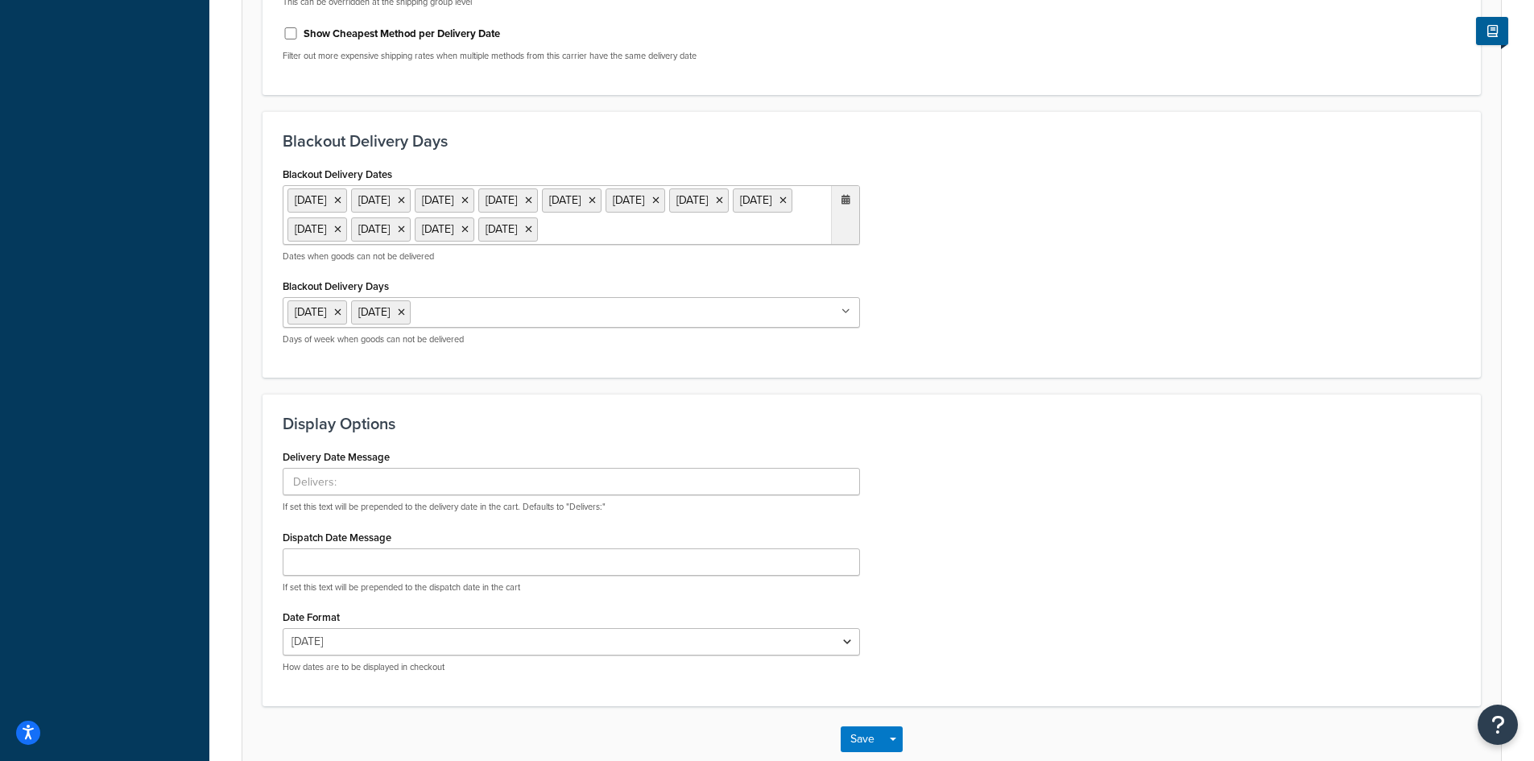
scroll to position [725, 0]
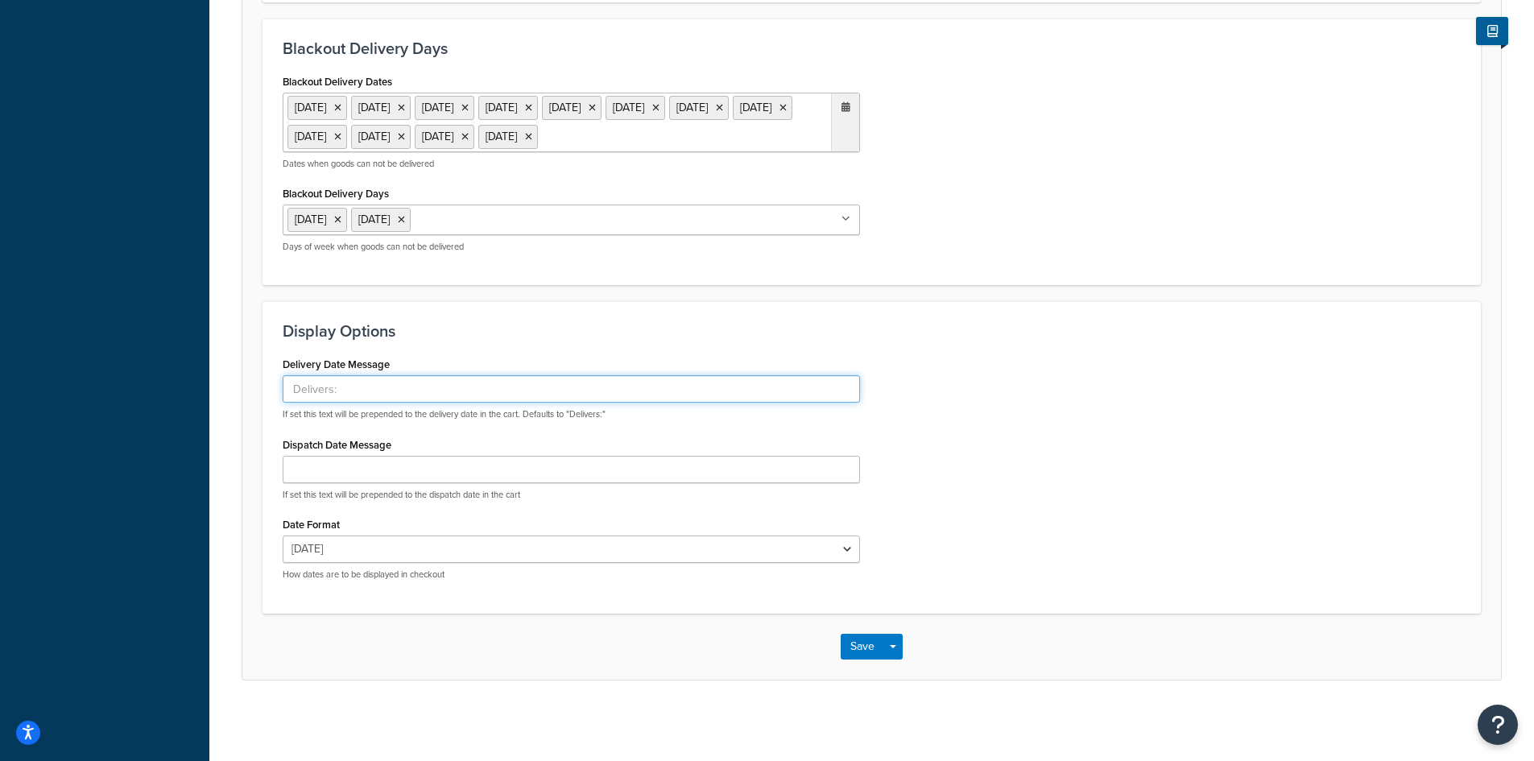
click at [428, 403] on input "Delivery Date Message" at bounding box center [571, 388] width 577 height 27
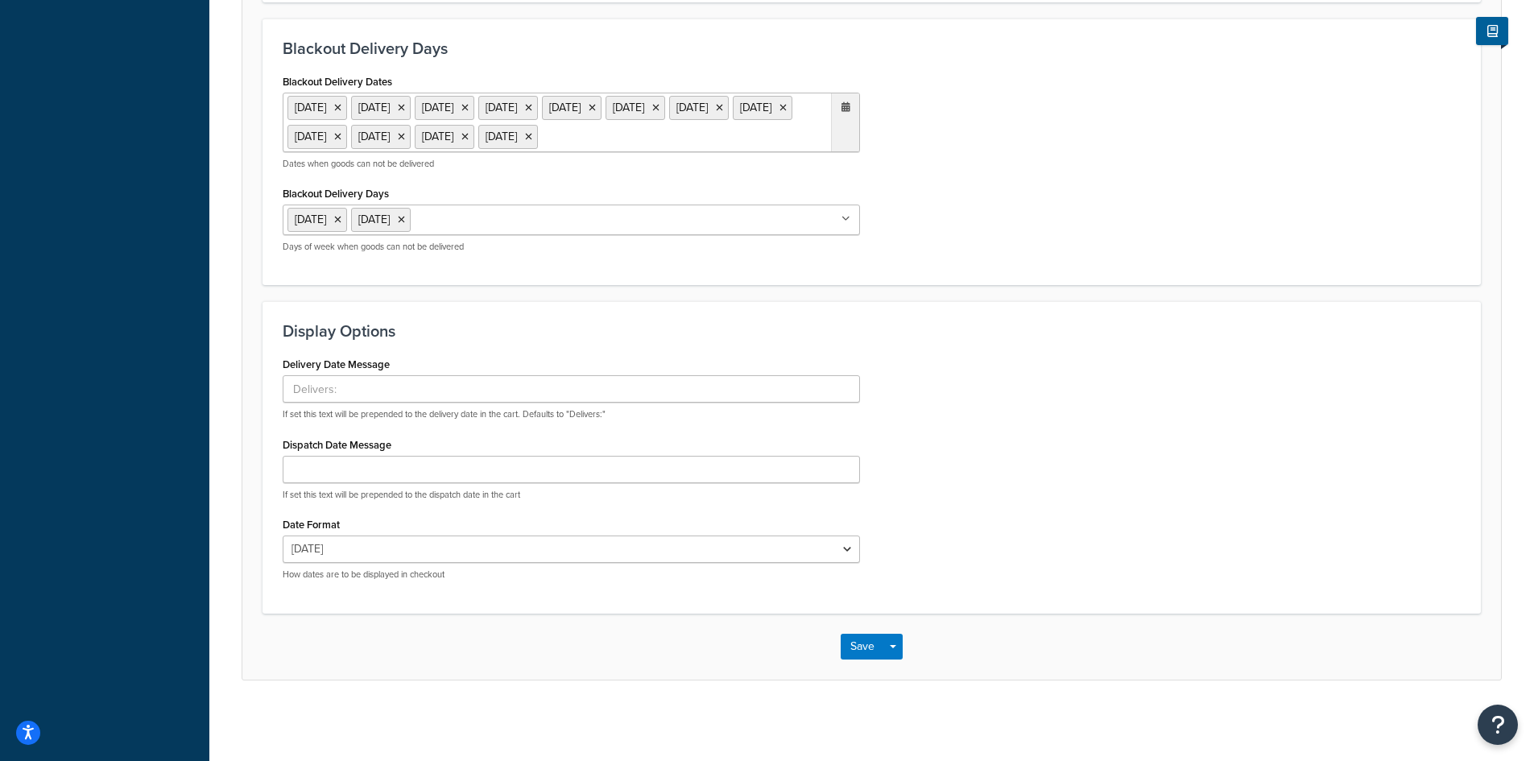
click at [438, 452] on div "Dispatch Date Message If set this text will be prepended to the dispatch date i…" at bounding box center [571, 467] width 577 height 68
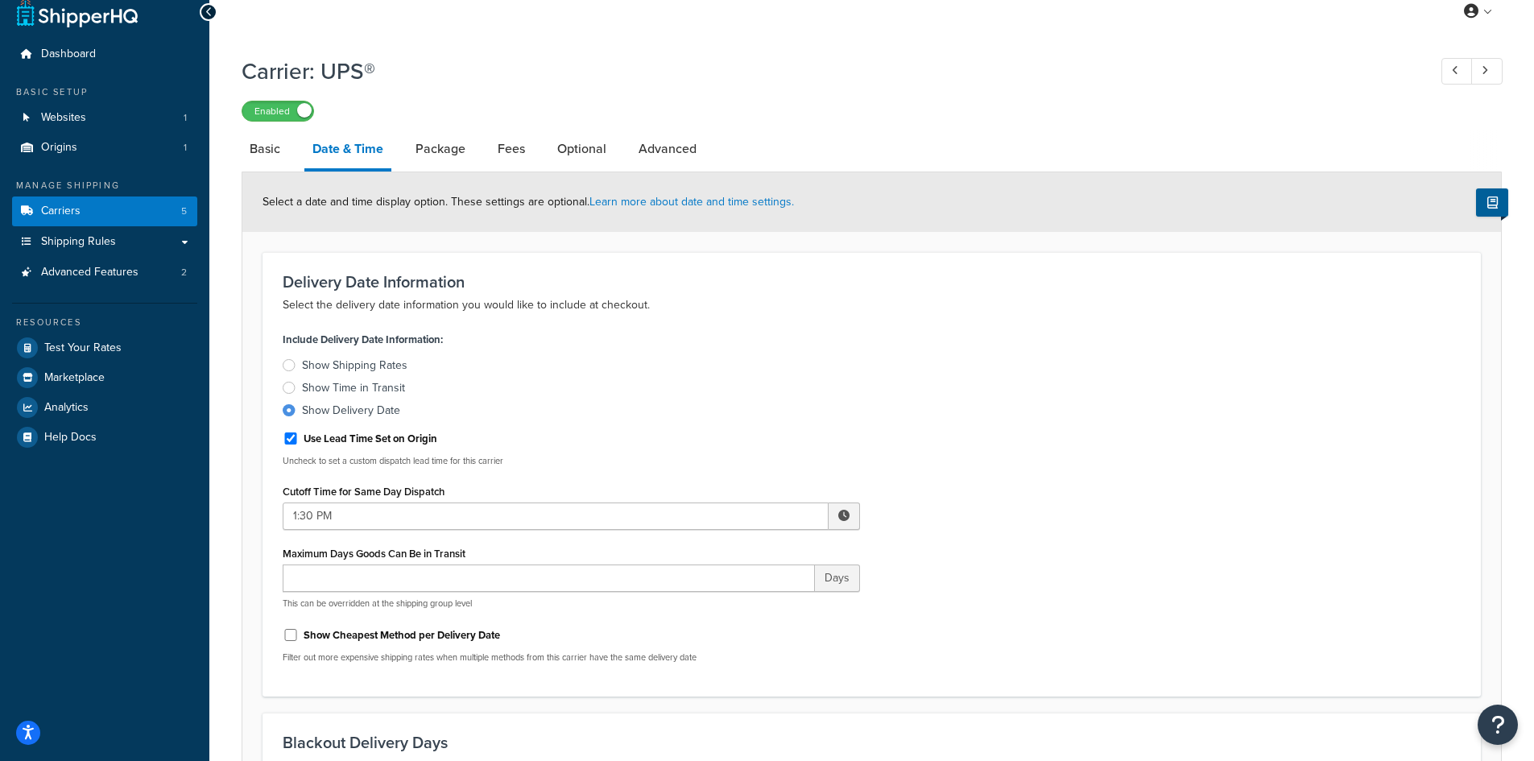
scroll to position [0, 0]
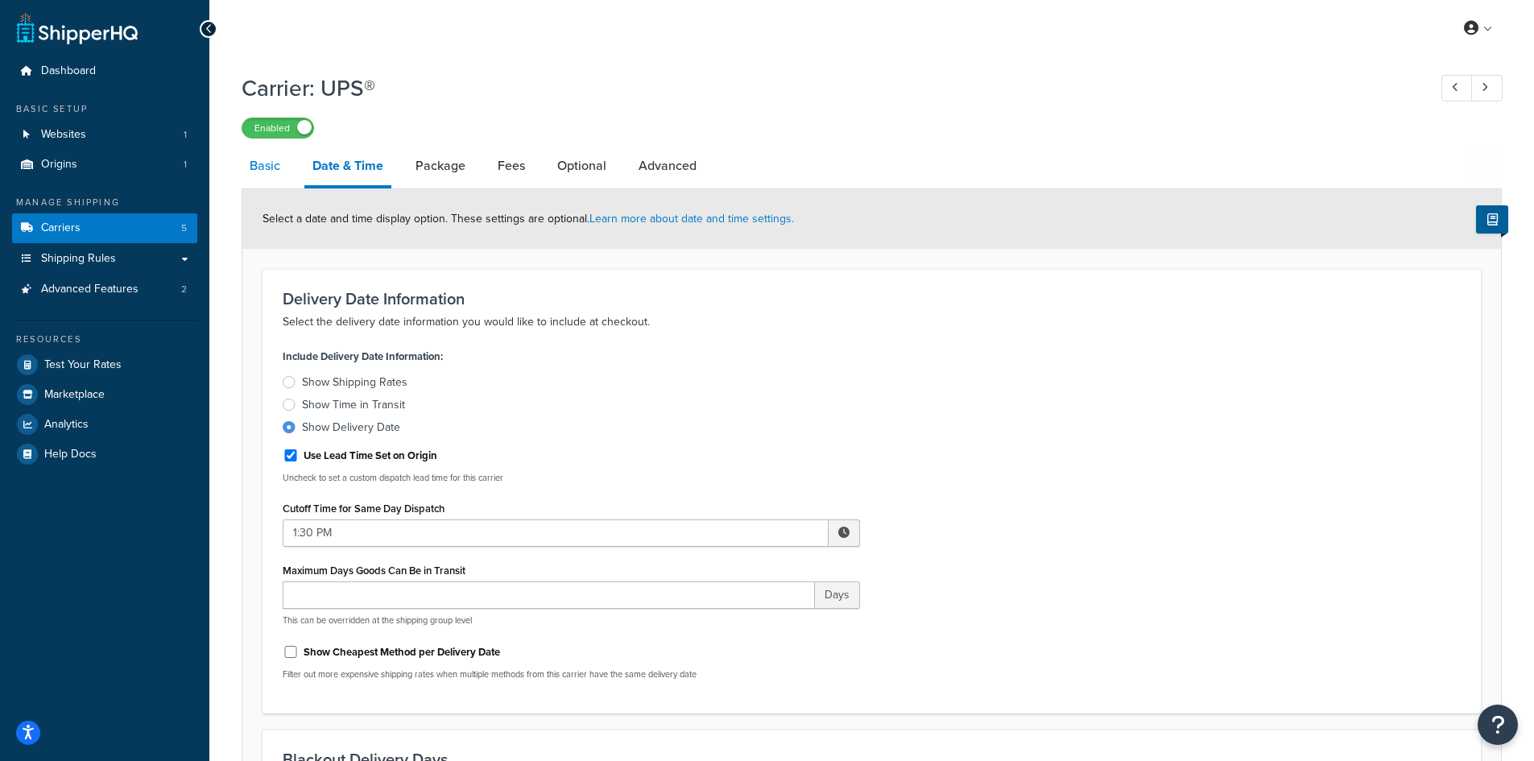
click at [273, 180] on link "Basic" at bounding box center [265, 166] width 47 height 39
select select "ups"
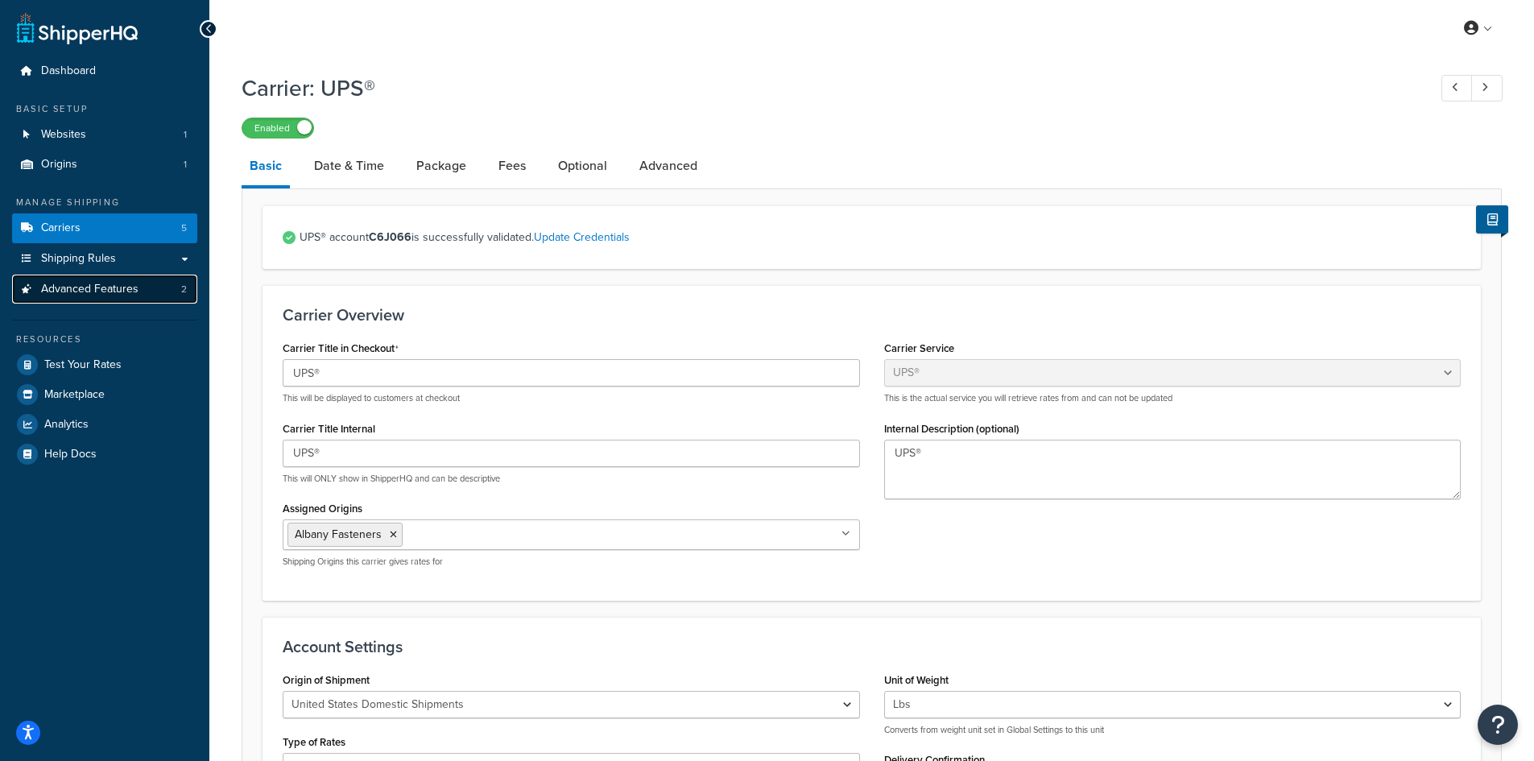
click at [109, 283] on span "Advanced Features" at bounding box center [89, 290] width 97 height 14
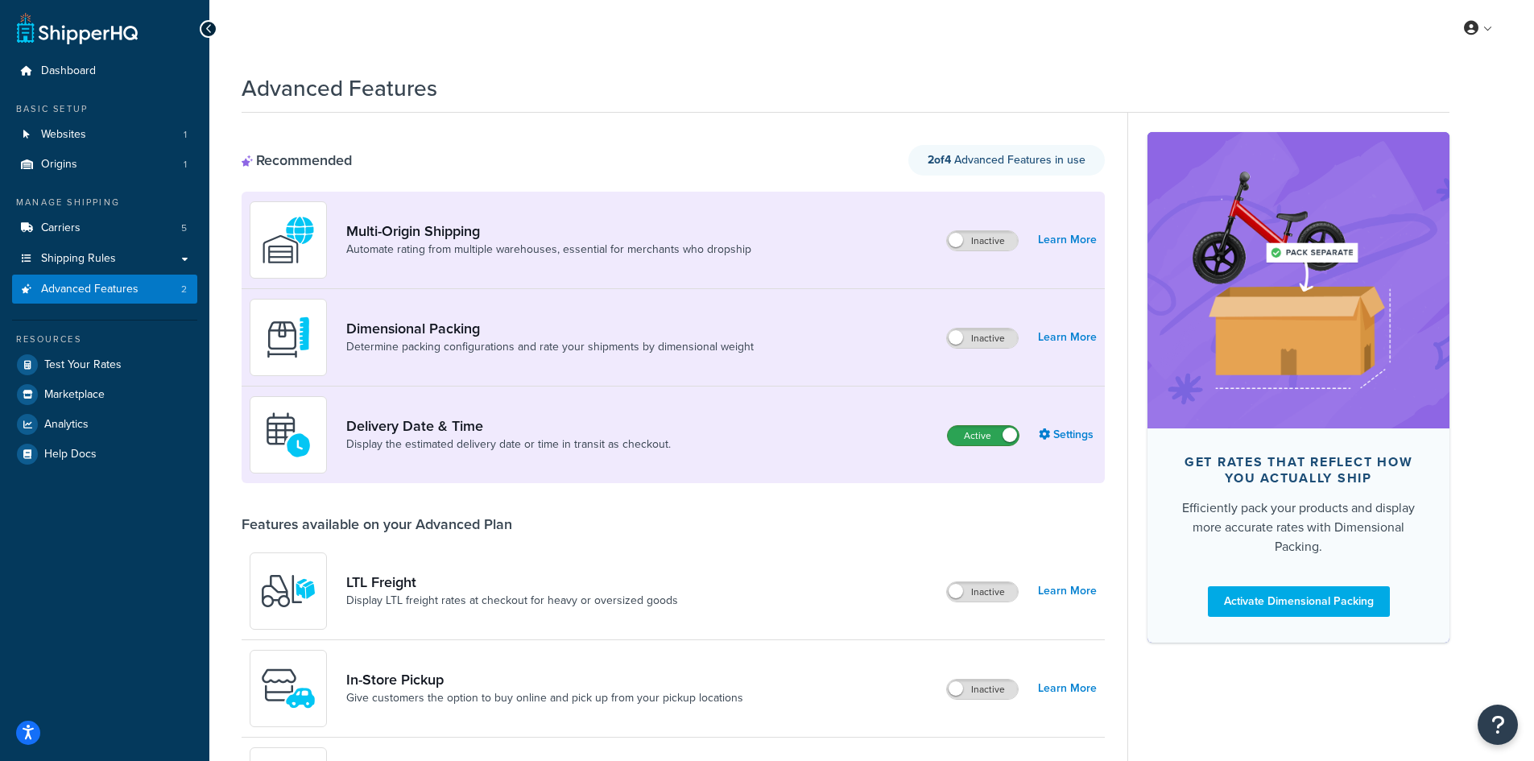
click at [999, 436] on label "Active" at bounding box center [983, 435] width 71 height 19
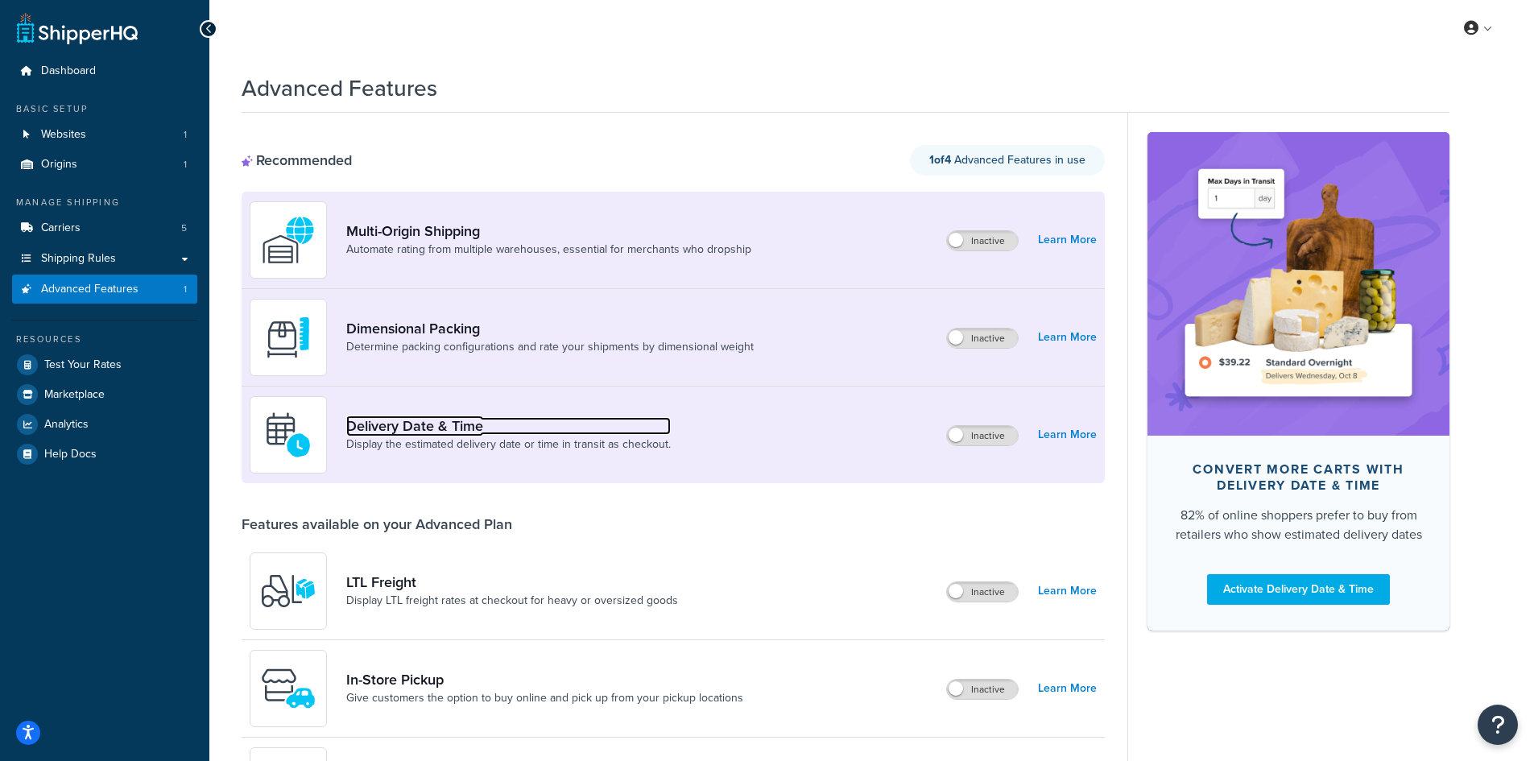
click at [457, 428] on link "Delivery Date & Time" at bounding box center [508, 426] width 325 height 18
